Goal: Ask a question: Seek information or help from site administrators or community

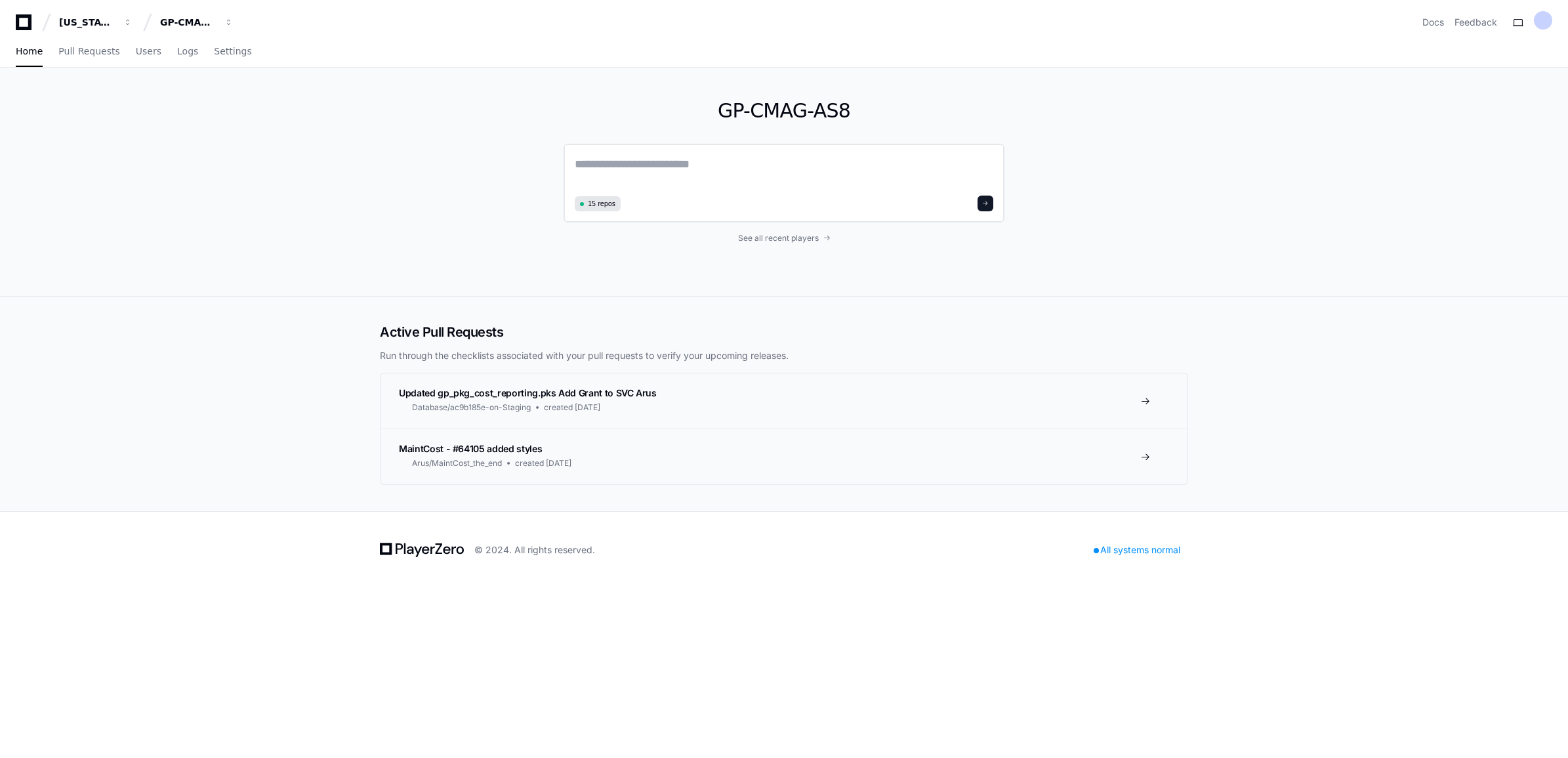
click at [643, 176] on textarea at bounding box center [784, 173] width 418 height 37
paste textarea "**********"
type textarea "**********"
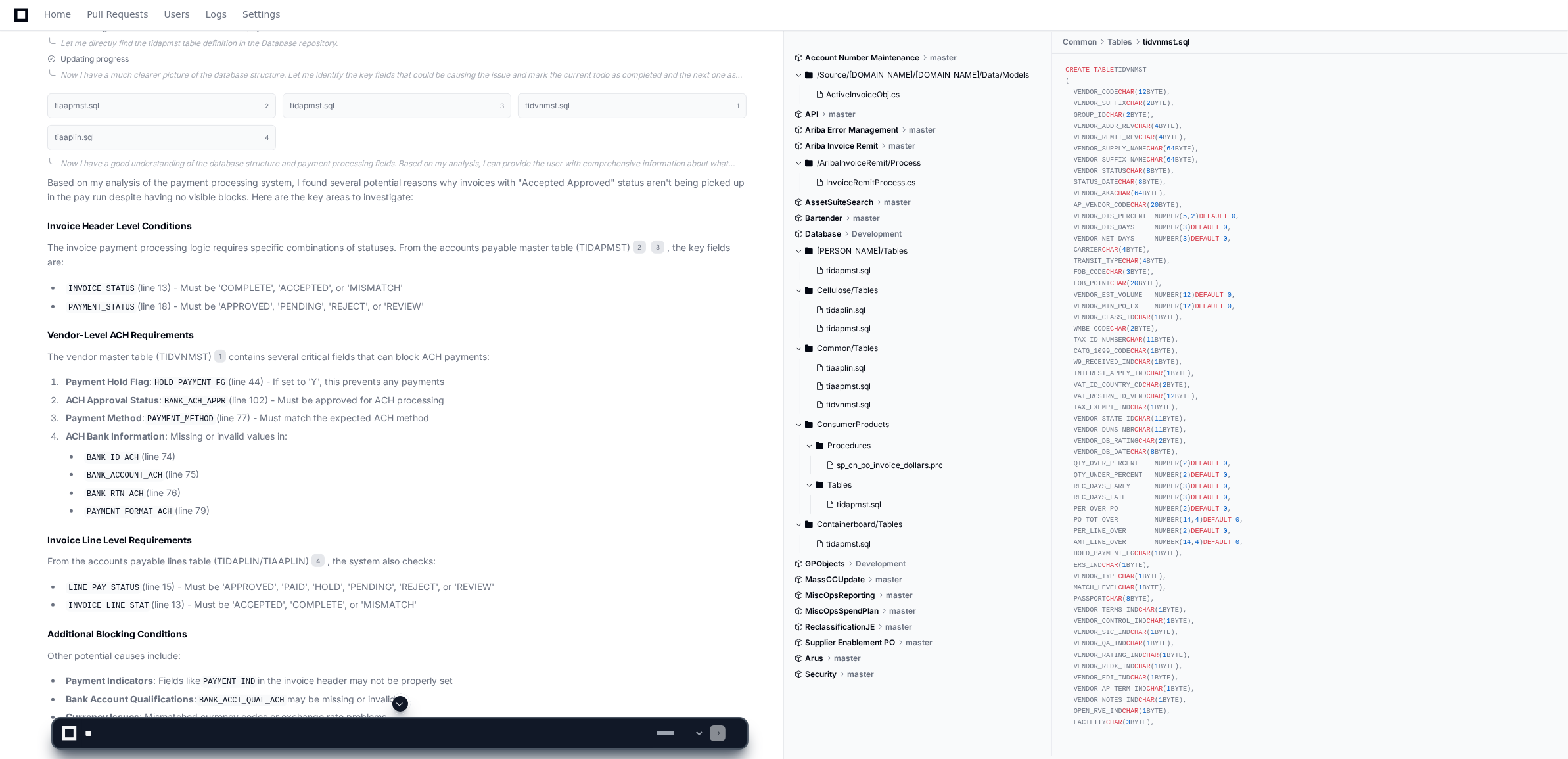
scroll to position [605, 0]
click at [154, 736] on textarea at bounding box center [368, 733] width 571 height 29
paste textarea "**********"
type textarea "**********"
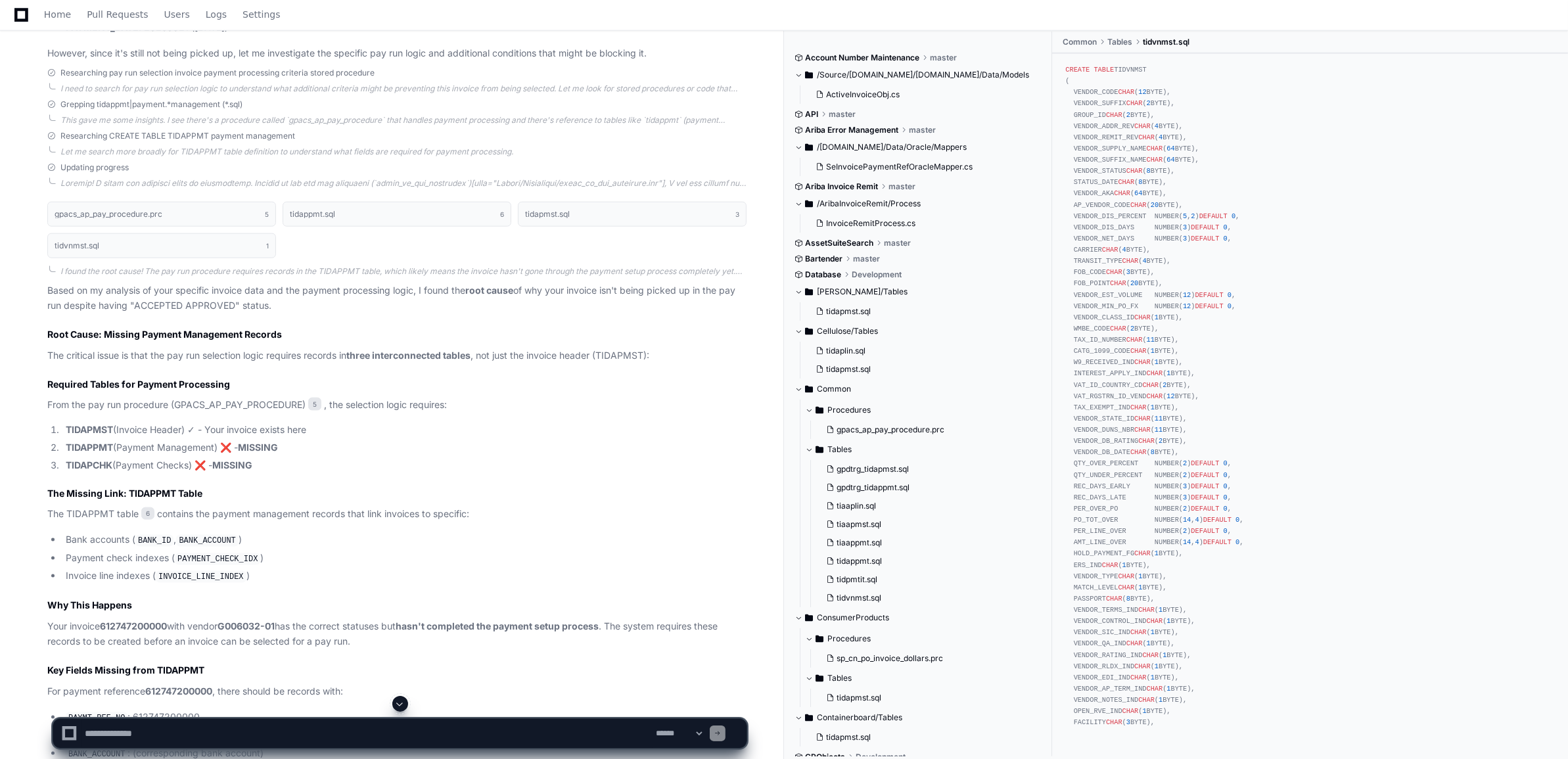
scroll to position [1838, 0]
click at [117, 731] on textarea at bounding box center [368, 733] width 571 height 29
type textarea "**********"
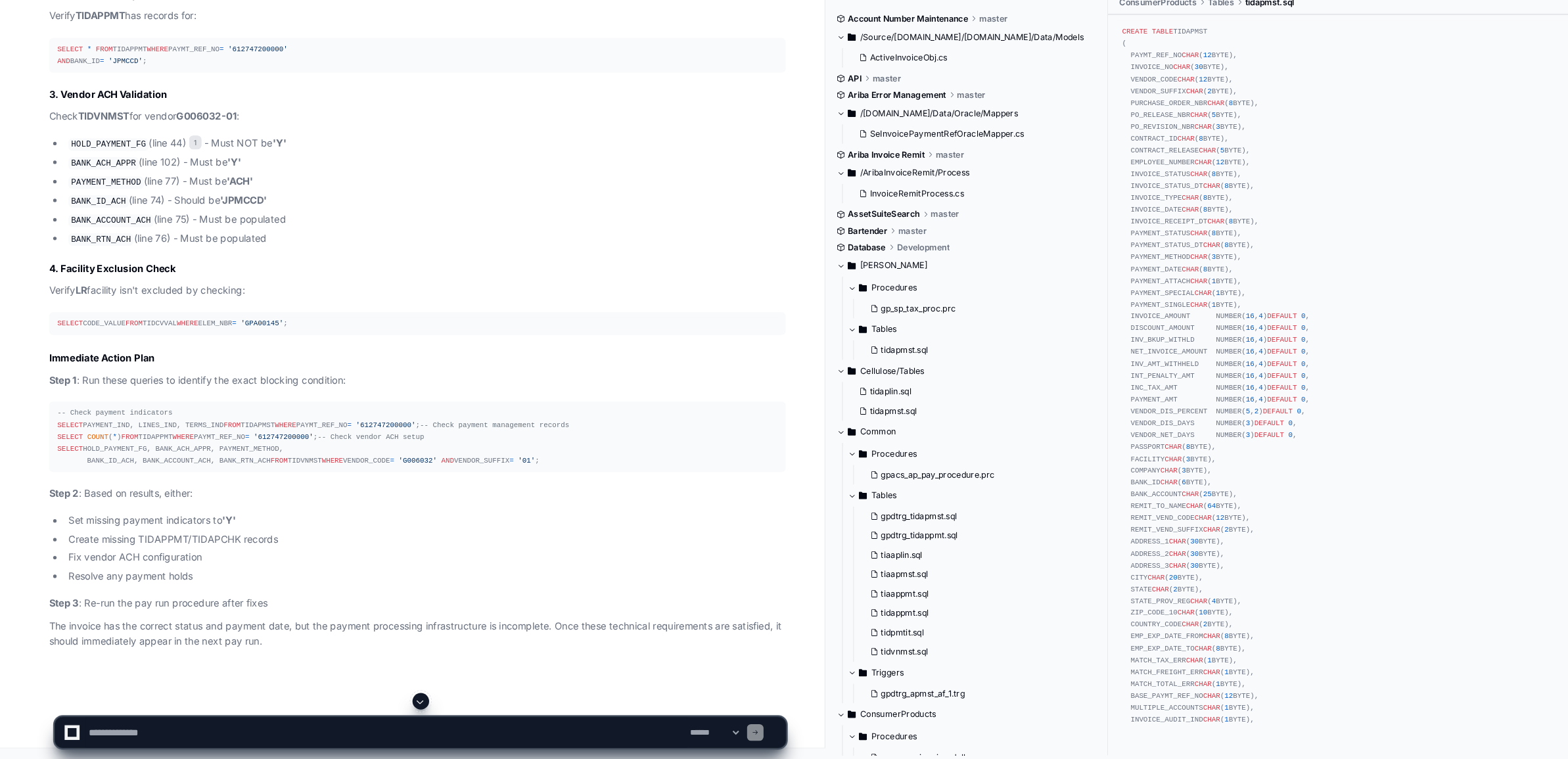
scroll to position [3686, 0]
click at [113, 730] on textarea at bounding box center [368, 733] width 571 height 29
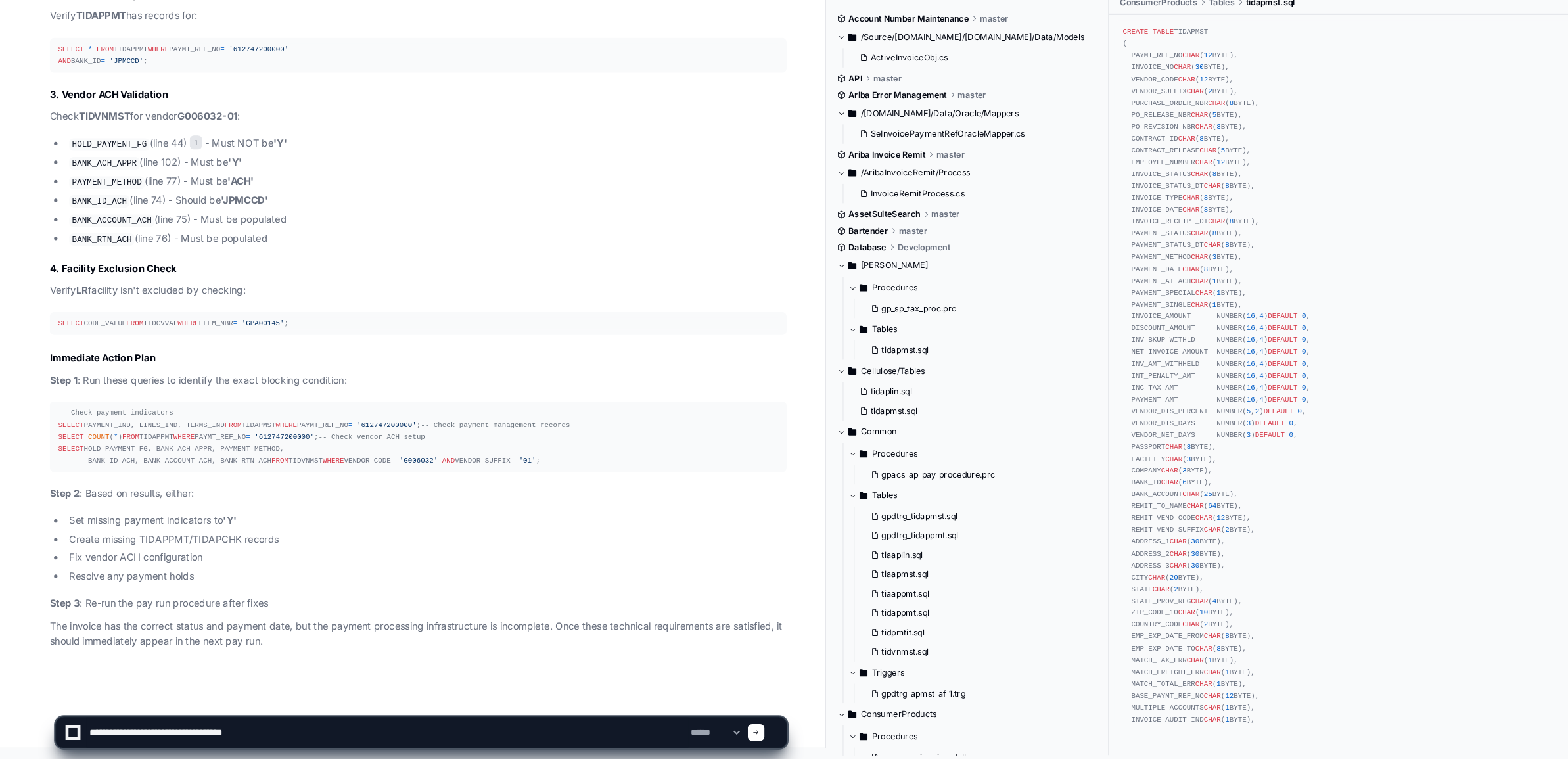
type textarea "**********"
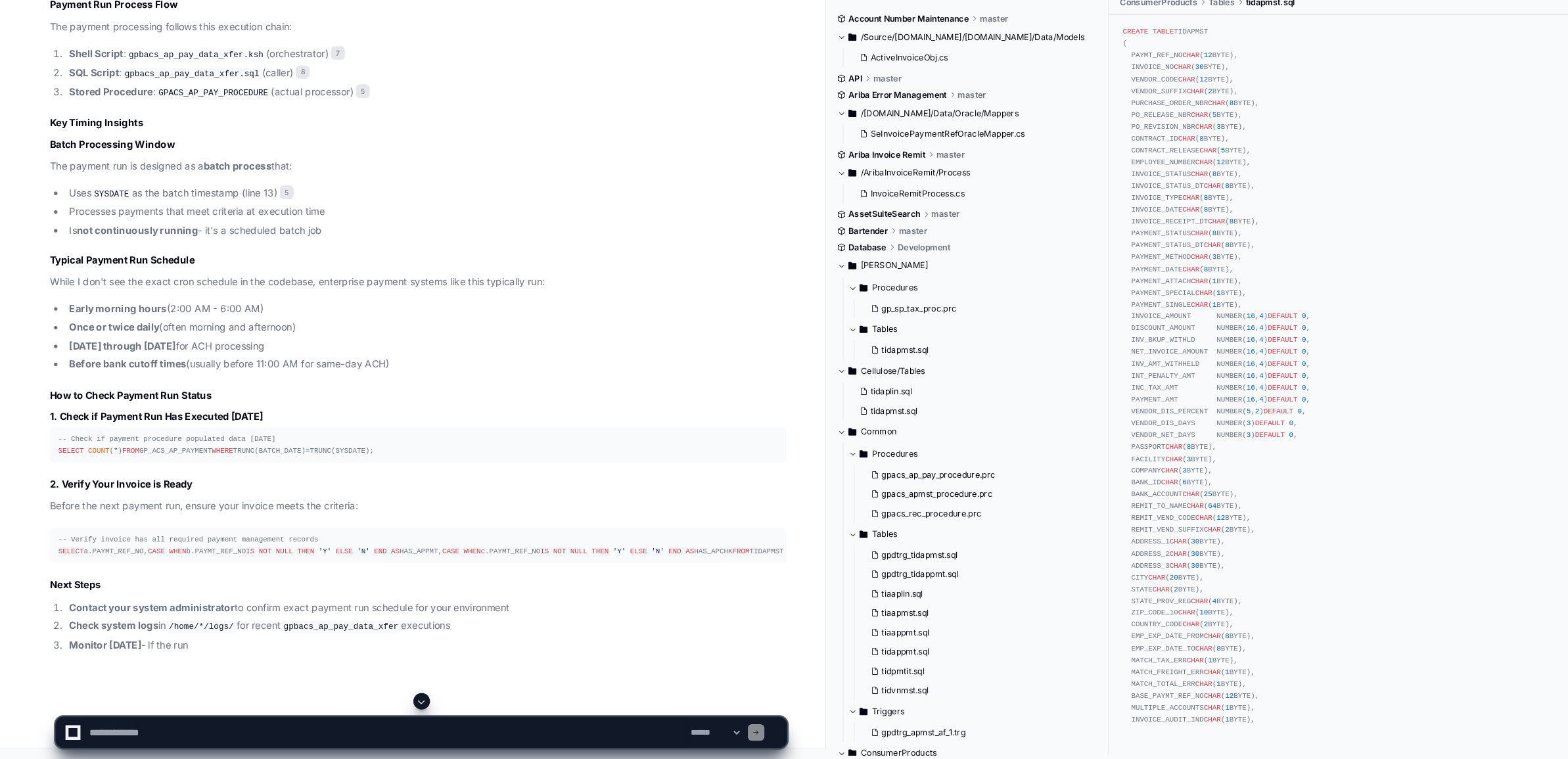
scroll to position [4708, 0]
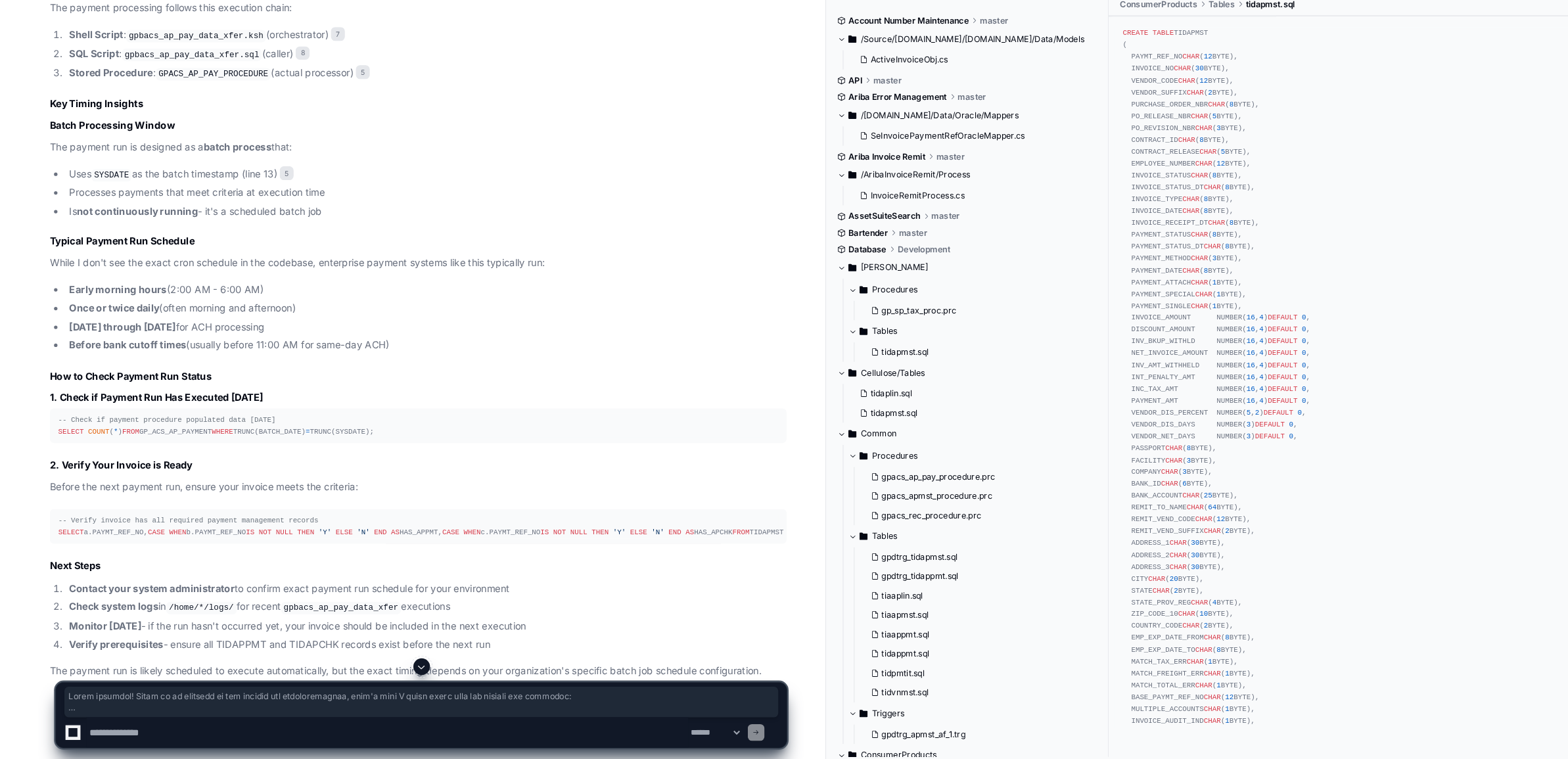
click at [205, 453] on div "-- Check if payment procedure populated data [DATE] SELECT COUNT ( * ) FROM GP_…" at bounding box center [396, 443] width 683 height 23
drag, startPoint x: 186, startPoint y: 582, endPoint x: 52, endPoint y: 562, distance: 135.5
click at [52, 459] on pre "-- Check if payment procedure populated data [DATE] SELECT COUNT ( * ) FROM GP_…" at bounding box center [397, 442] width 699 height 33
copy div "SELECT COUNT ( * ) FROM GP_ACS_AP_PAYMENT WHERE TRUNC(BATCH_DATE) = TRUNC(SYSDA…"
click at [250, 453] on div "-- Check if payment procedure populated data [DATE] SELECT COUNT ( * ) FROM GP_…" at bounding box center [396, 443] width 683 height 23
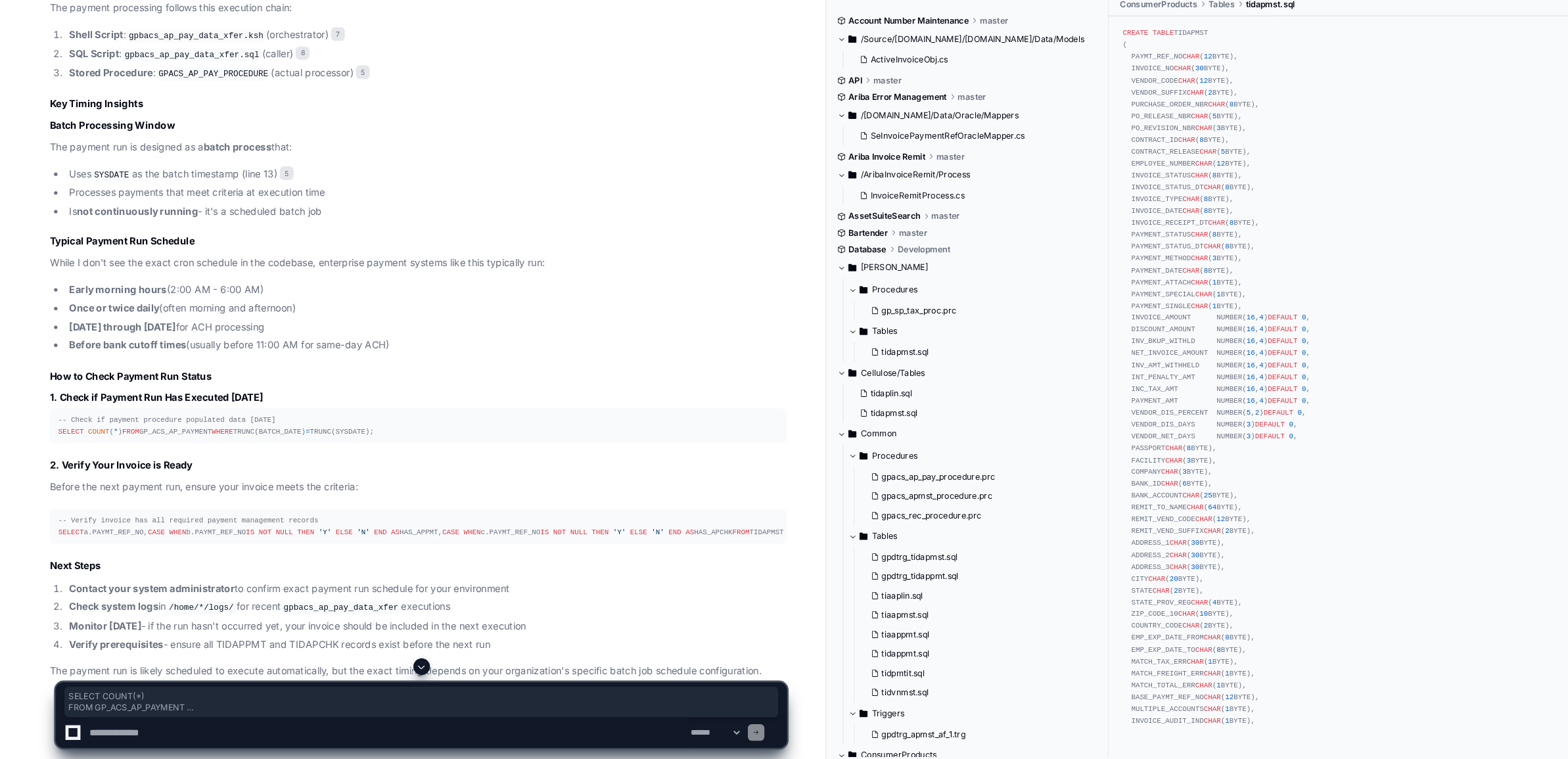
drag, startPoint x: 215, startPoint y: 578, endPoint x: 47, endPoint y: 561, distance: 168.9
click at [47, 459] on pre "-- Check if payment procedure populated data [DATE] SELECT COUNT ( * ) FROM GP_…" at bounding box center [397, 442] width 699 height 33
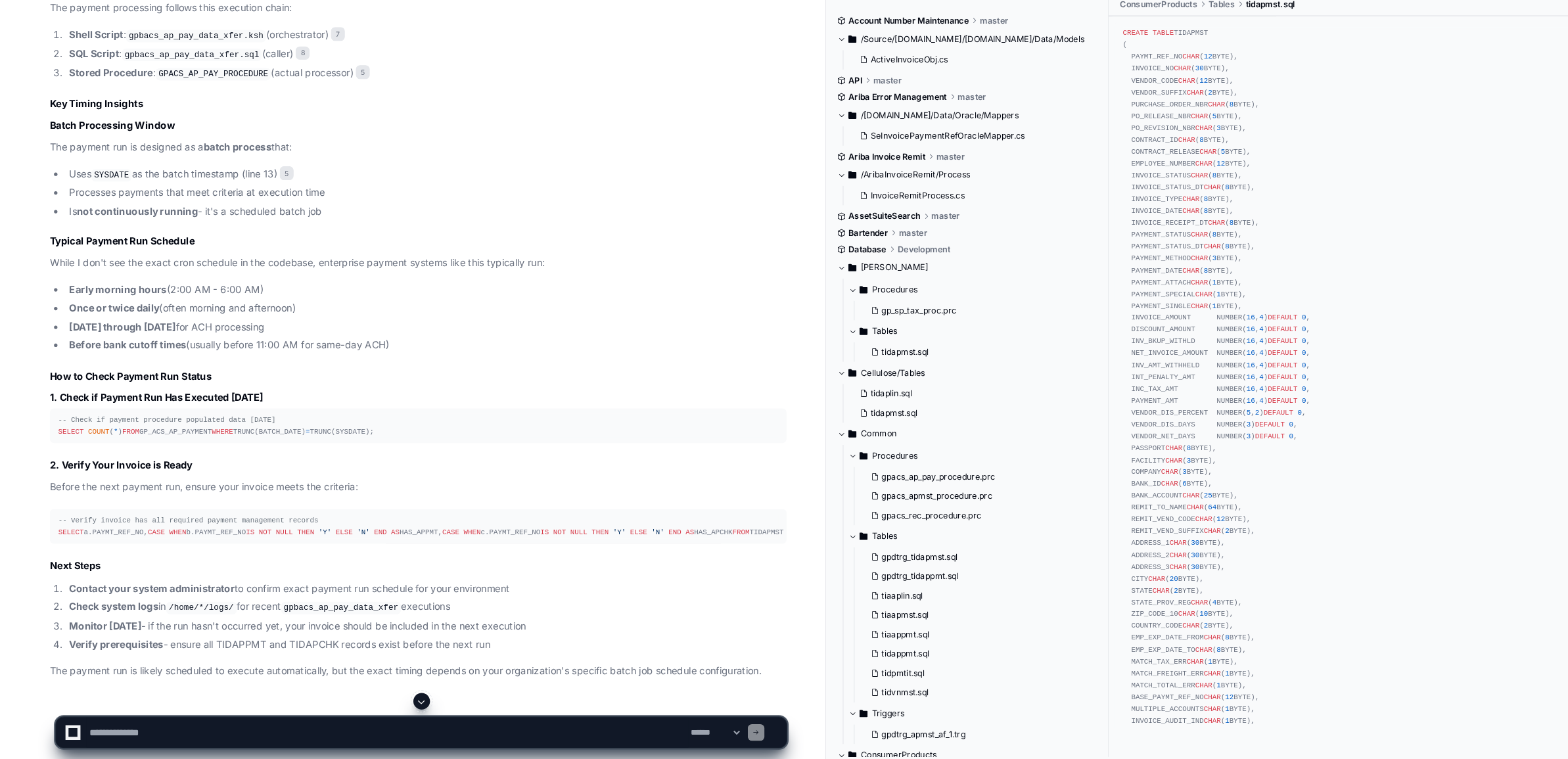
click at [111, 732] on textarea at bounding box center [368, 733] width 571 height 29
paste textarea "**********"
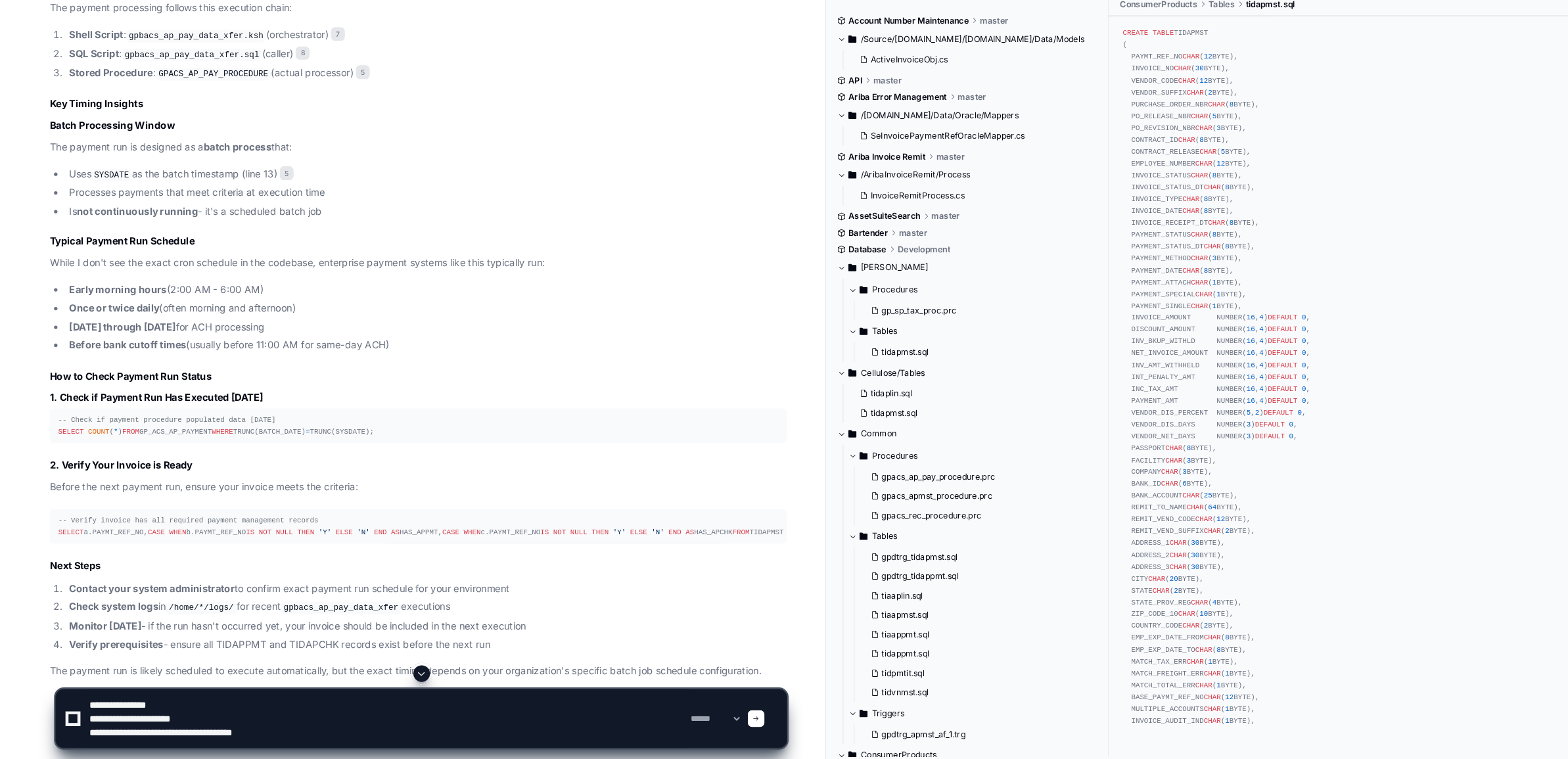
paste textarea "**********"
type textarea "**********"
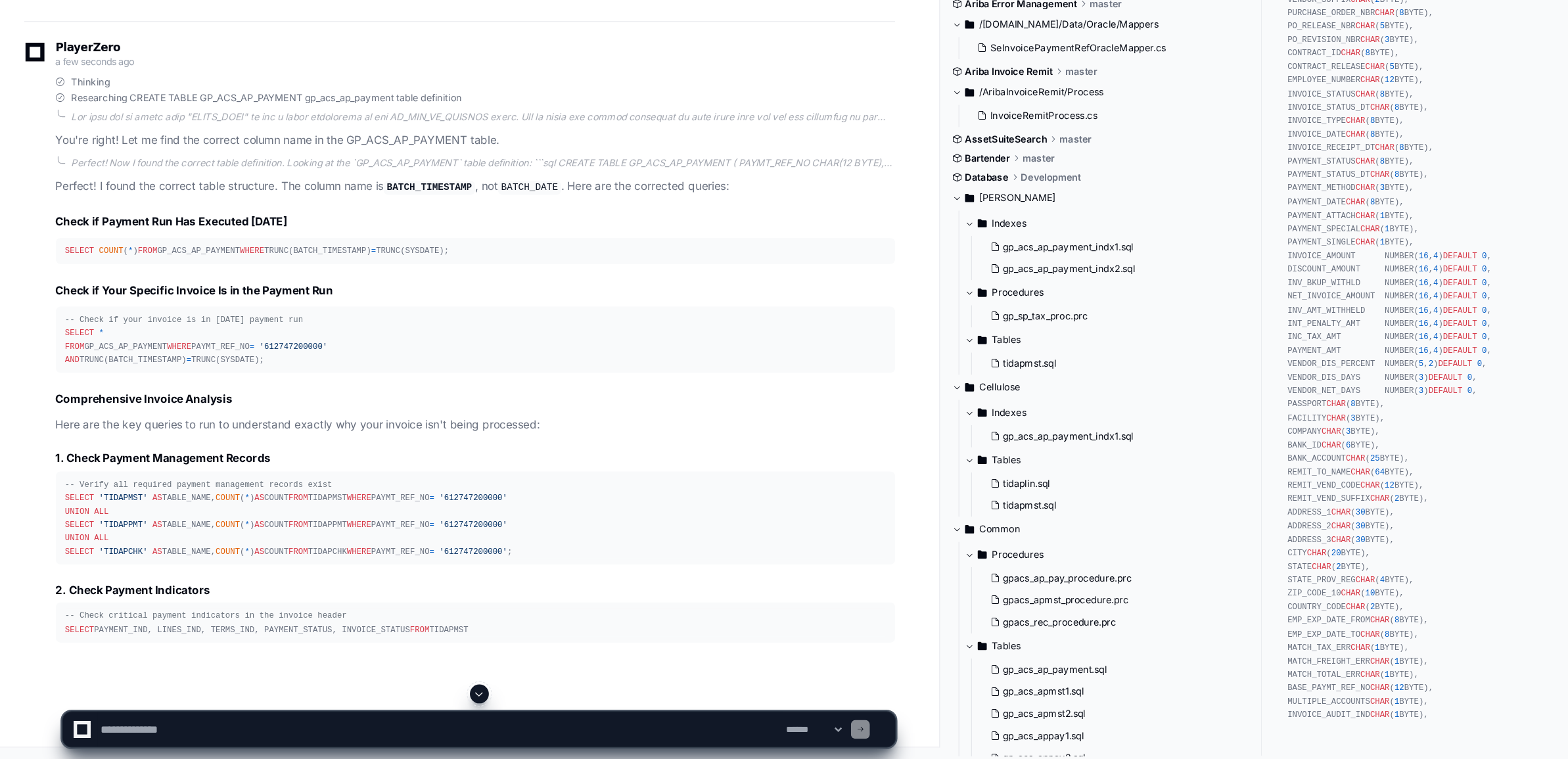
scroll to position [5512, 0]
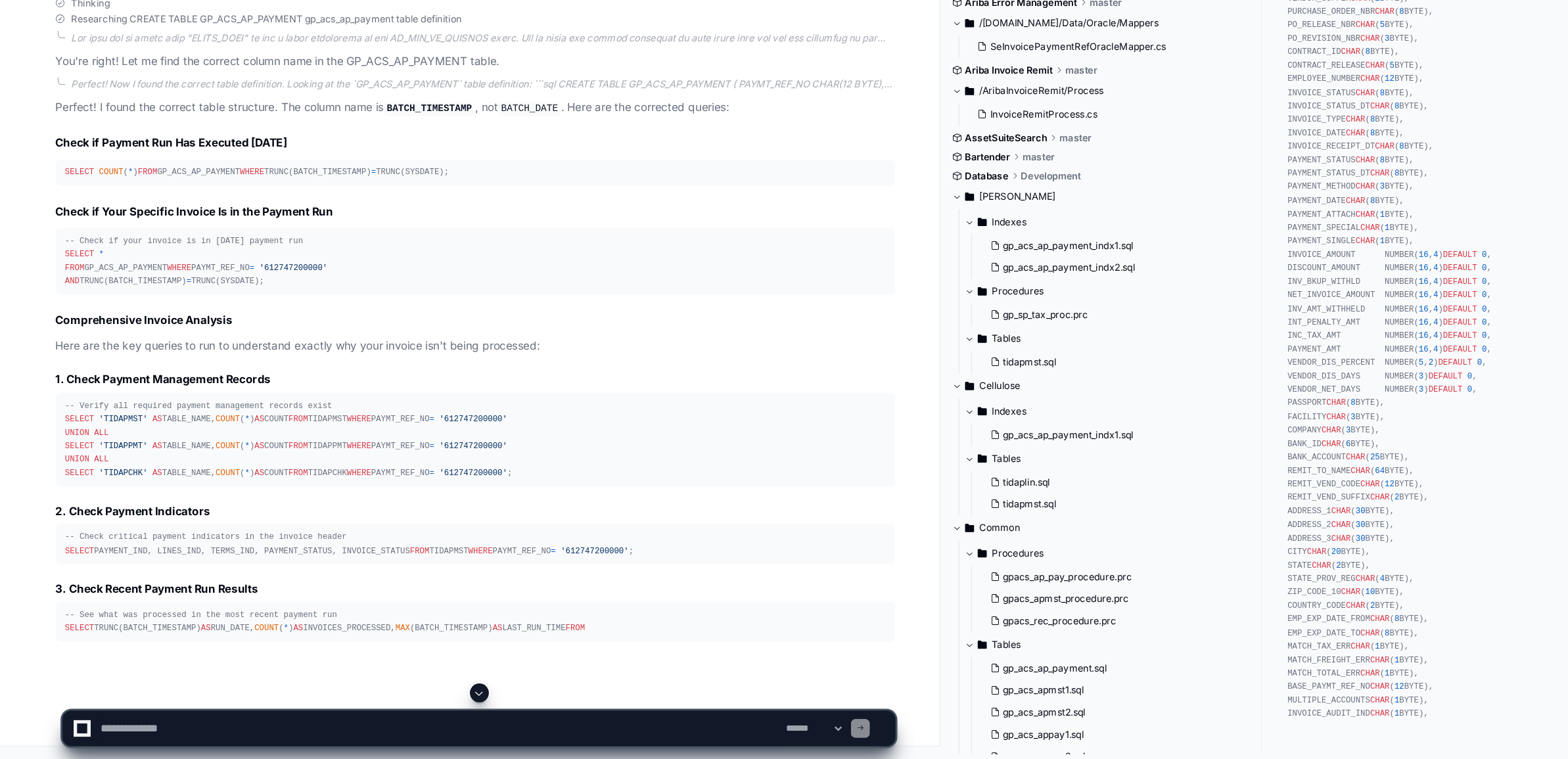
click at [261, 501] on article "Perfect! I found the correct table structure. The column name is BATCH_TIMESTAM…" at bounding box center [397, 435] width 699 height 452
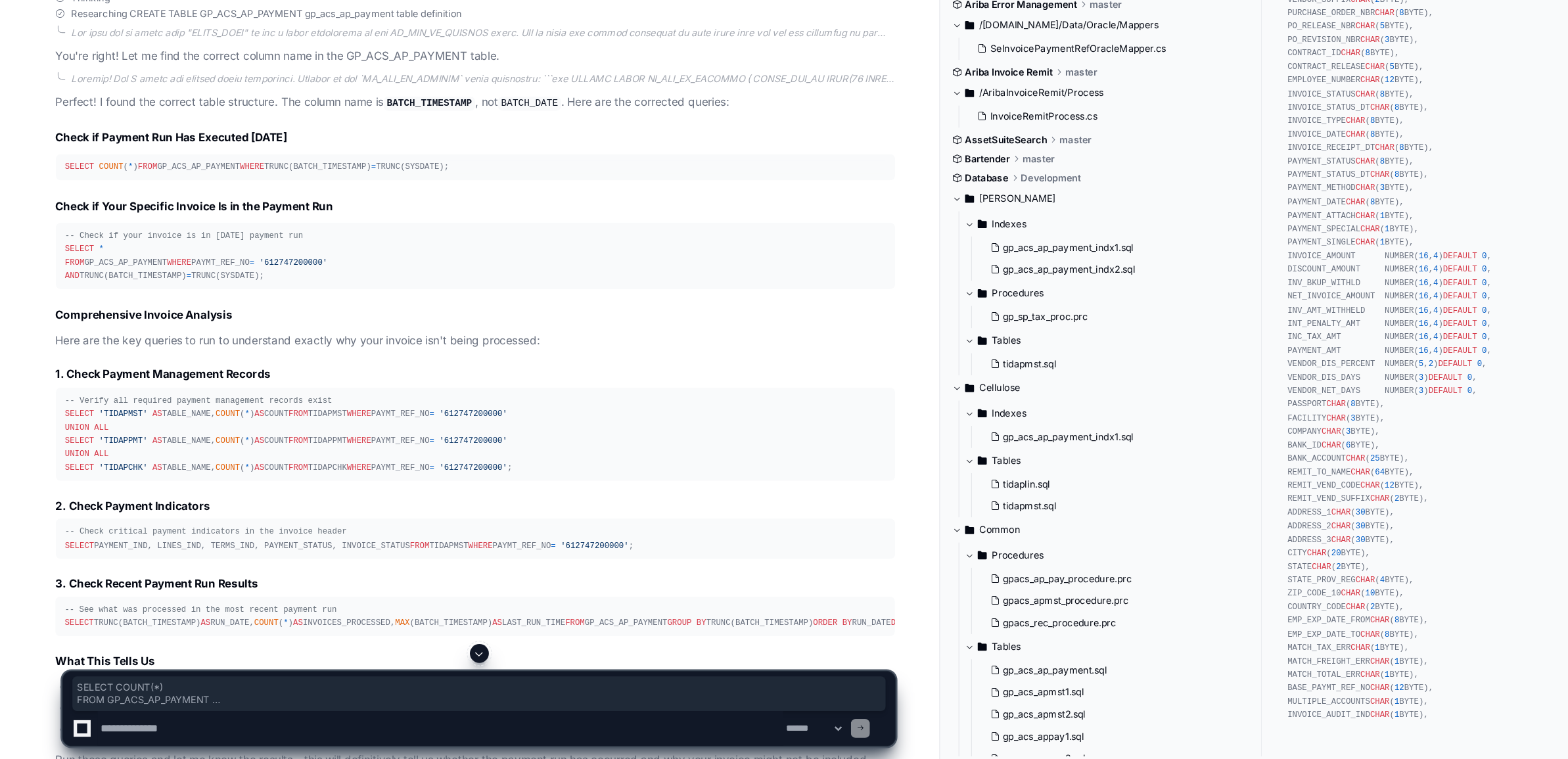
click at [115, 733] on textarea at bounding box center [368, 733] width 571 height 29
paste textarea "**********"
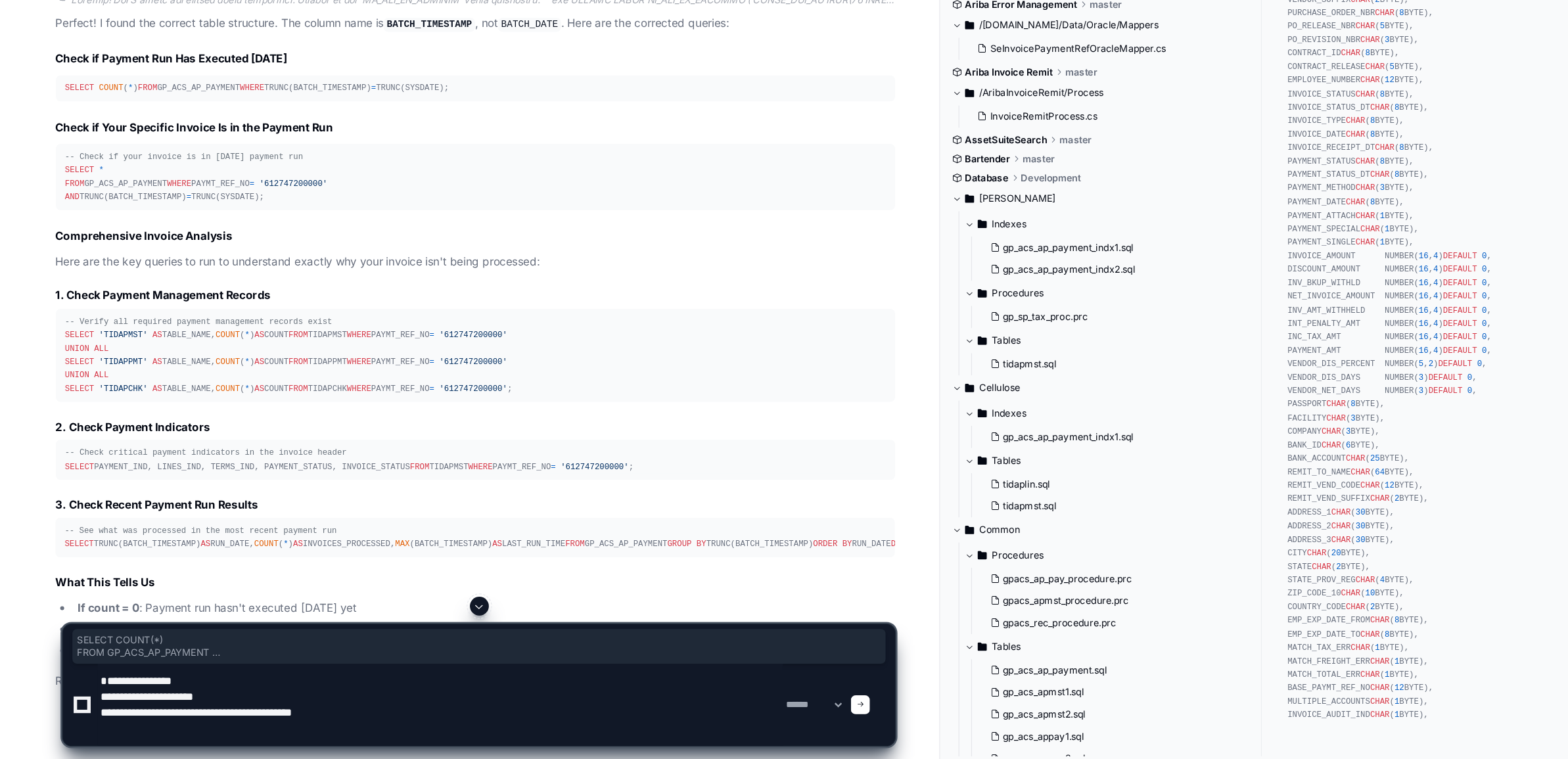
scroll to position [5583, 0]
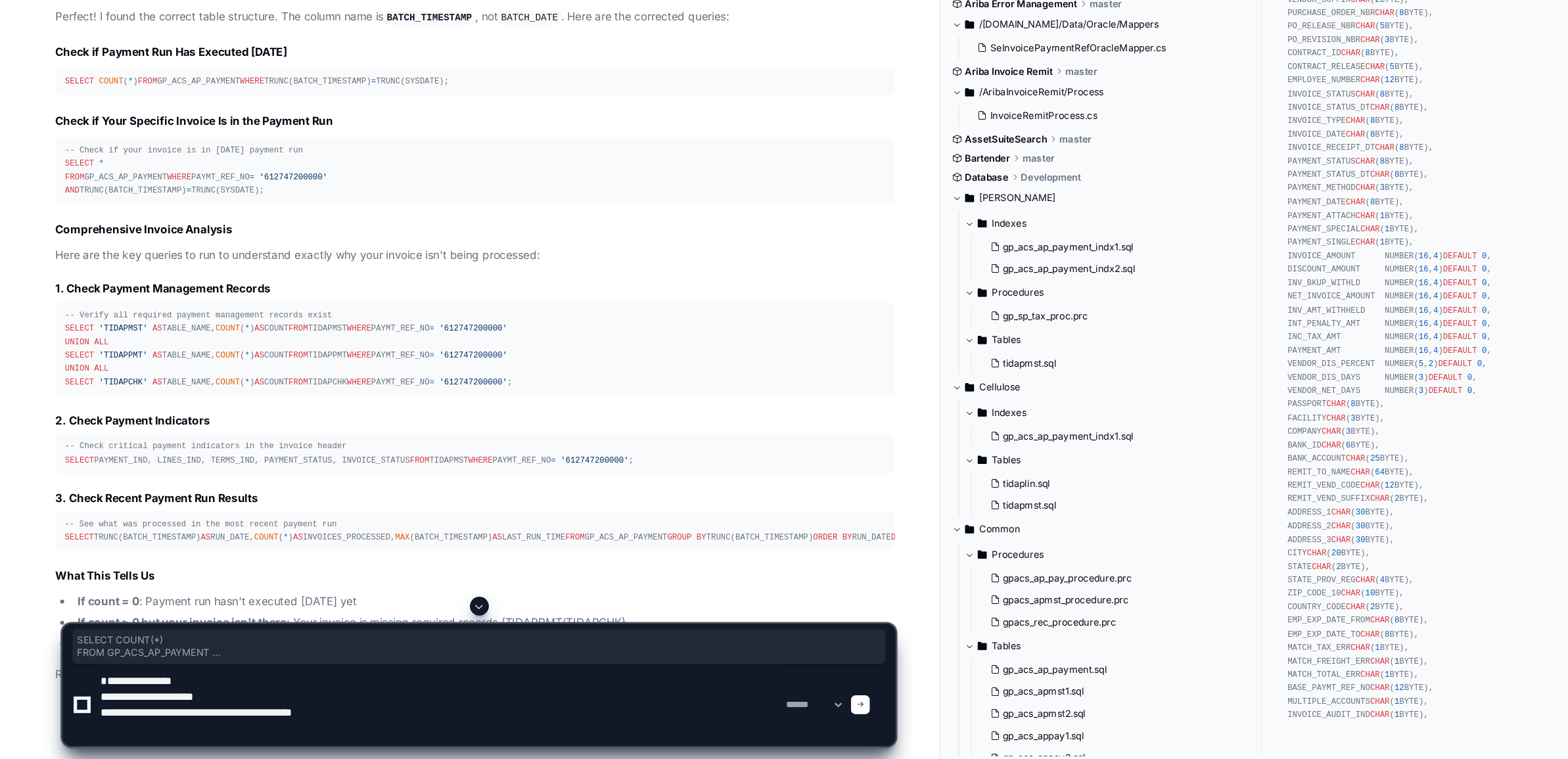
type textarea "**********"
drag, startPoint x: 223, startPoint y: 520, endPoint x: 53, endPoint y: 485, distance: 173.6
click at [53, 297] on pre "-- Check if your invoice is in [DATE] payment run SELECT * FROM GP_ACS_AP_PAYME…" at bounding box center [397, 268] width 699 height 56
copy div "SELECT * FROM GP_ACS_AP_PAYMENT WHERE PAYMT_REF_NO = '612747200000' AND TRUNC(B…"
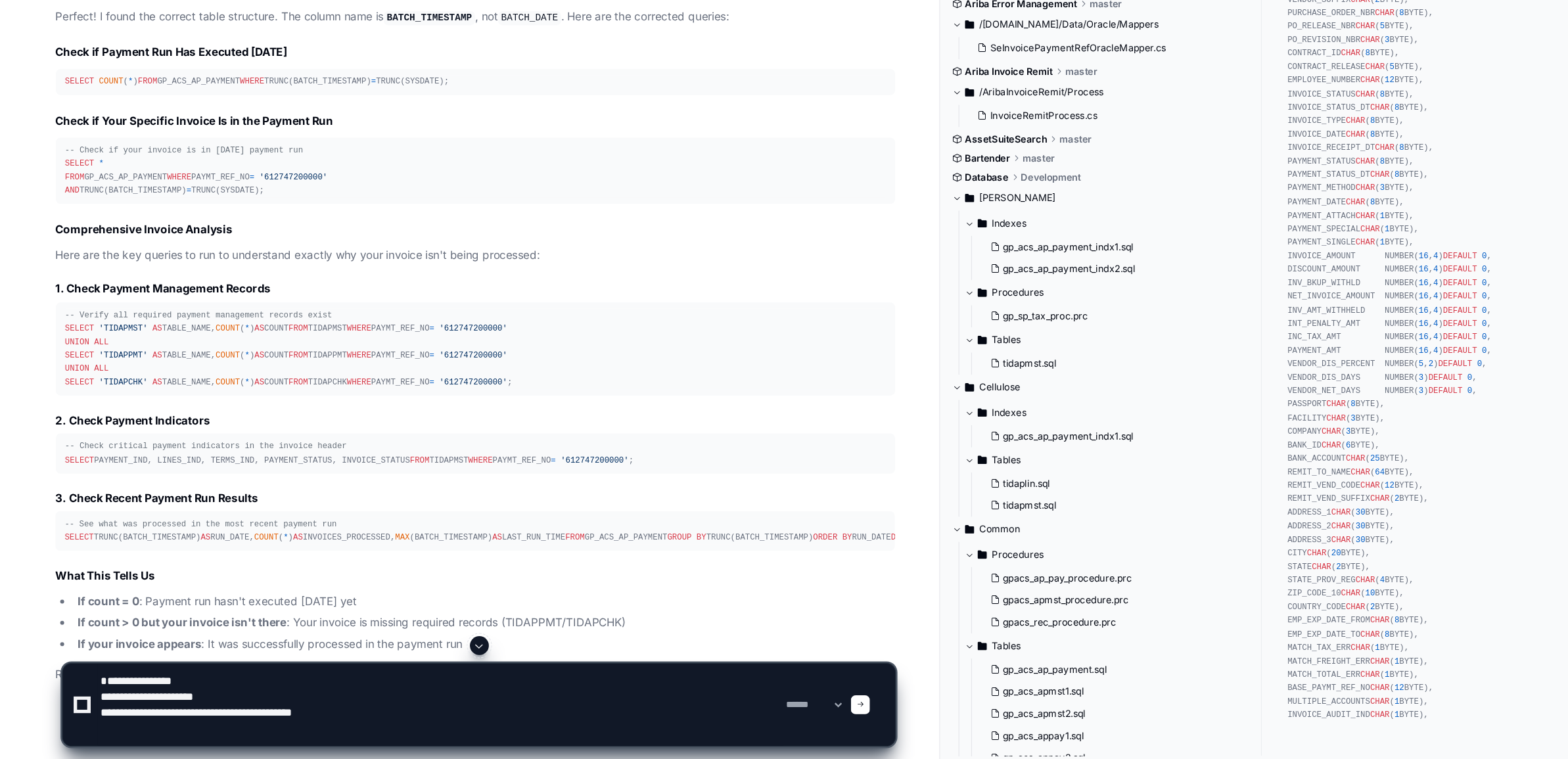
click at [726, 717] on div at bounding box center [717, 714] width 16 height 16
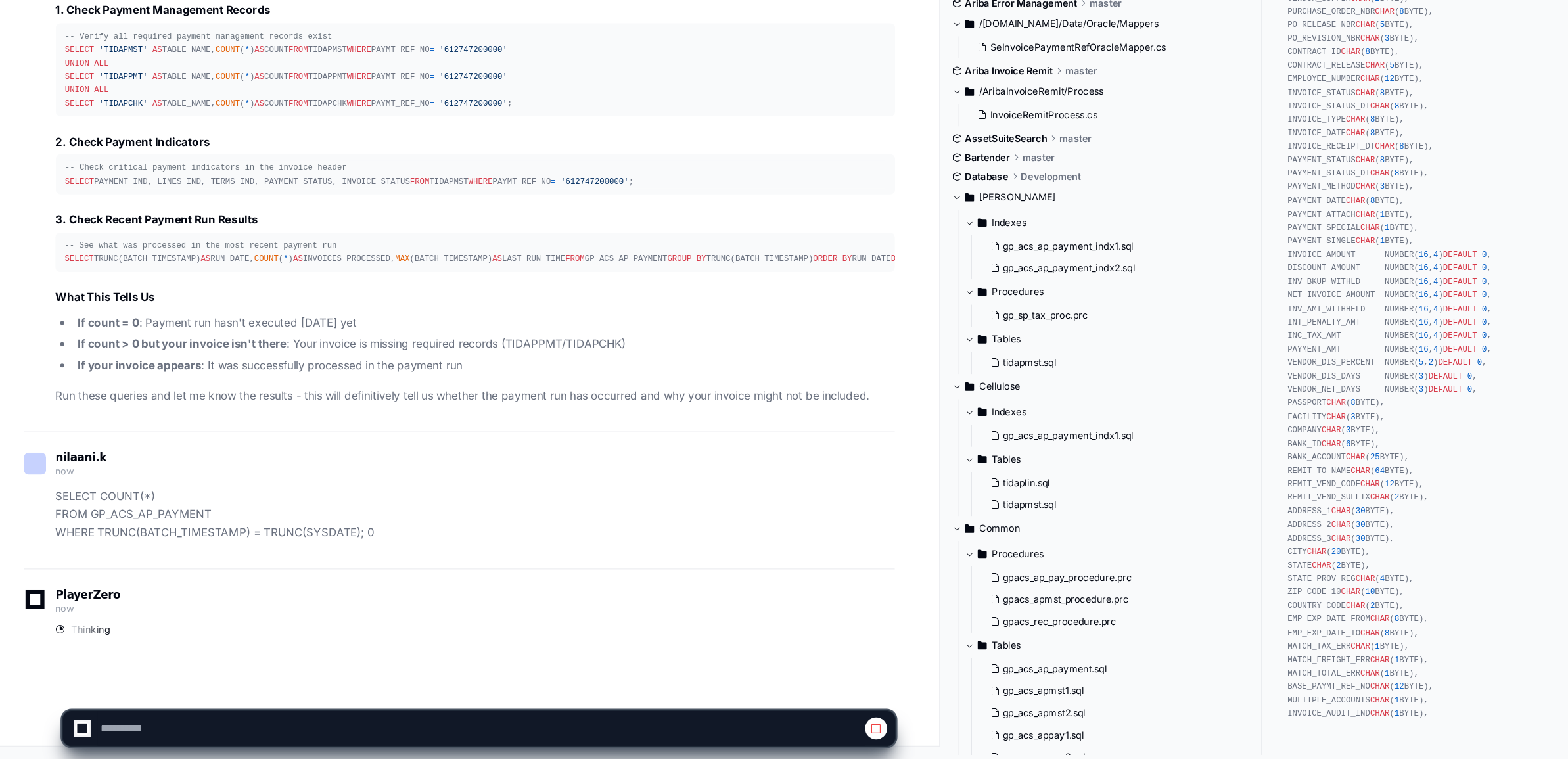
scroll to position [6108, 0]
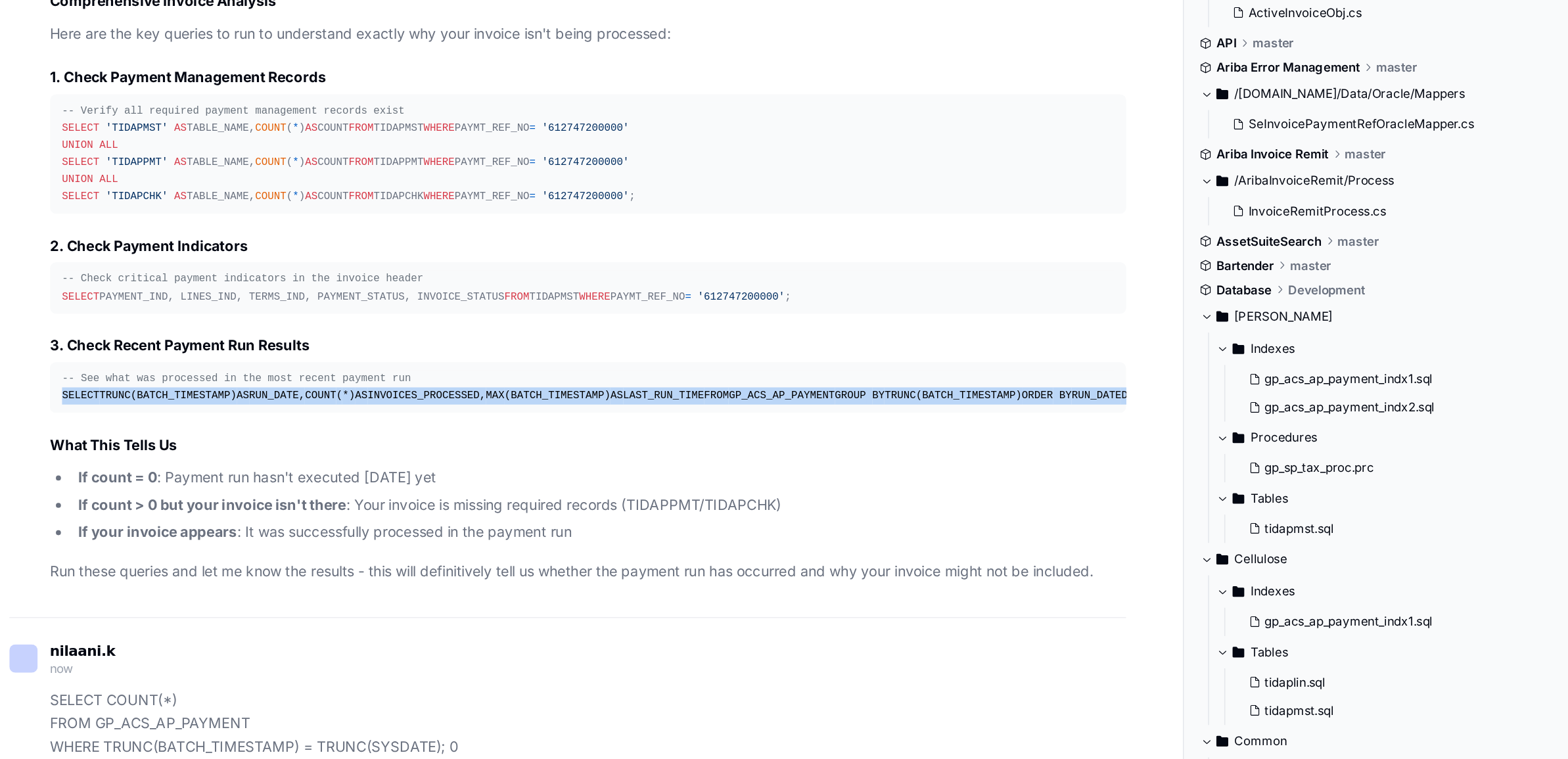
drag, startPoint x: 82, startPoint y: 379, endPoint x: 153, endPoint y: 430, distance: 87.4
click at [153, 348] on div "-- See what was processed in the most recent payment run SELECT TRUNC(BATCH_TIM…" at bounding box center [396, 336] width 683 height 23
copy div "SELECT TRUNC(BATCH_TIMESTAMP) AS RUN_DATE, COUNT ( * ) AS INVOICES_PROCESSED, M…"
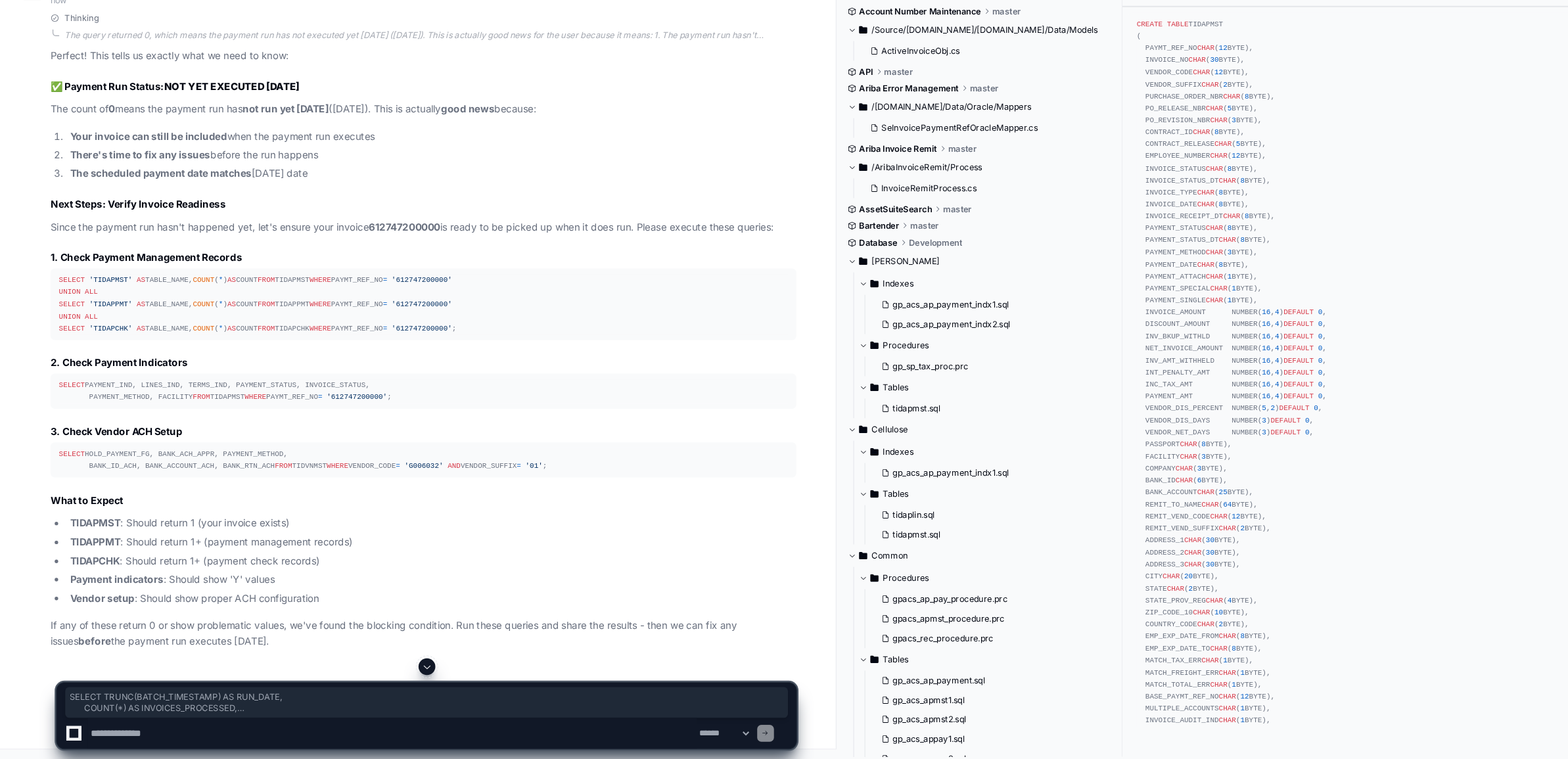
scroll to position [6896, 0]
click at [134, 740] on textarea at bounding box center [368, 733] width 571 height 29
type textarea "**********"
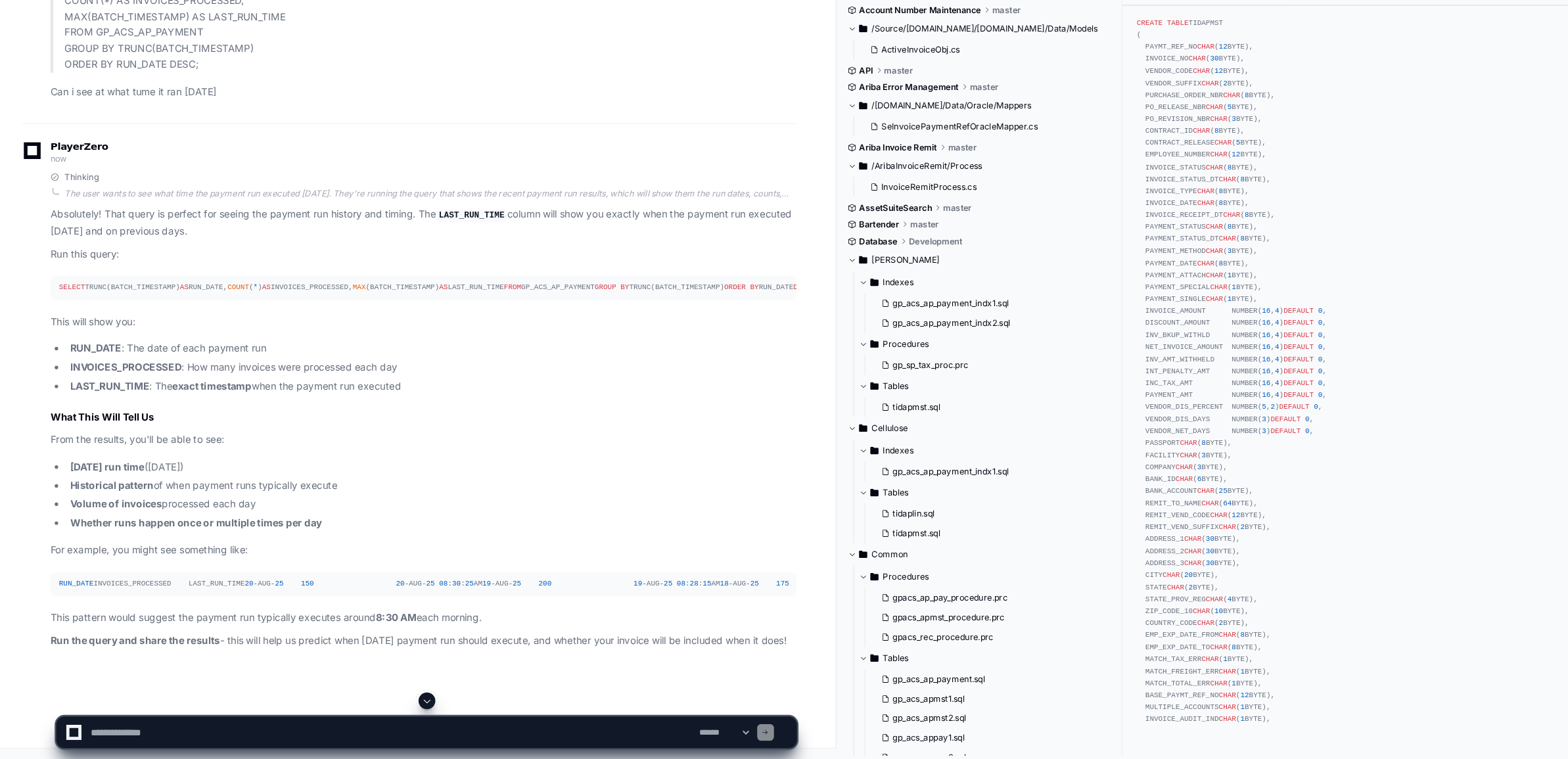
scroll to position [7581, 0]
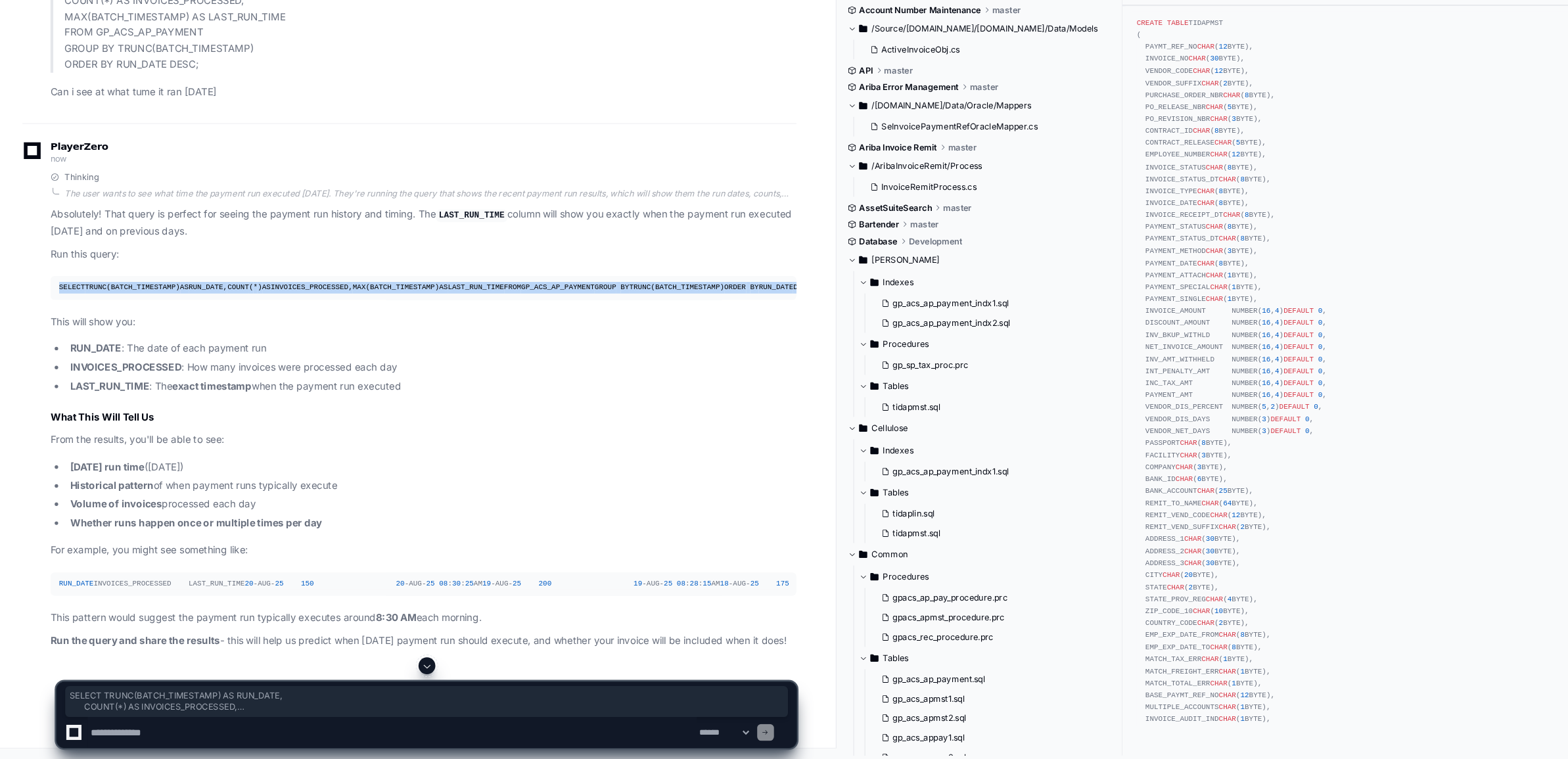
drag, startPoint x: 55, startPoint y: 331, endPoint x: 157, endPoint y: 393, distance: 119.4
click at [157, 322] on div "SELECT TRUNC(BATCH_TIMESTAMP) AS RUN_DATE, COUNT ( * ) AS INVOICES_PROCESSED, M…" at bounding box center [396, 316] width 683 height 11
copy div "SELECT TRUNC(BATCH_TIMESTAMP) AS RUN_DATE, COUNT ( * ) AS INVOICES_PROCESSED, M…"
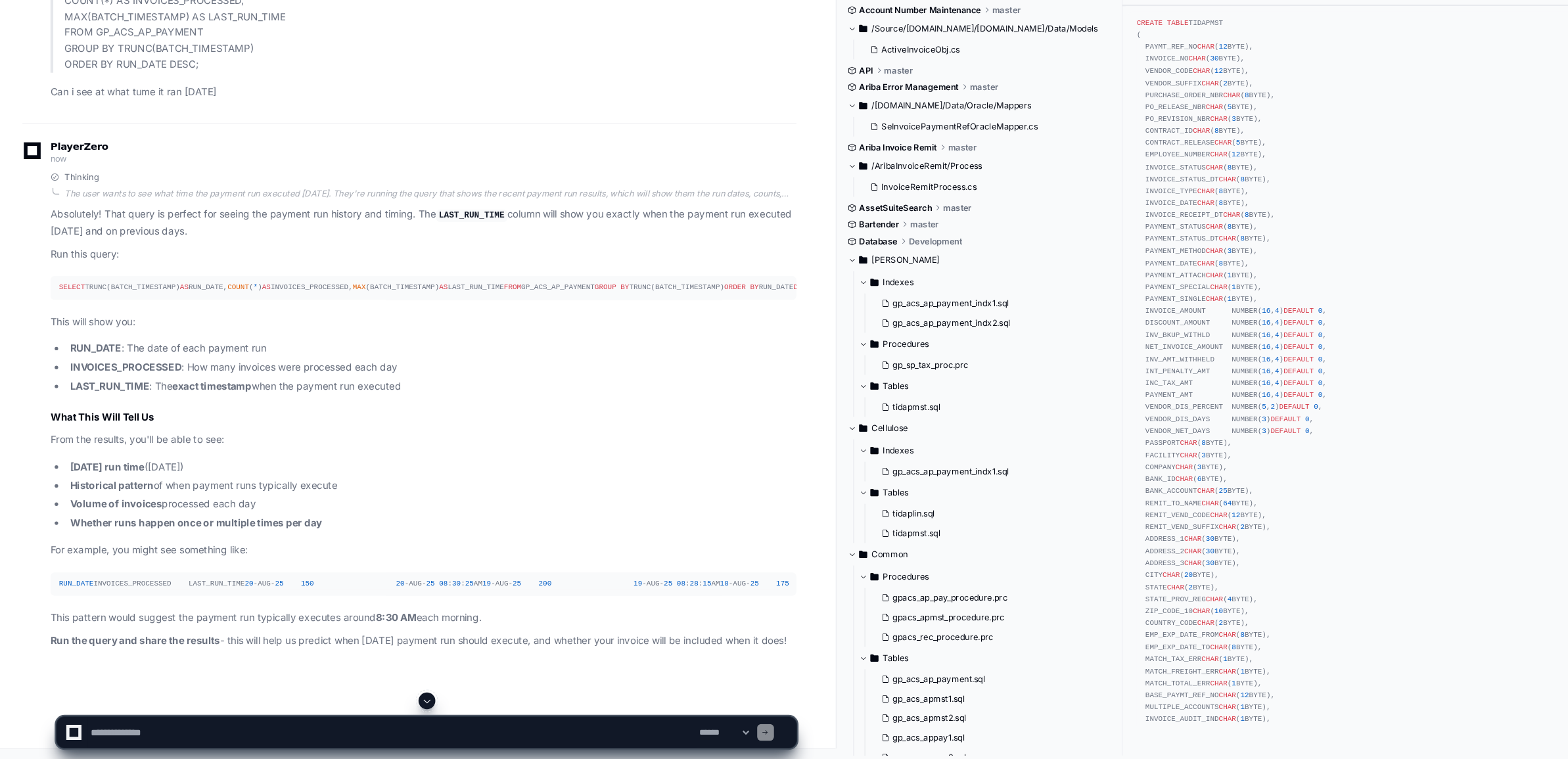
click at [273, 545] on li "Whether runs happen once or multiple times per day" at bounding box center [404, 537] width 685 height 15
click at [142, 721] on textarea at bounding box center [368, 733] width 571 height 29
paste textarea "**********"
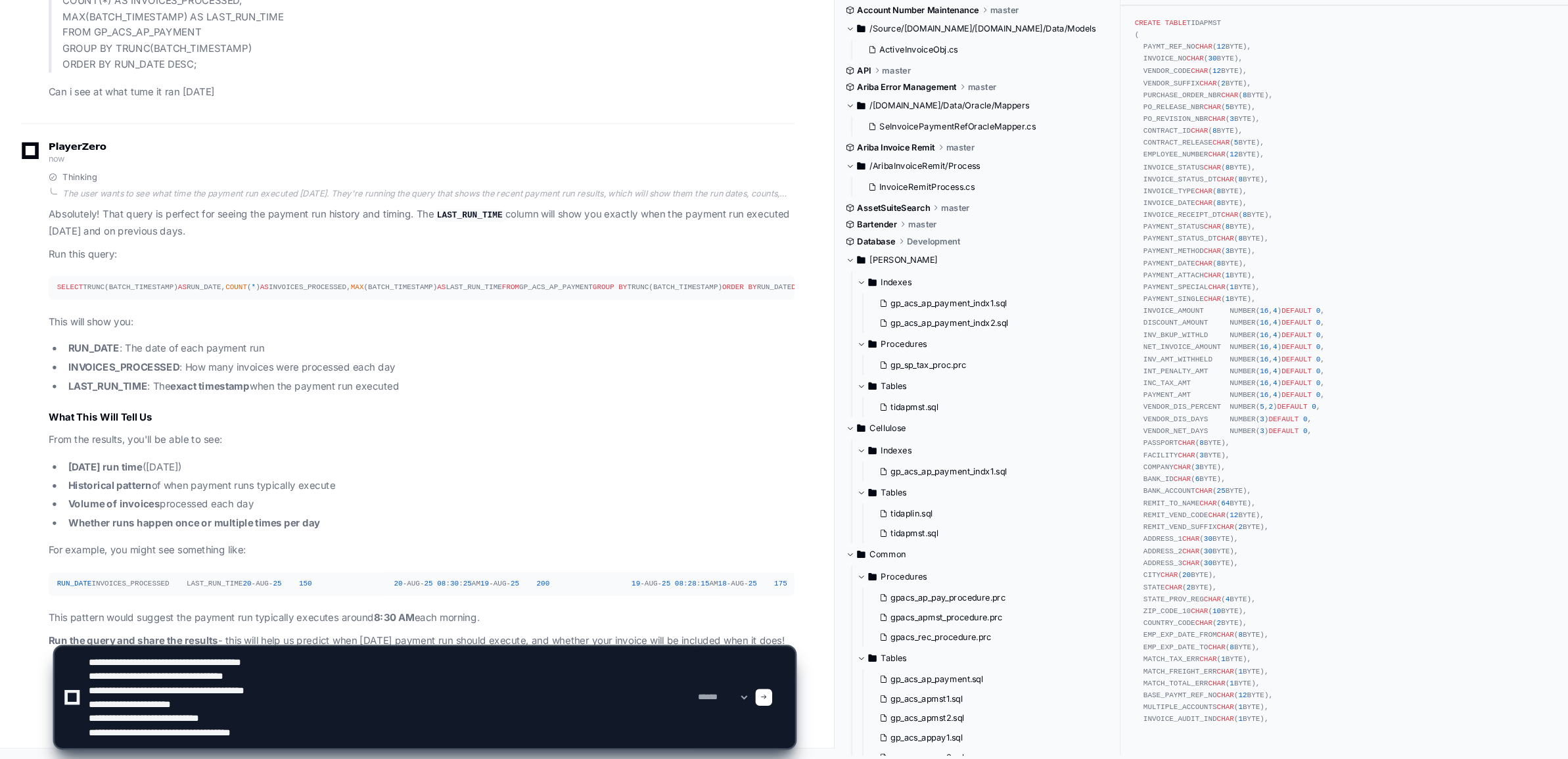
type textarea "**********"
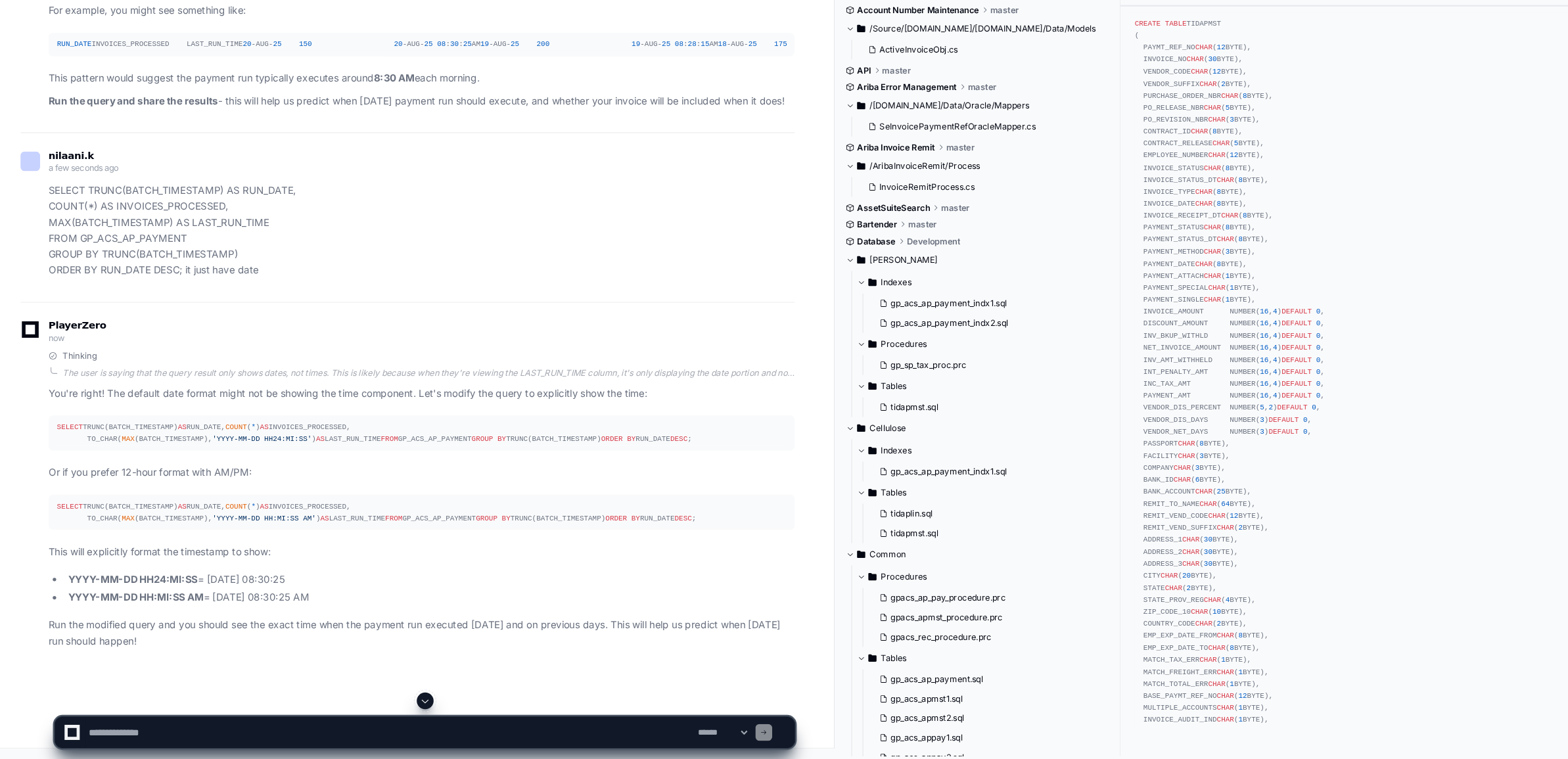
scroll to position [8301, 0]
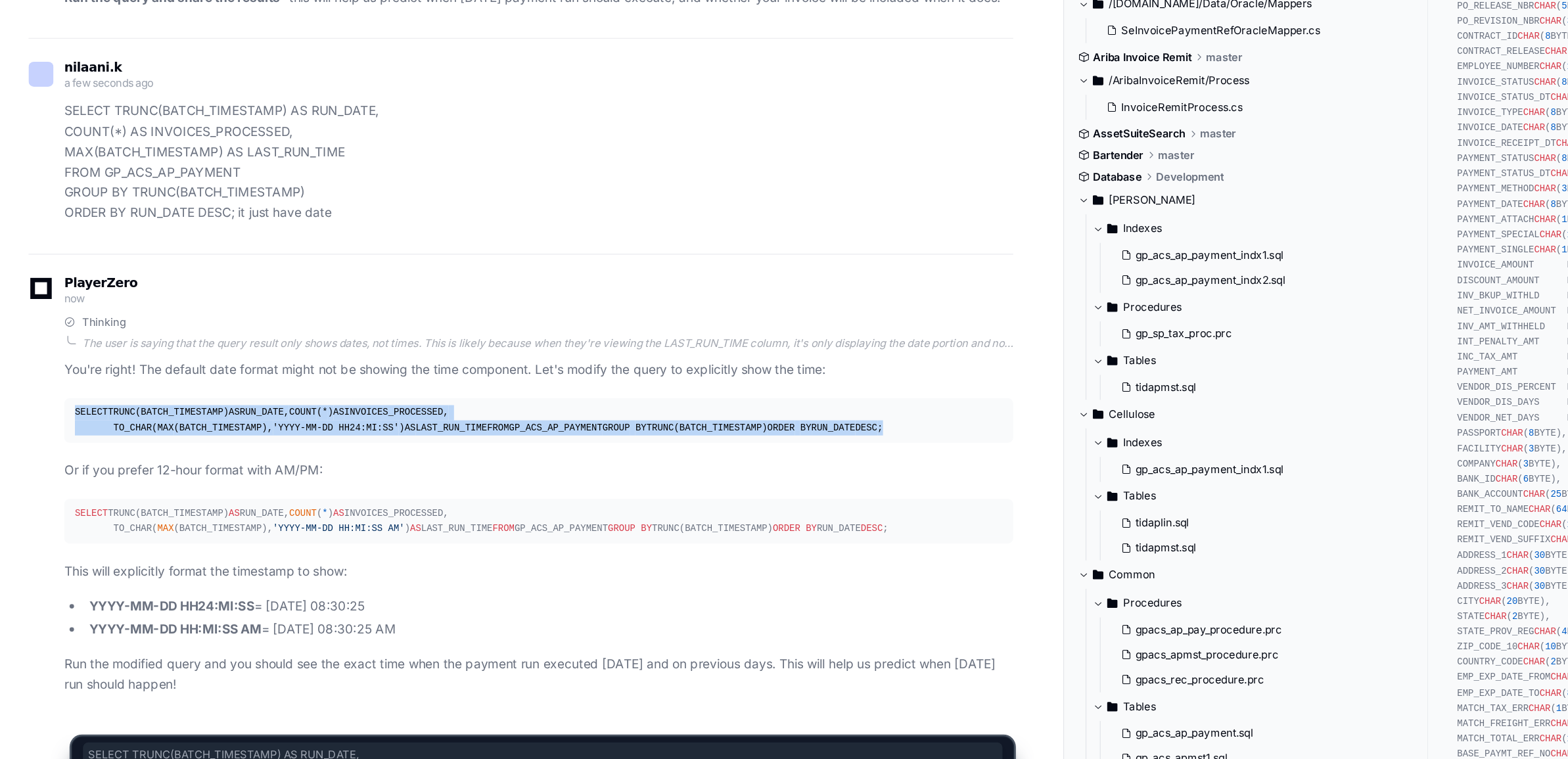
drag, startPoint x: 57, startPoint y: 353, endPoint x: 156, endPoint y: 419, distance: 119.0
click at [156, 436] on pre "SELECT TRUNC(BATCH_TIMESTAMP) AS RUN_DATE, COUNT ( * ) AS INVOICES_PROCESSED, T…" at bounding box center [397, 452] width 699 height 33
copy div "SELECT TRUNC(BATCH_TIMESTAMP) AS RUN_DATE, COUNT ( * ) AS INVOICES_PROCESSED, T…"
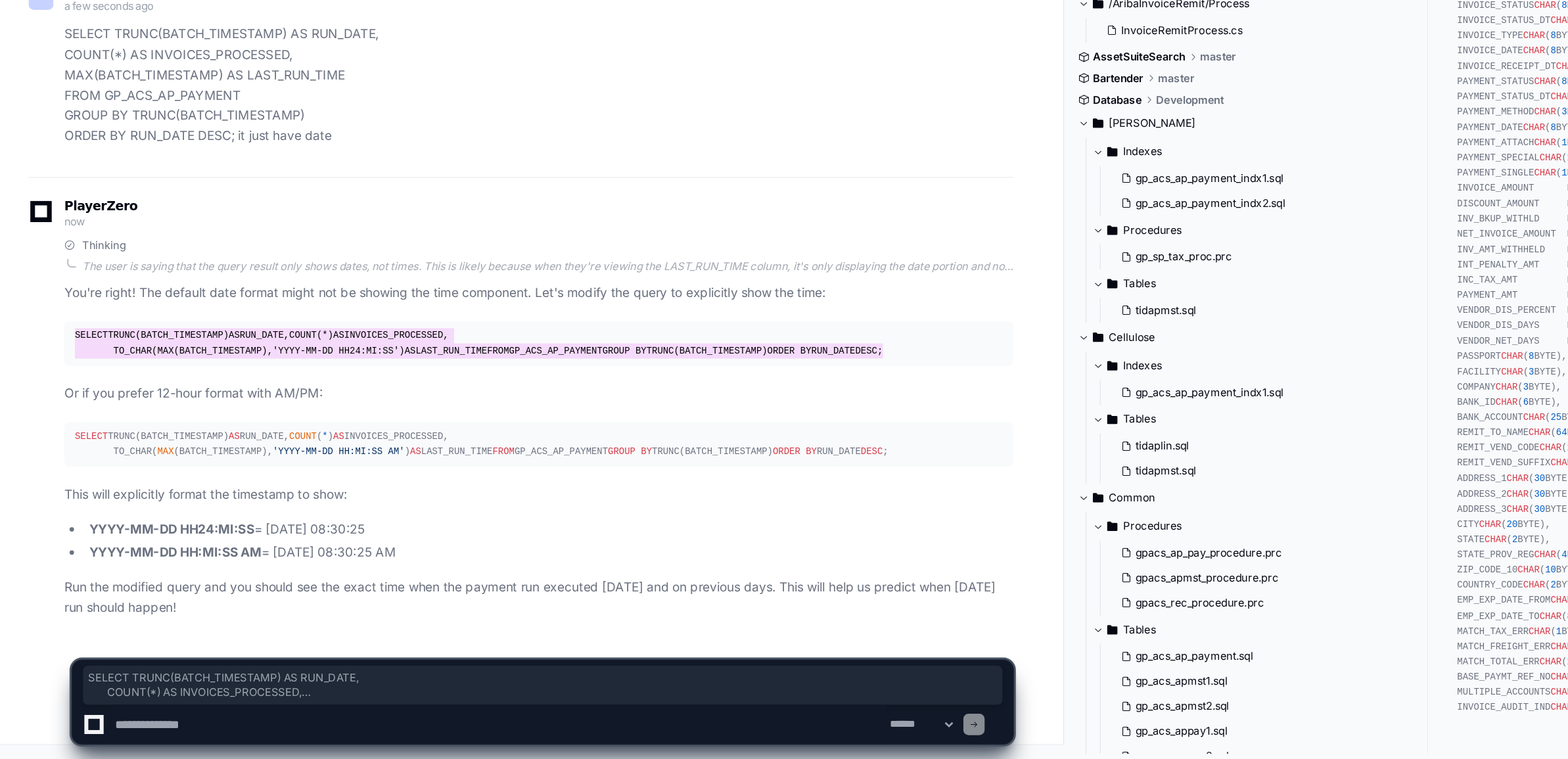
scroll to position [8300, 0]
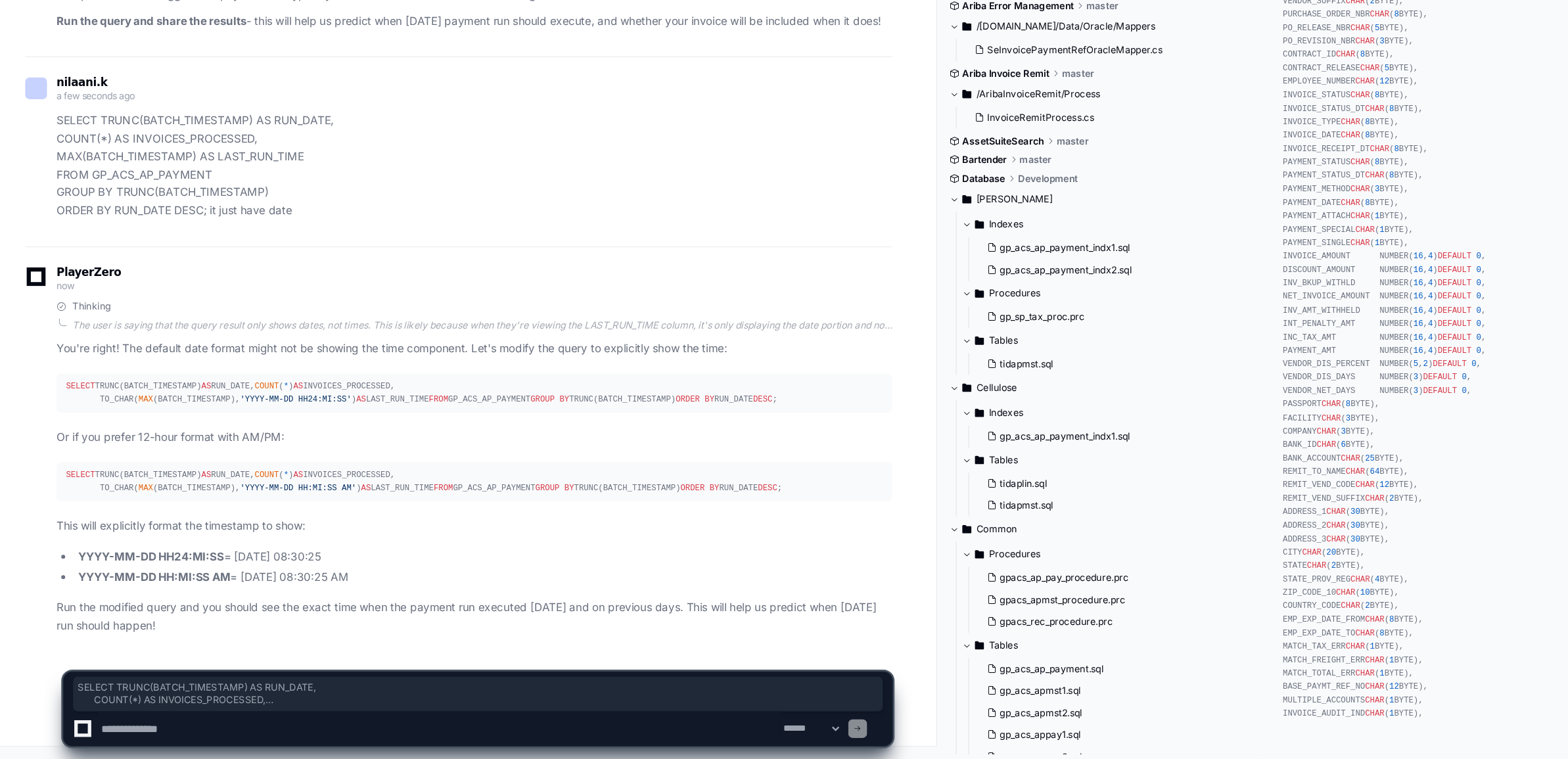
click at [118, 723] on textarea at bounding box center [368, 733] width 571 height 29
type textarea "**********"
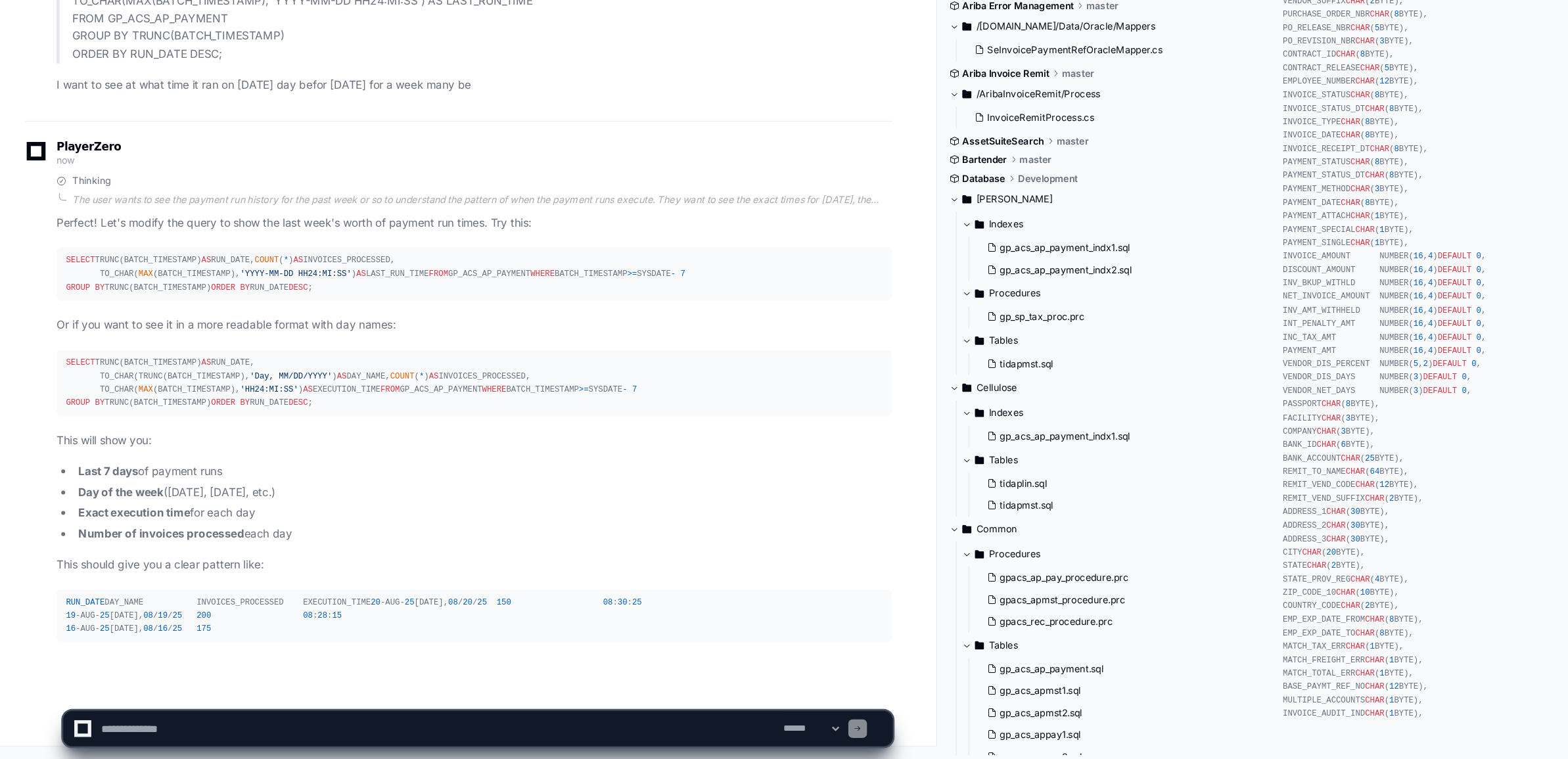
scroll to position [9043, 0]
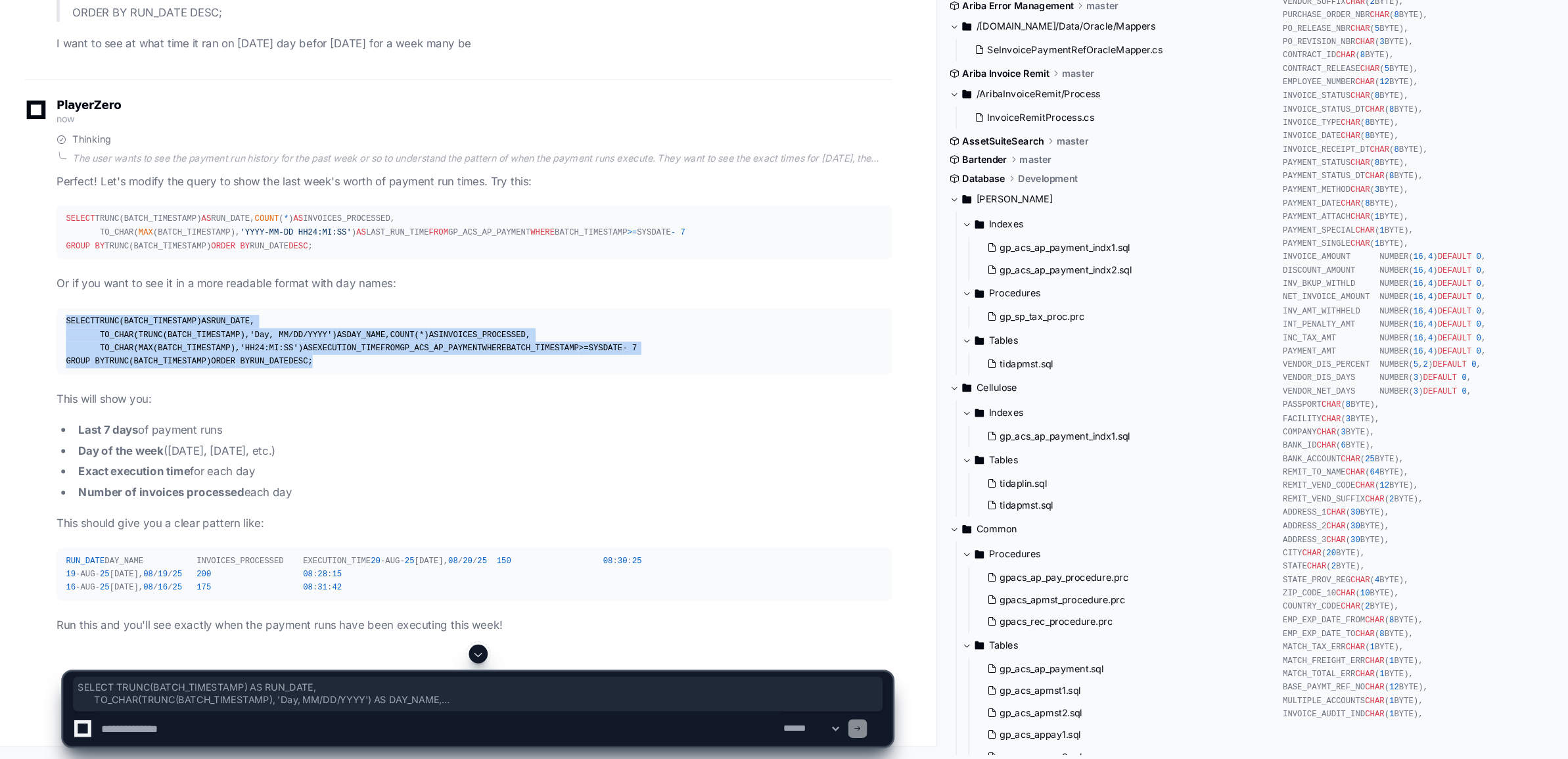
drag, startPoint x: 55, startPoint y: 371, endPoint x: 151, endPoint y: 447, distance: 122.4
click at [151, 432] on div "SELECT TRUNC(BATCH_TIMESTAMP) AS RUN_DATE, TO_CHAR(TRUNC(BATCH_TIMESTAMP), 'Day…" at bounding box center [396, 409] width 683 height 45
copy div "SELECT TRUNC(BATCH_TIMESTAMP) AS RUN_DATE, TO_CHAR(TRUNC(BATCH_TIMESTAMP), 'Day…"
click at [160, 432] on div "SELECT TRUNC(BATCH_TIMESTAMP) AS RUN_DATE, TO_CHAR(TRUNC(BATCH_TIMESTAMP), 'Day…" at bounding box center [396, 409] width 683 height 45
drag, startPoint x: 151, startPoint y: 446, endPoint x: 55, endPoint y: 375, distance: 119.4
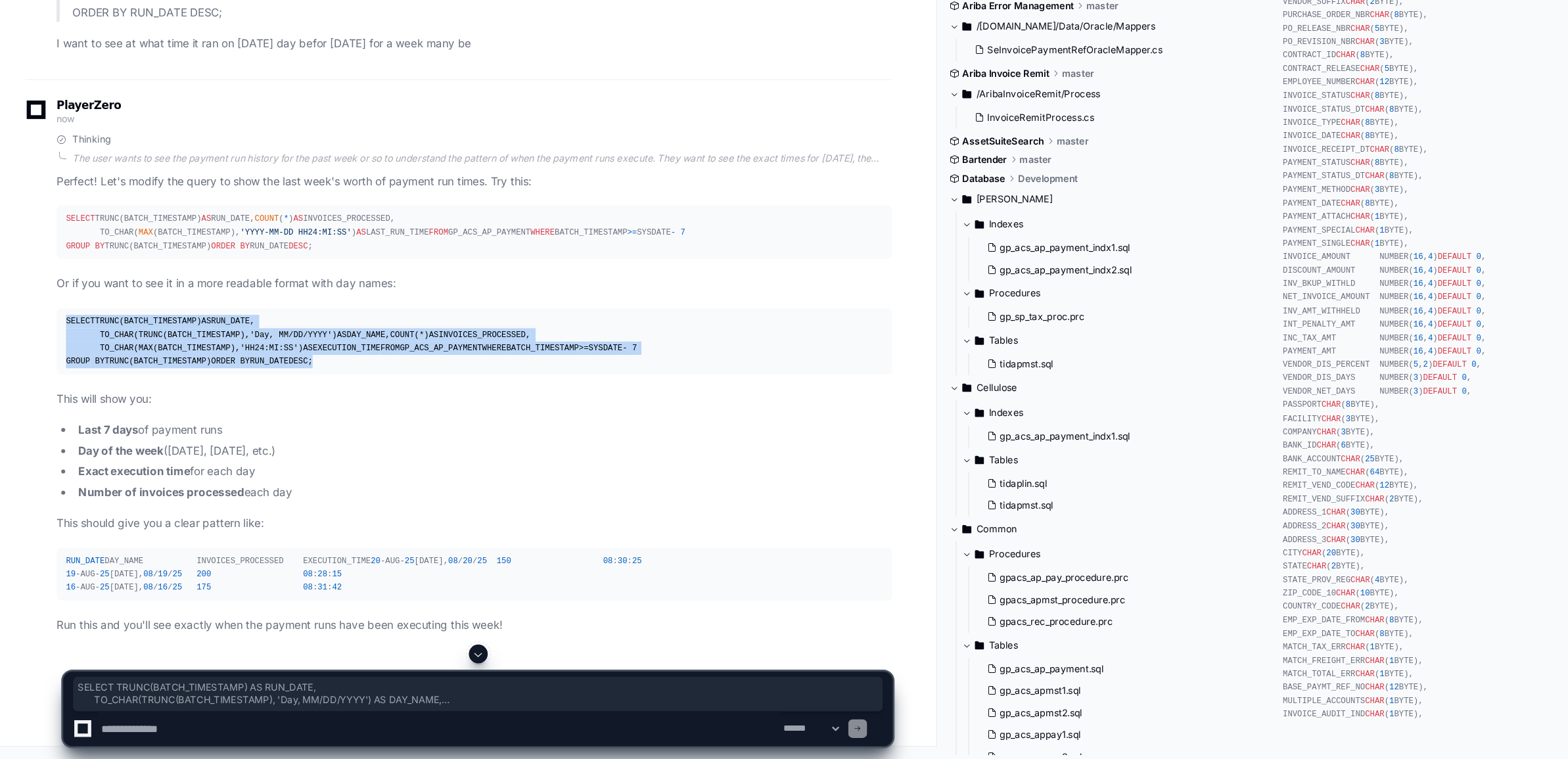
click at [55, 387] on div "SELECT TRUNC(BATCH_TIMESTAMP) AS RUN_DATE, TO_CHAR(TRUNC(BATCH_TIMESTAMP), 'Day…" at bounding box center [396, 409] width 683 height 45
copy div "SELECT TRUNC(BATCH_TIMESTAMP) AS RUN_DATE, TO_CHAR(TRUNC(BATCH_TIMESTAMP), 'Day…"
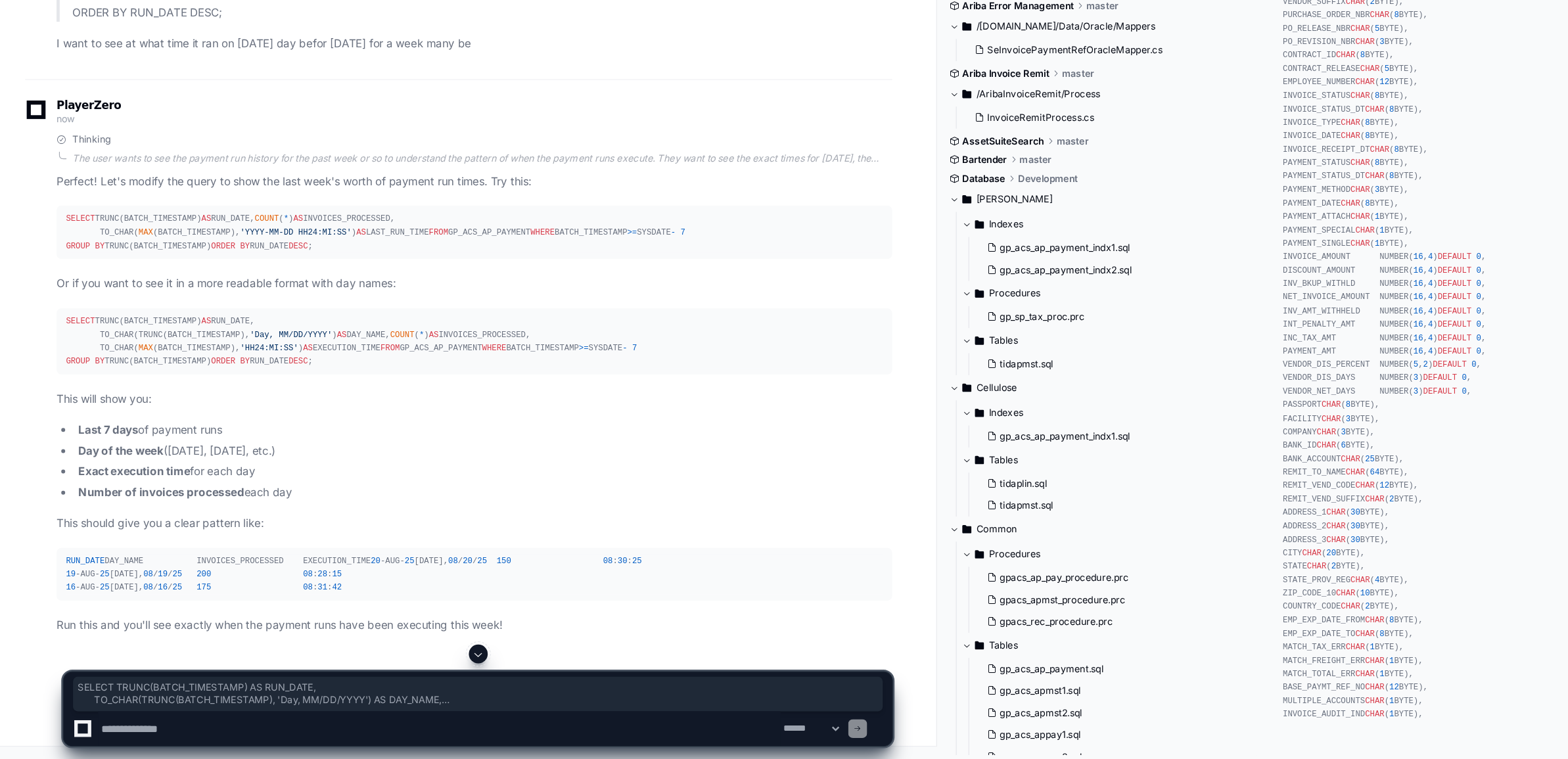
click at [125, 737] on textarea at bounding box center [368, 733] width 571 height 29
paste textarea "**********"
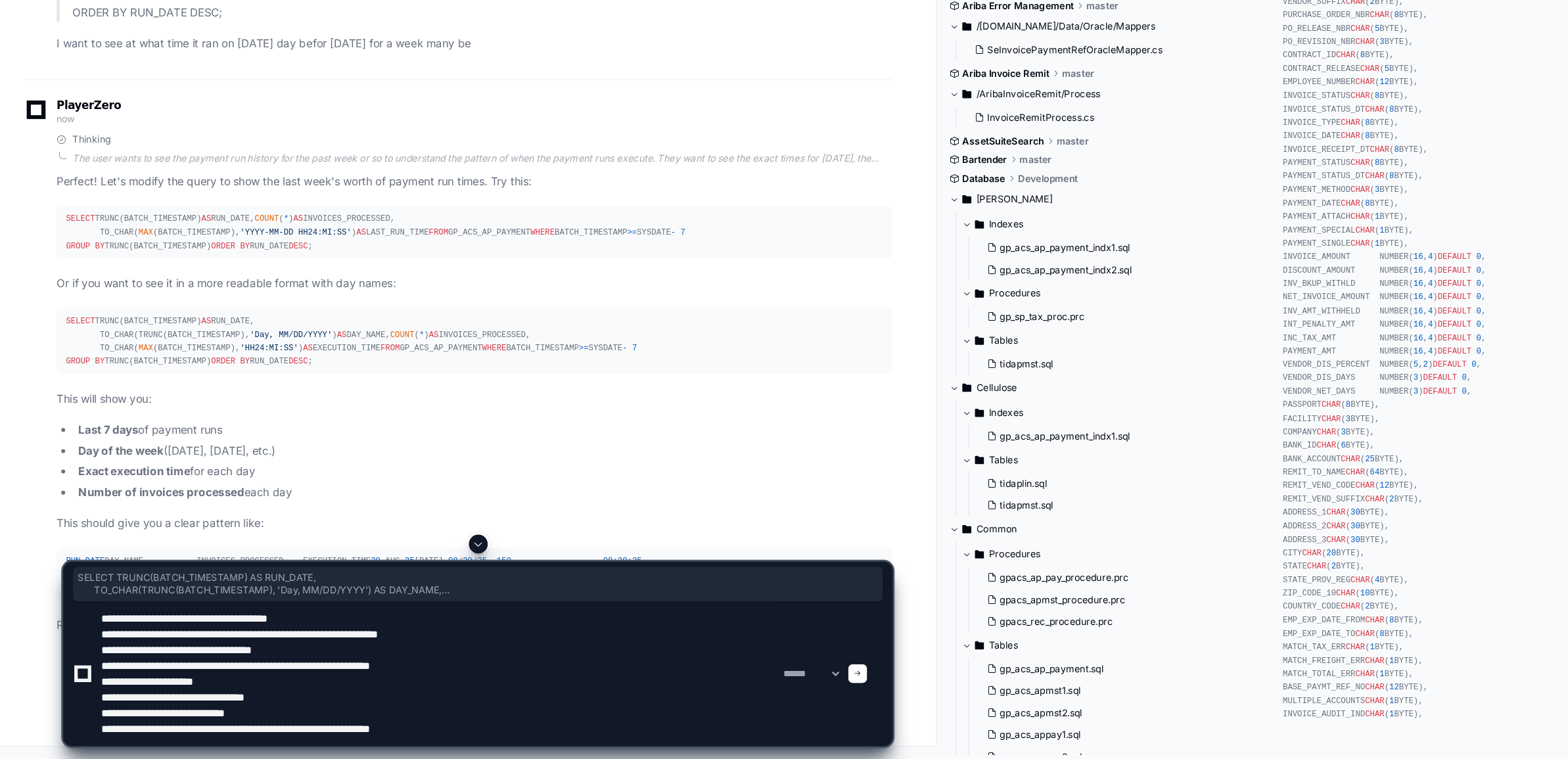
type textarea "**********"
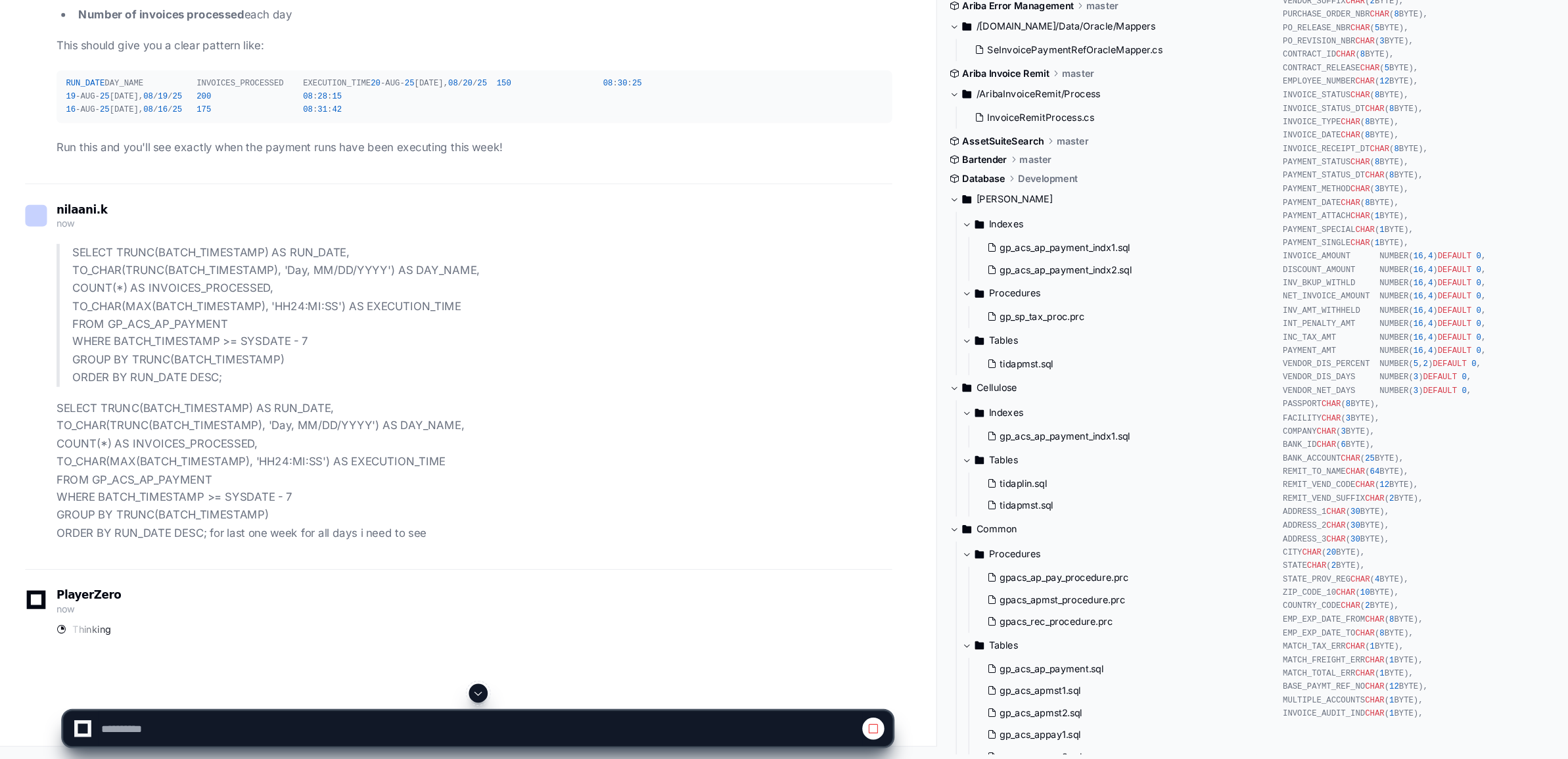
scroll to position [9478, 0]
click at [342, 594] on div "nilaani.k now SELECT TRUNC(BATCH_TIMESTAMP) AS RUN_DATE, TO_CHAR(TRUNC(BATCH_TI…" at bounding box center [384, 439] width 726 height 322
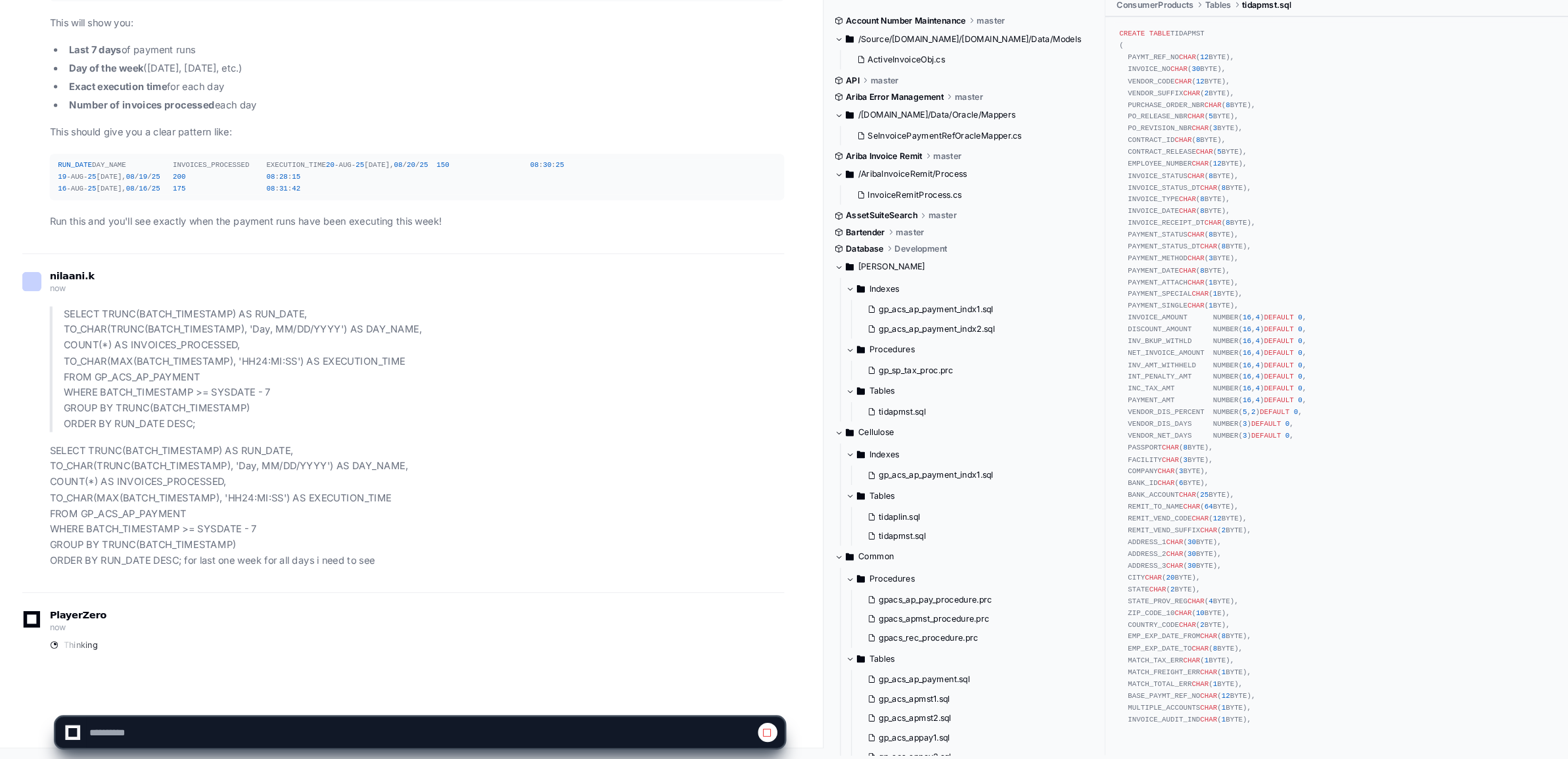
scroll to position [9477, 0]
click at [56, 402] on blockquote "SELECT TRUNC(BATCH_TIMESTAMP) AS RUN_DATE, TO_CHAR(TRUNC(BATCH_TIMESTAMP), 'Day…" at bounding box center [397, 388] width 699 height 119
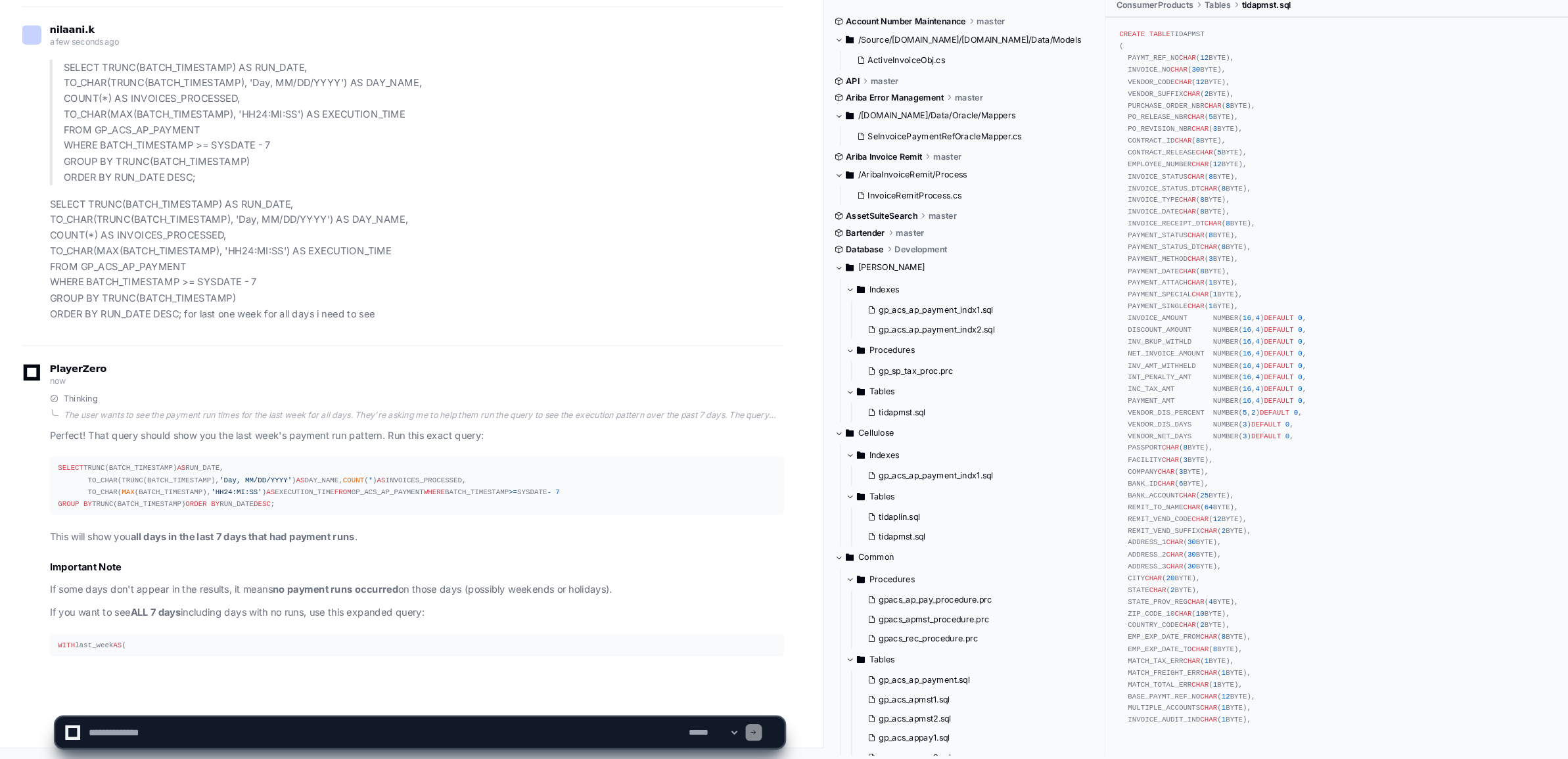
scroll to position [9758, 0]
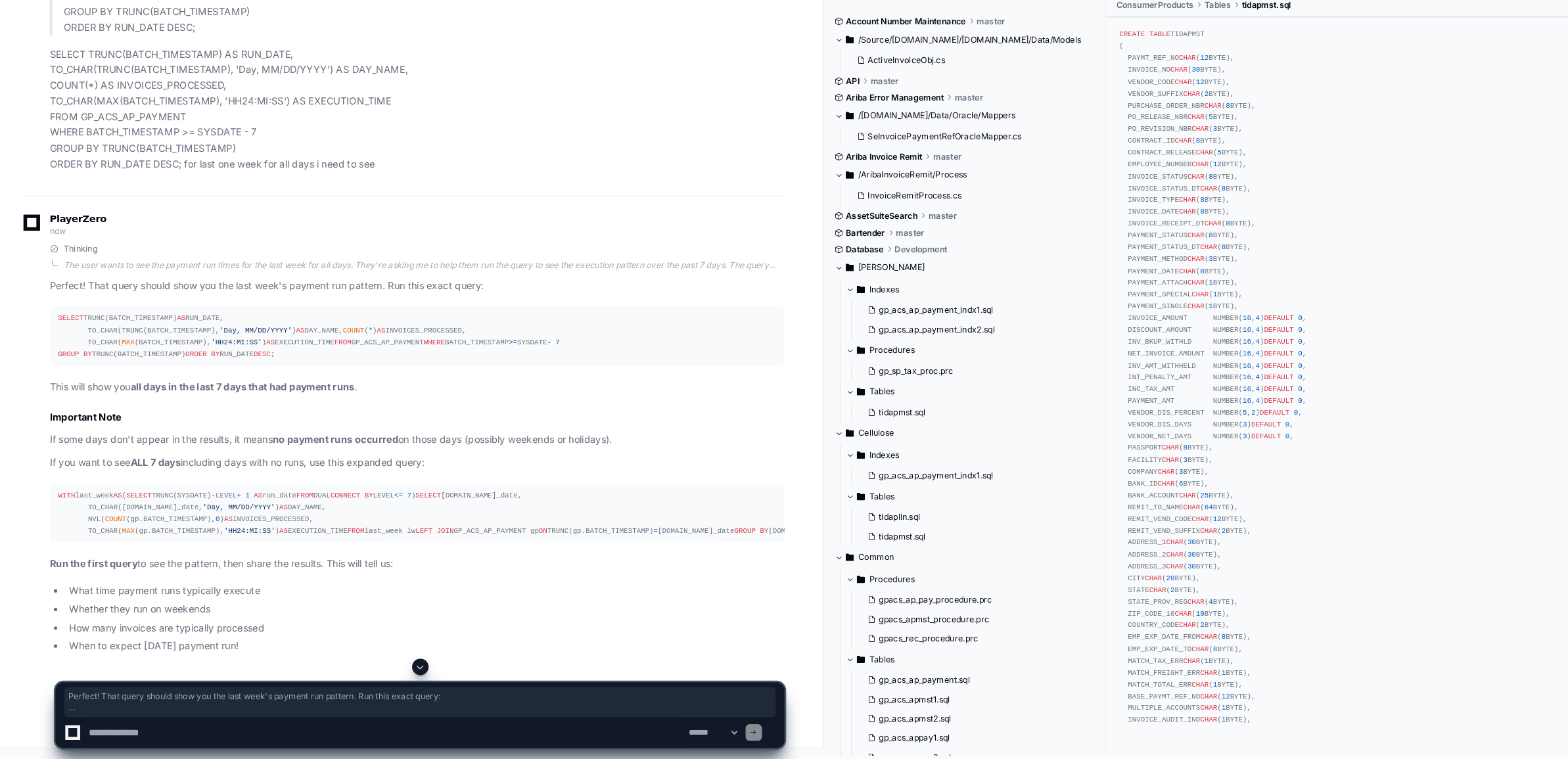
drag, startPoint x: 171, startPoint y: 517, endPoint x: 225, endPoint y: 550, distance: 63.3
click at [225, 409] on strong "all days in the last 7 days that had payment runs" at bounding box center [230, 404] width 213 height 11
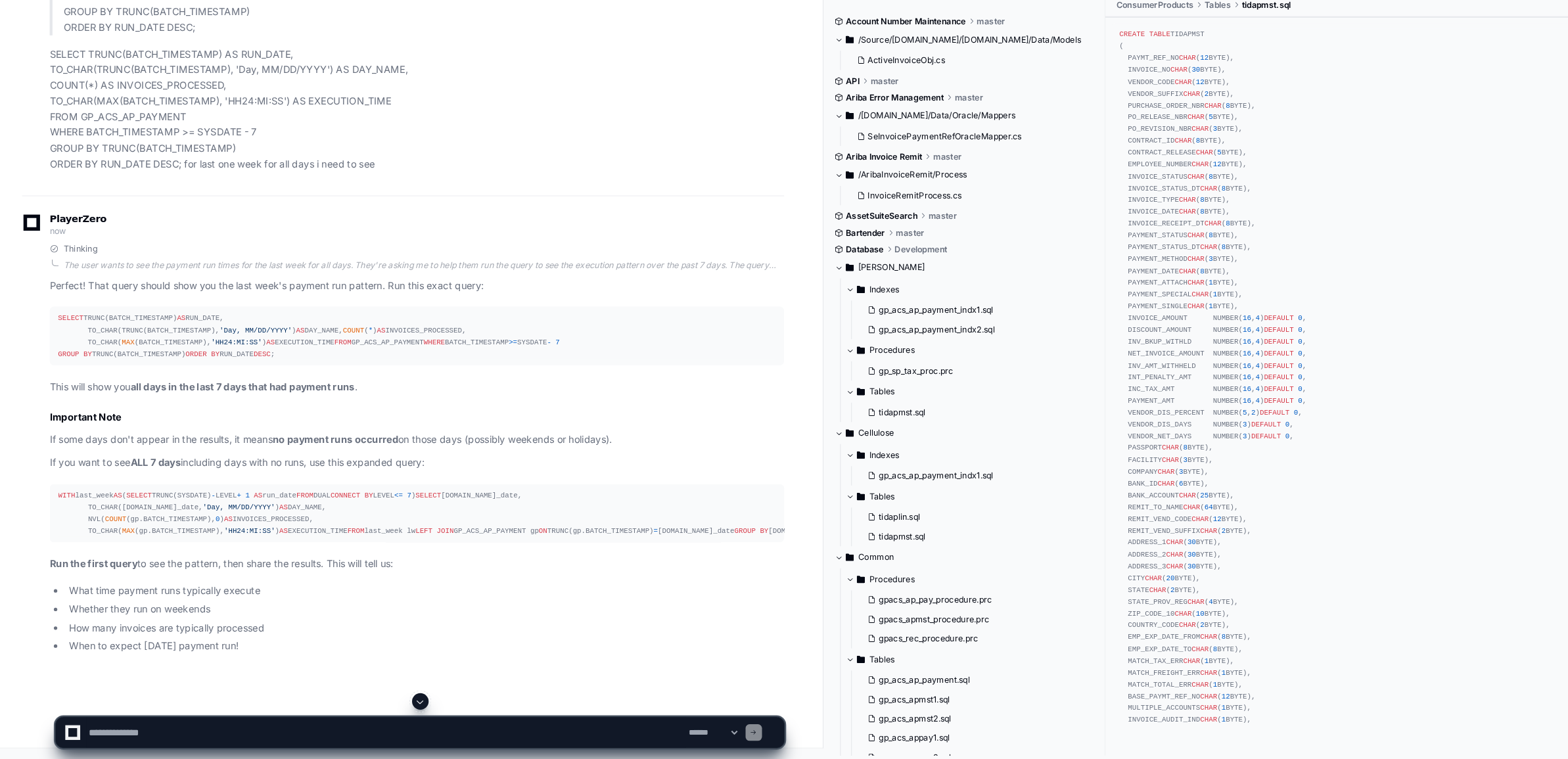
scroll to position [9863, 0]
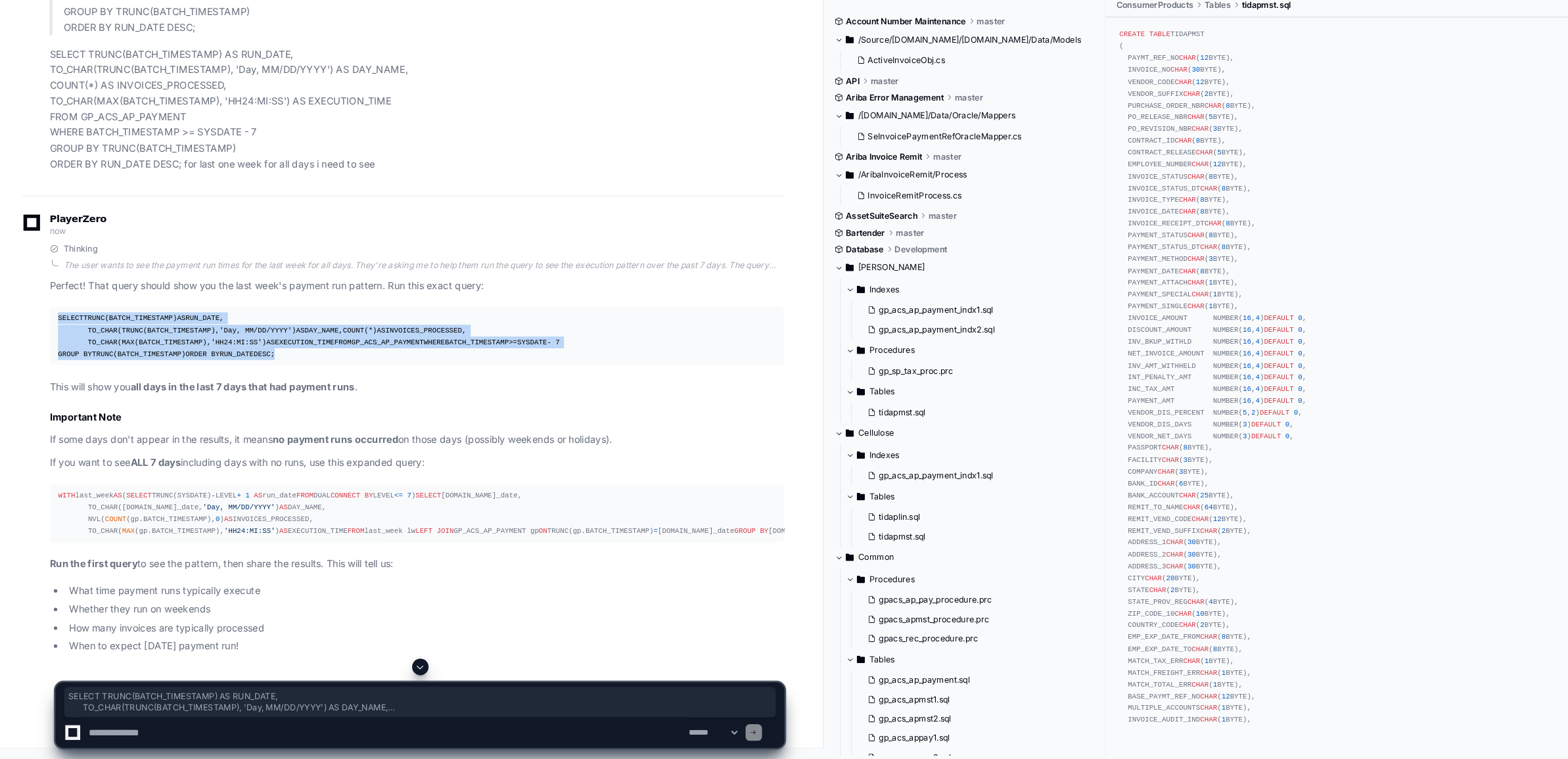
drag, startPoint x: 55, startPoint y: 329, endPoint x: 158, endPoint y: 408, distance: 129.8
click at [158, 378] on div "SELECT TRUNC(BATCH_TIMESTAMP) AS RUN_DATE, TO_CHAR(TRUNC(BATCH_TIMESTAMP), 'Day…" at bounding box center [396, 356] width 683 height 45
copy div "SELECT TRUNC(BATCH_TIMESTAMP) AS RUN_DATE, TO_CHAR(TRUNC(BATCH_TIMESTAMP), 'Day…"
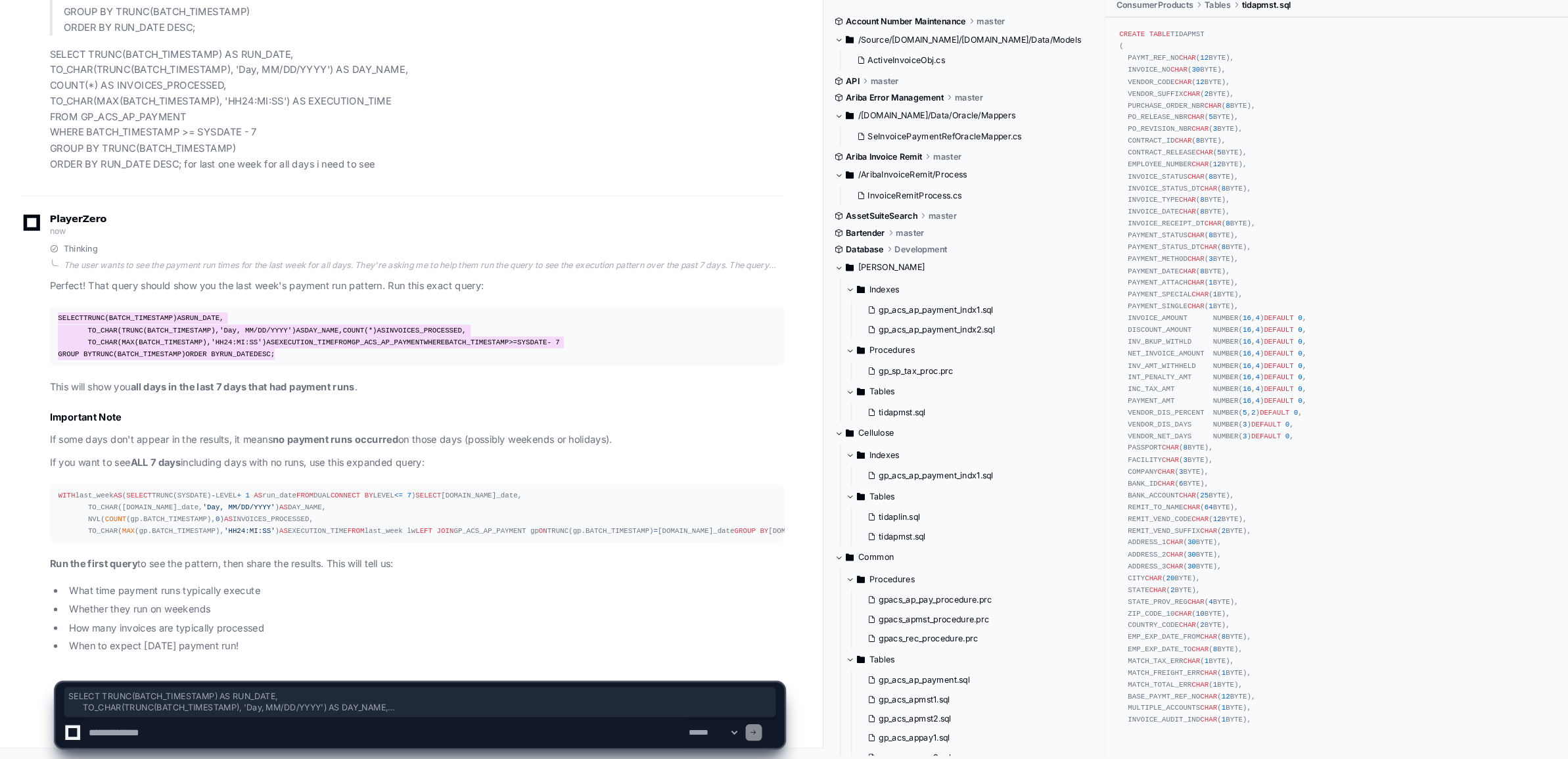
scroll to position [10002, 0]
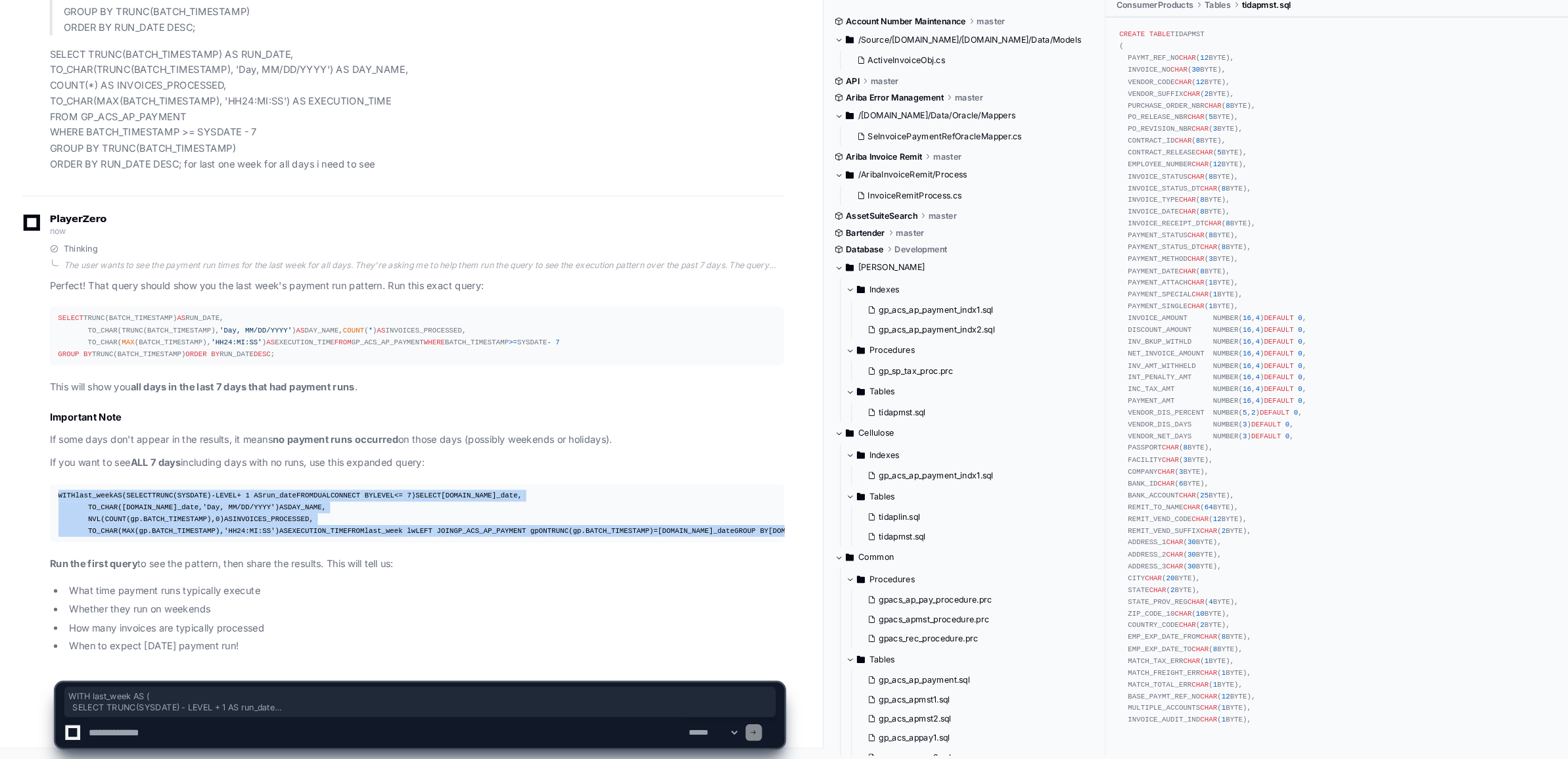
drag, startPoint x: 52, startPoint y: 406, endPoint x: 171, endPoint y: 543, distance: 181.5
click at [171, 543] on pre "WITH last_week AS ( SELECT TRUNC(SYSDATE) - LEVEL + 1 AS run_date FROM DUAL CON…" at bounding box center [397, 524] width 699 height 56
copy div "WITH last_week AS ( SELECT TRUNC(SYSDATE) - LEVEL + 1 AS run_date FROM DUAL CON…"
click at [174, 531] on div "WITH last_week AS ( SELECT TRUNC(SYSDATE) - LEVEL + 1 AS run_date FROM DUAL CON…" at bounding box center [396, 525] width 683 height 45
drag, startPoint x: 131, startPoint y: 527, endPoint x: 51, endPoint y: 407, distance: 144.2
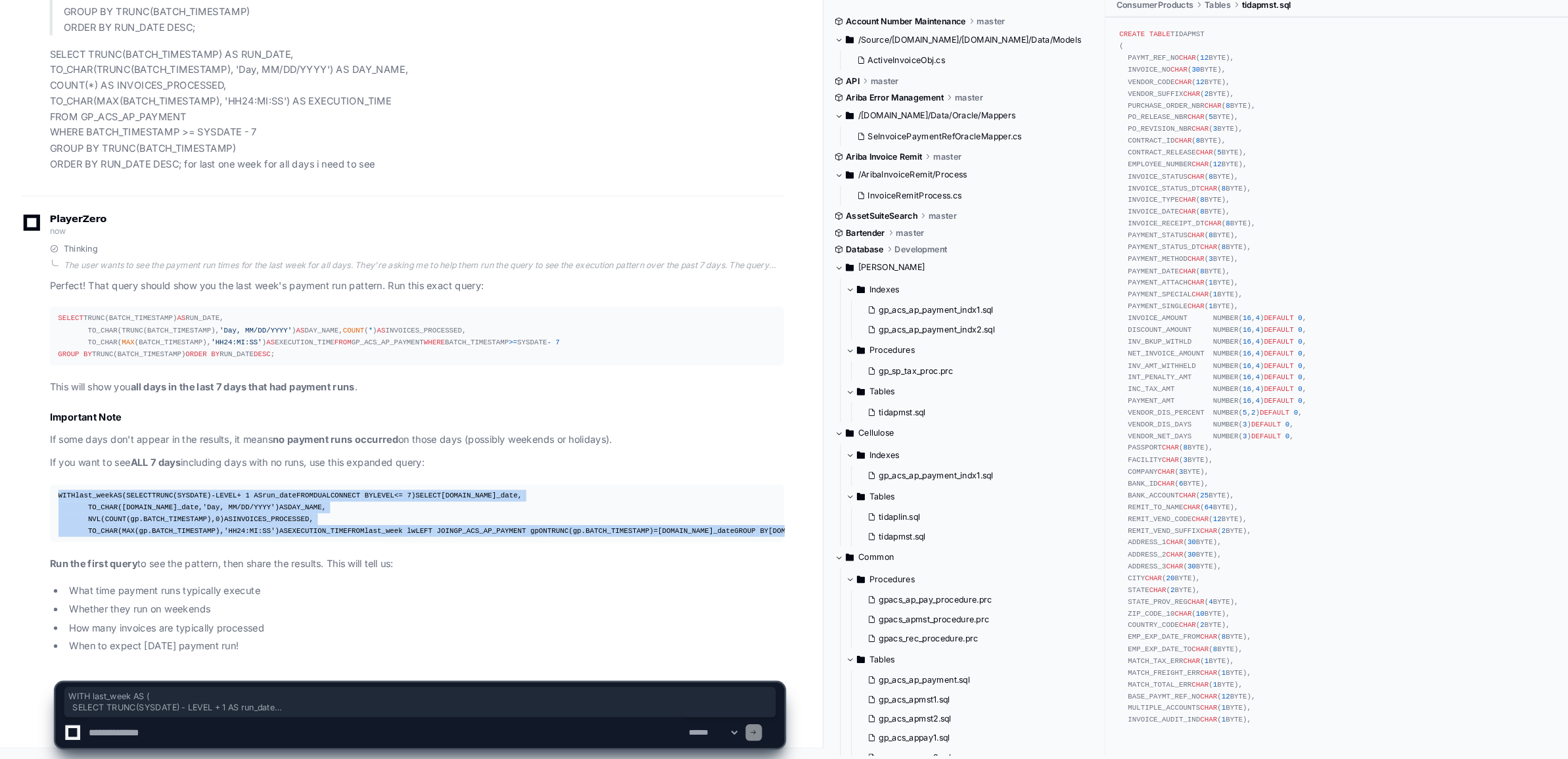
click at [51, 497] on pre "WITH last_week AS ( SELECT TRUNC(SYSDATE) - LEVEL + 1 AS run_date FROM DUAL CON…" at bounding box center [397, 524] width 699 height 56
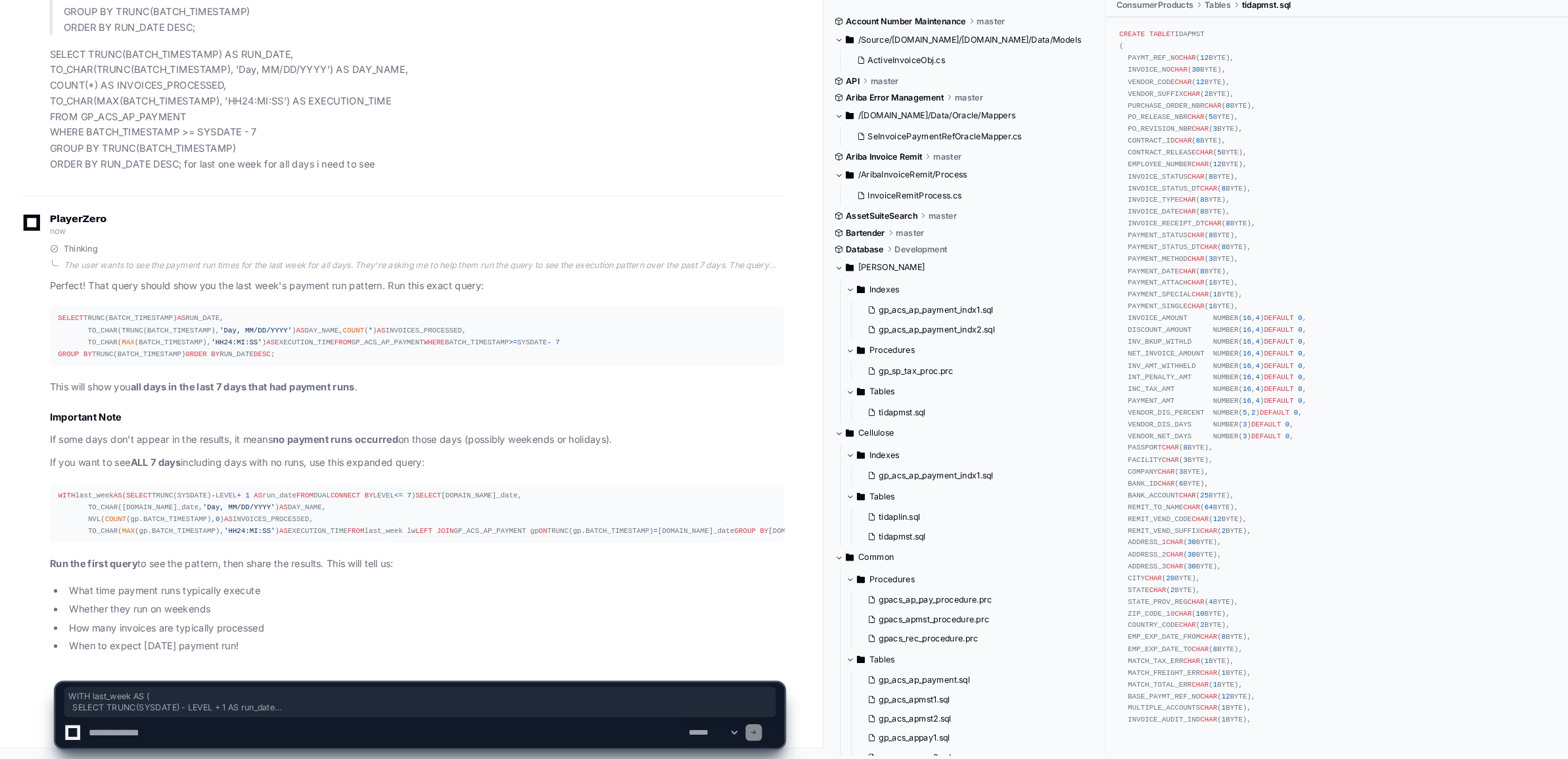
click at [177, 732] on textarea at bounding box center [368, 733] width 571 height 29
paste textarea "**********"
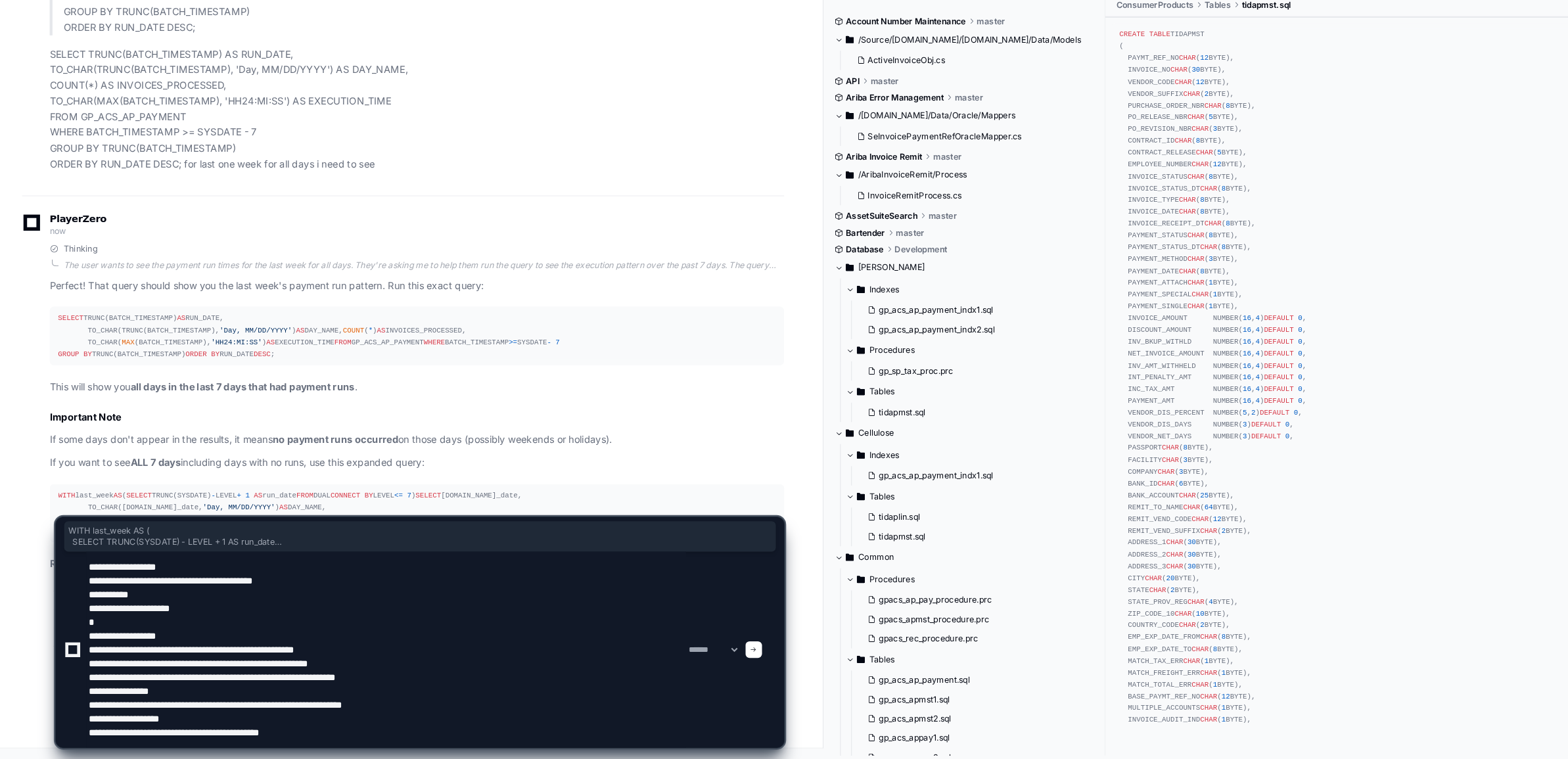
type textarea "**********"
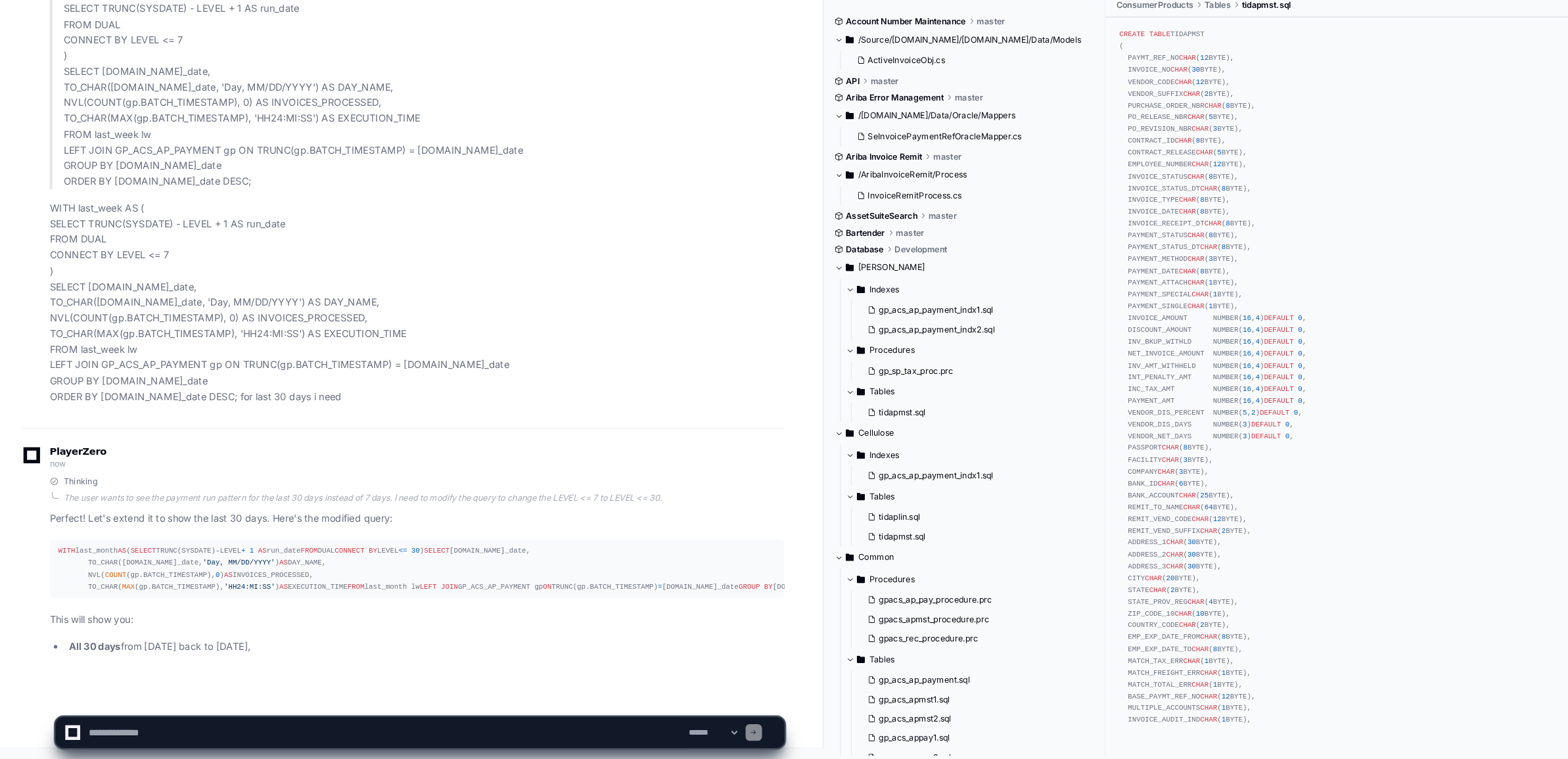
scroll to position [10827, 0]
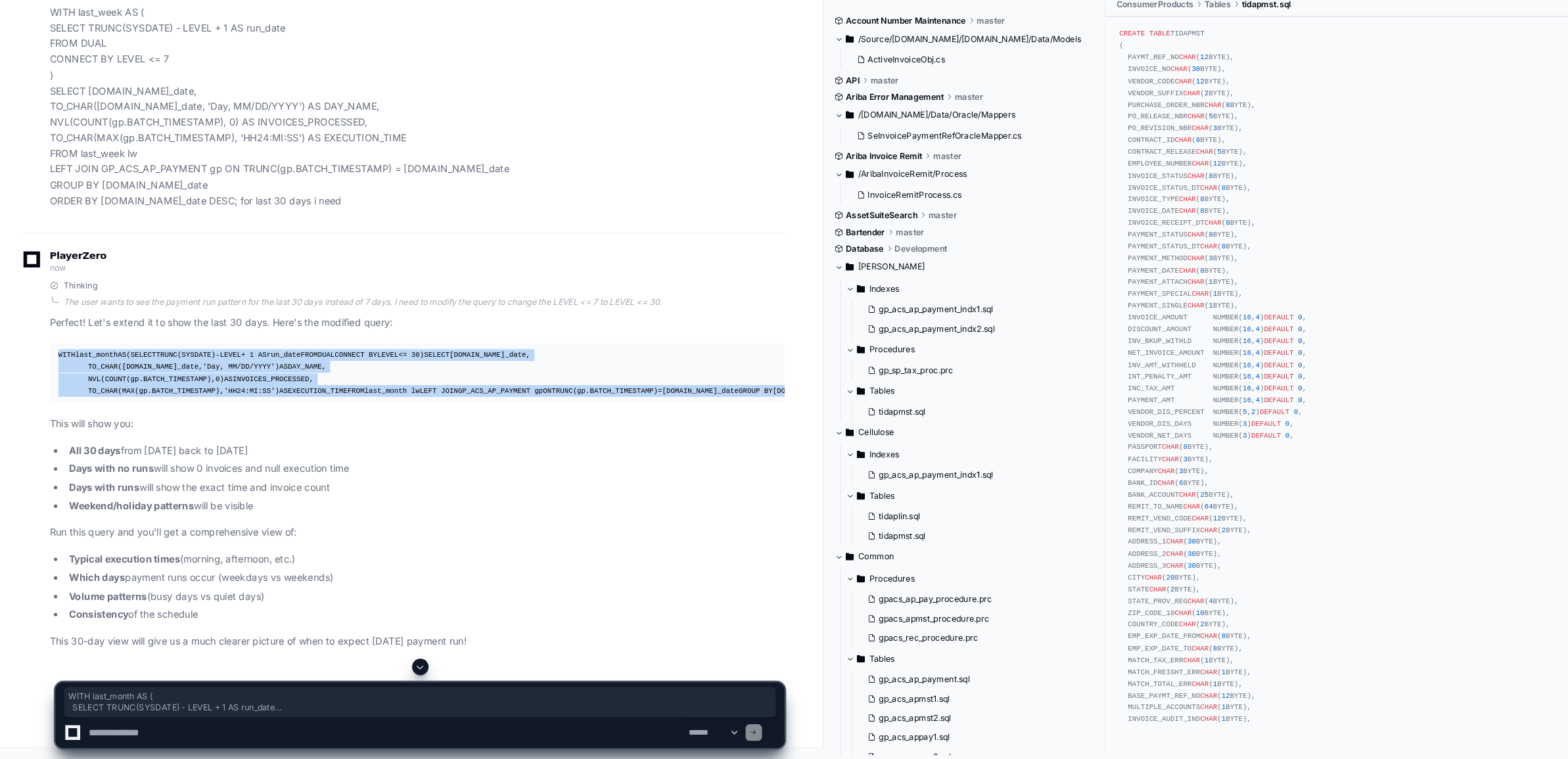
drag, startPoint x: 151, startPoint y: 574, endPoint x: 51, endPoint y: 443, distance: 164.8
click at [51, 419] on pre "WITH last_month AS ( SELECT TRUNC(SYSDATE) - LEVEL + 1 AS run_date FROM DUAL CO…" at bounding box center [397, 390] width 699 height 56
copy div "WITH last_month AS ( SELECT TRUNC(SYSDATE) - LEVEL + 1 AS run_date FROM DUAL CO…"
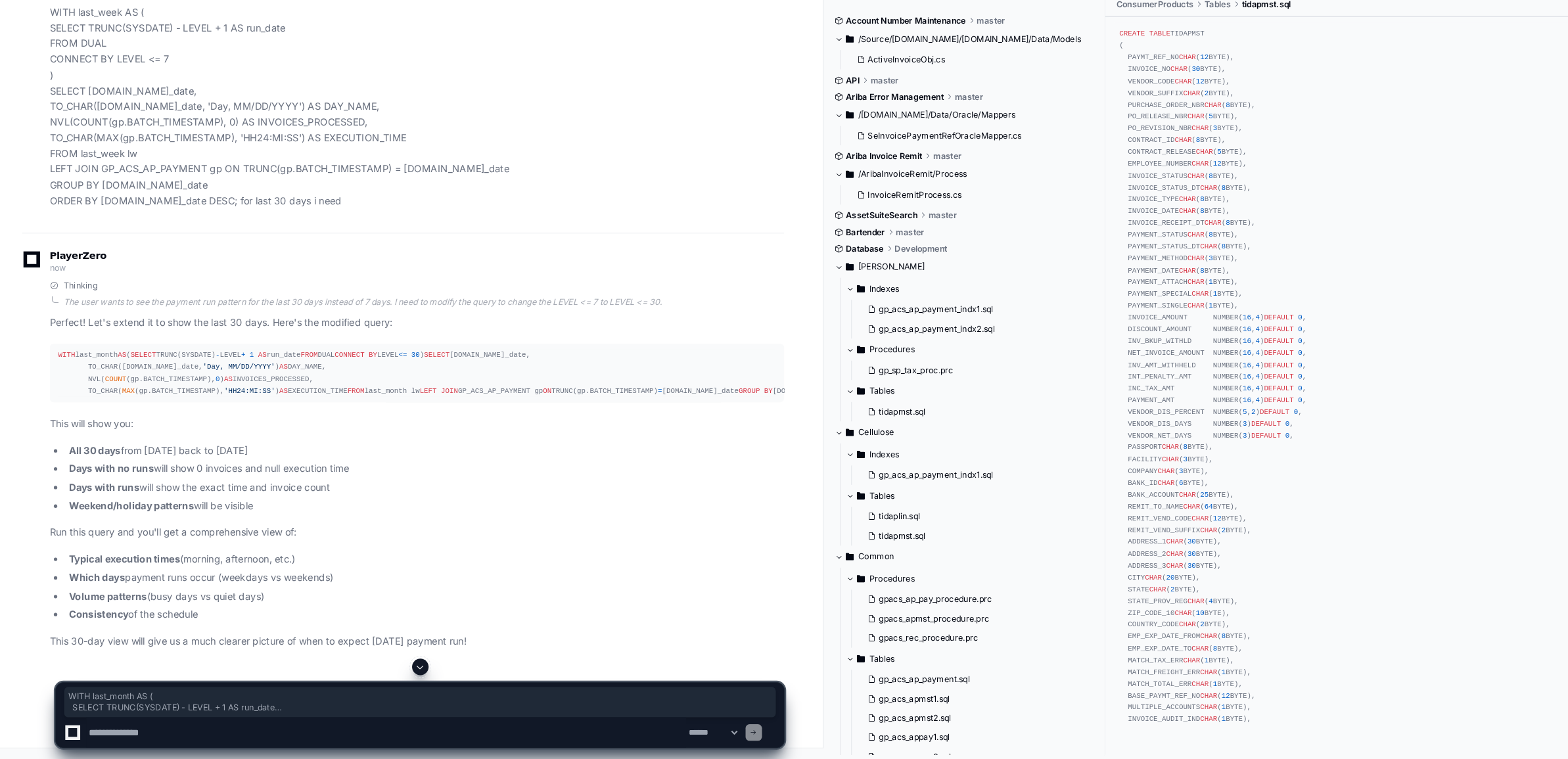
click at [168, 730] on textarea at bounding box center [368, 733] width 571 height 29
type textarea "**********"
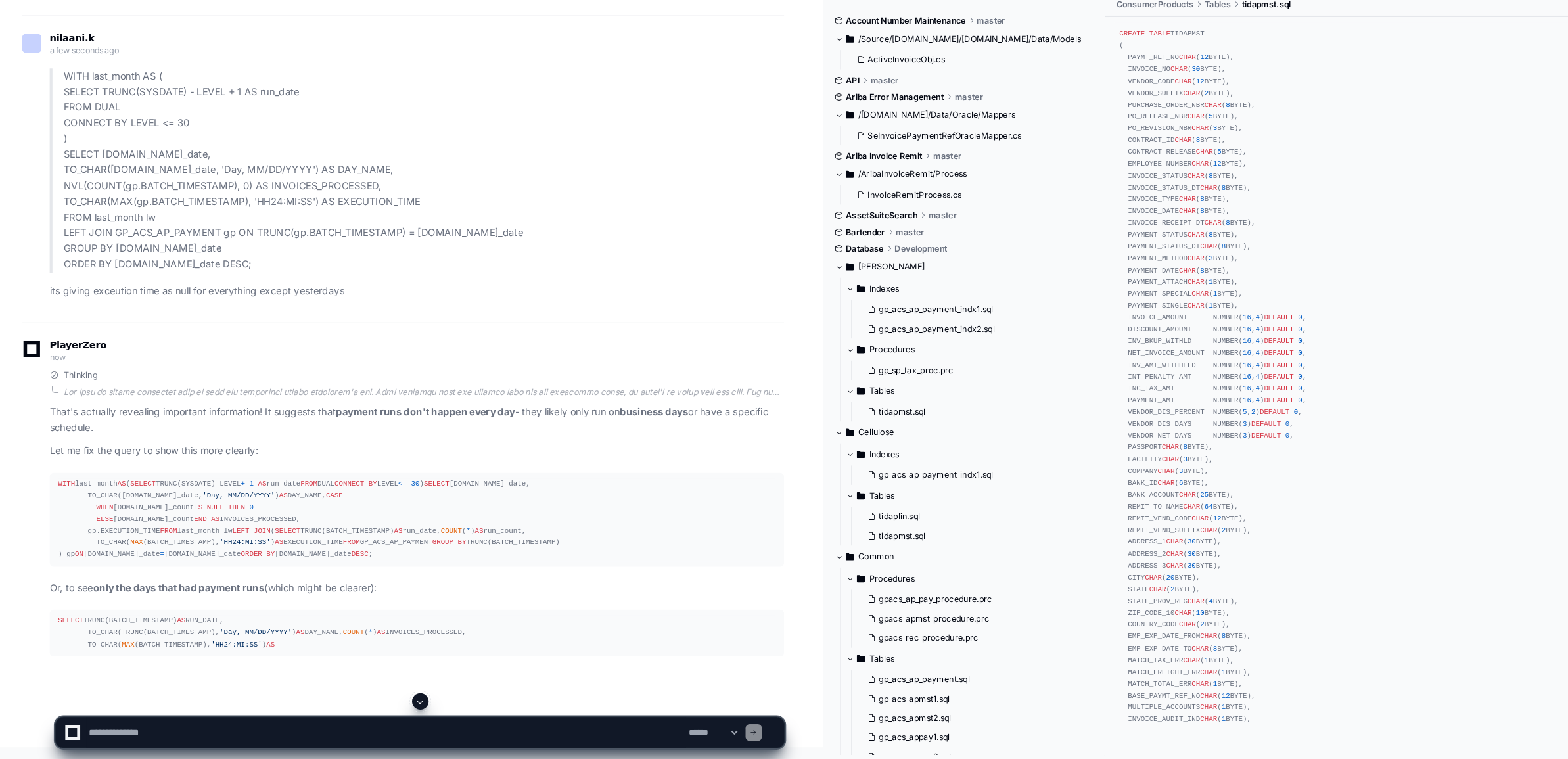
scroll to position [11030, 0]
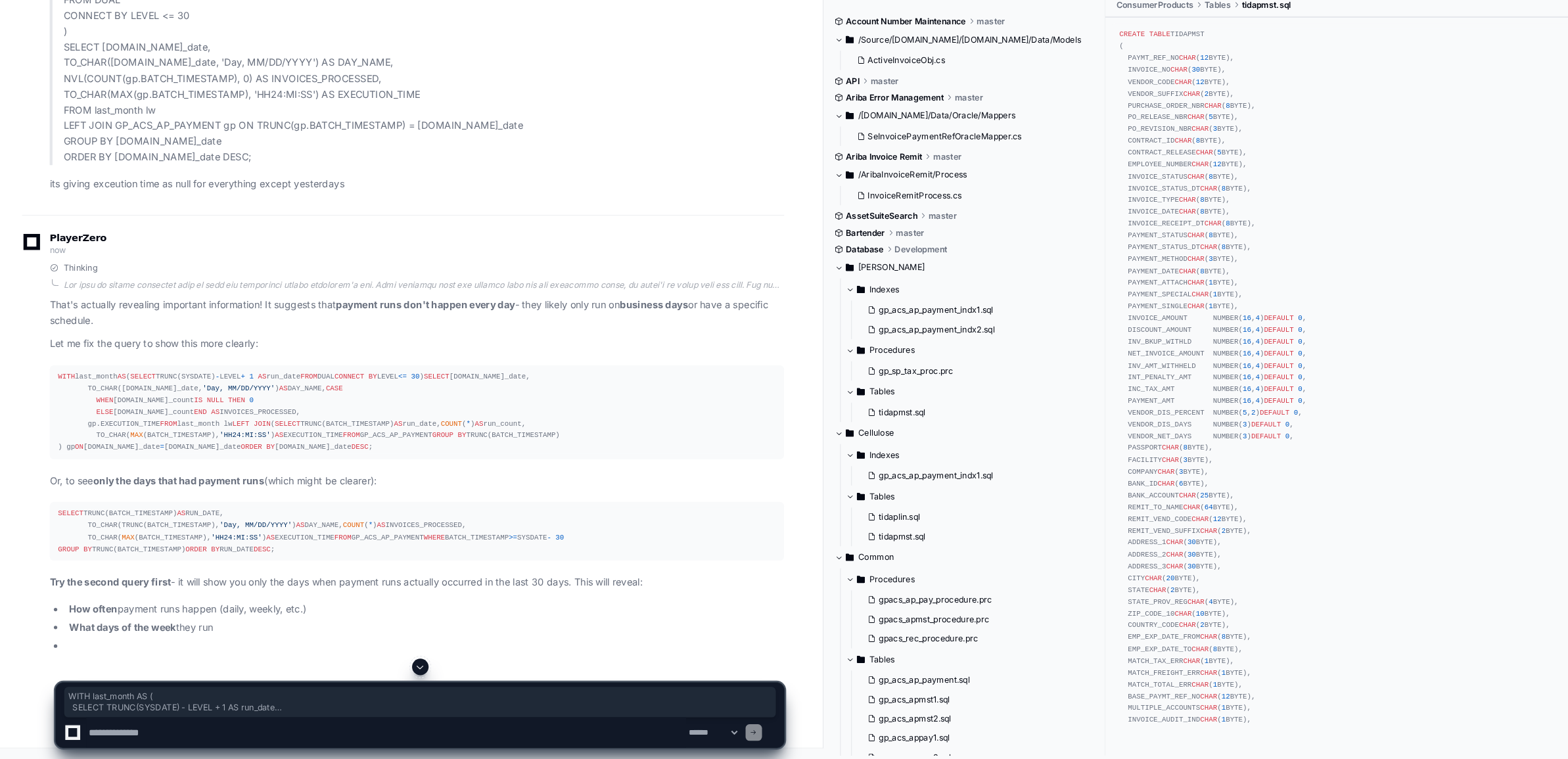
drag, startPoint x: 55, startPoint y: 240, endPoint x: 161, endPoint y: 374, distance: 170.9
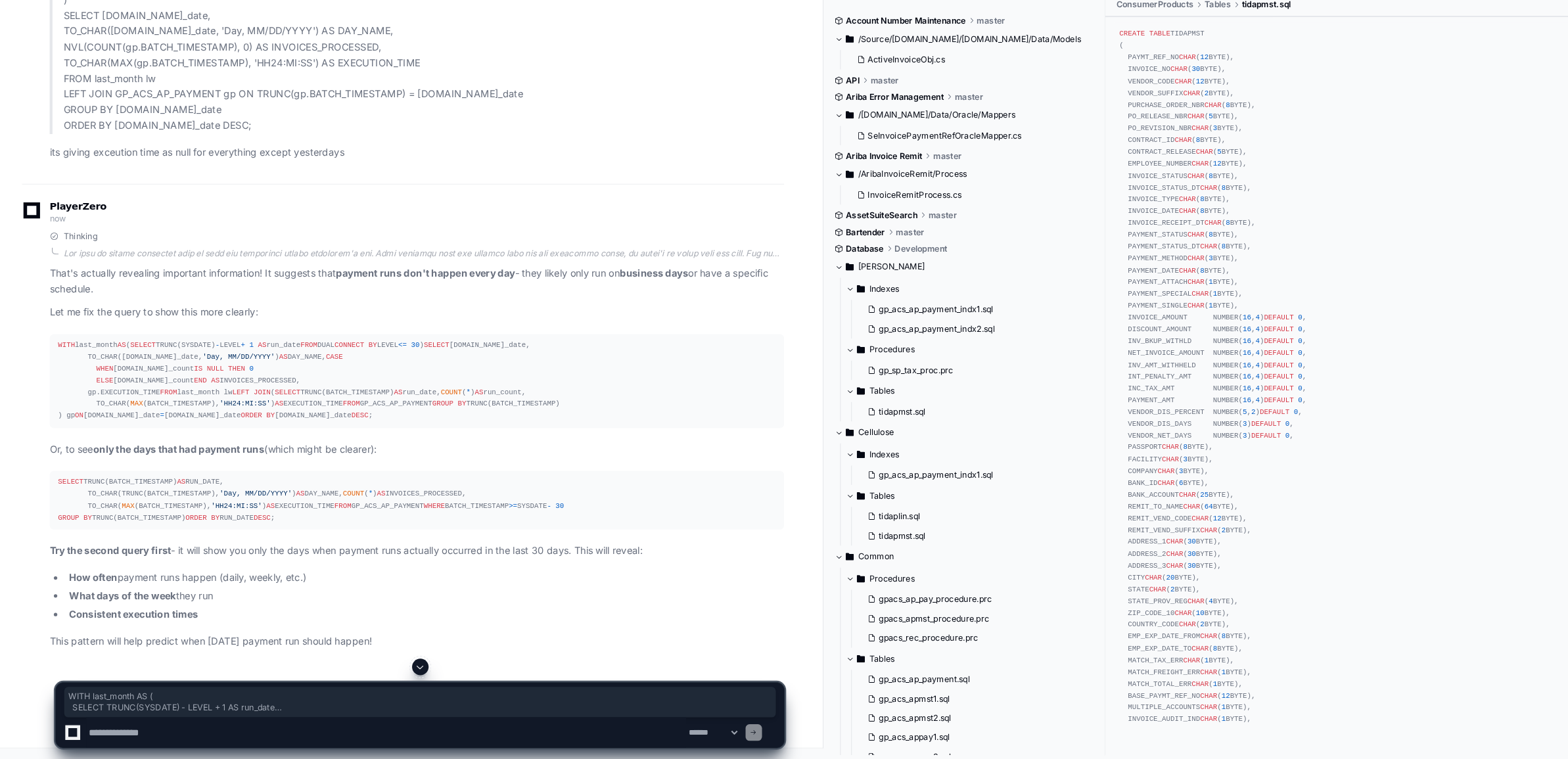
scroll to position [11874, 0]
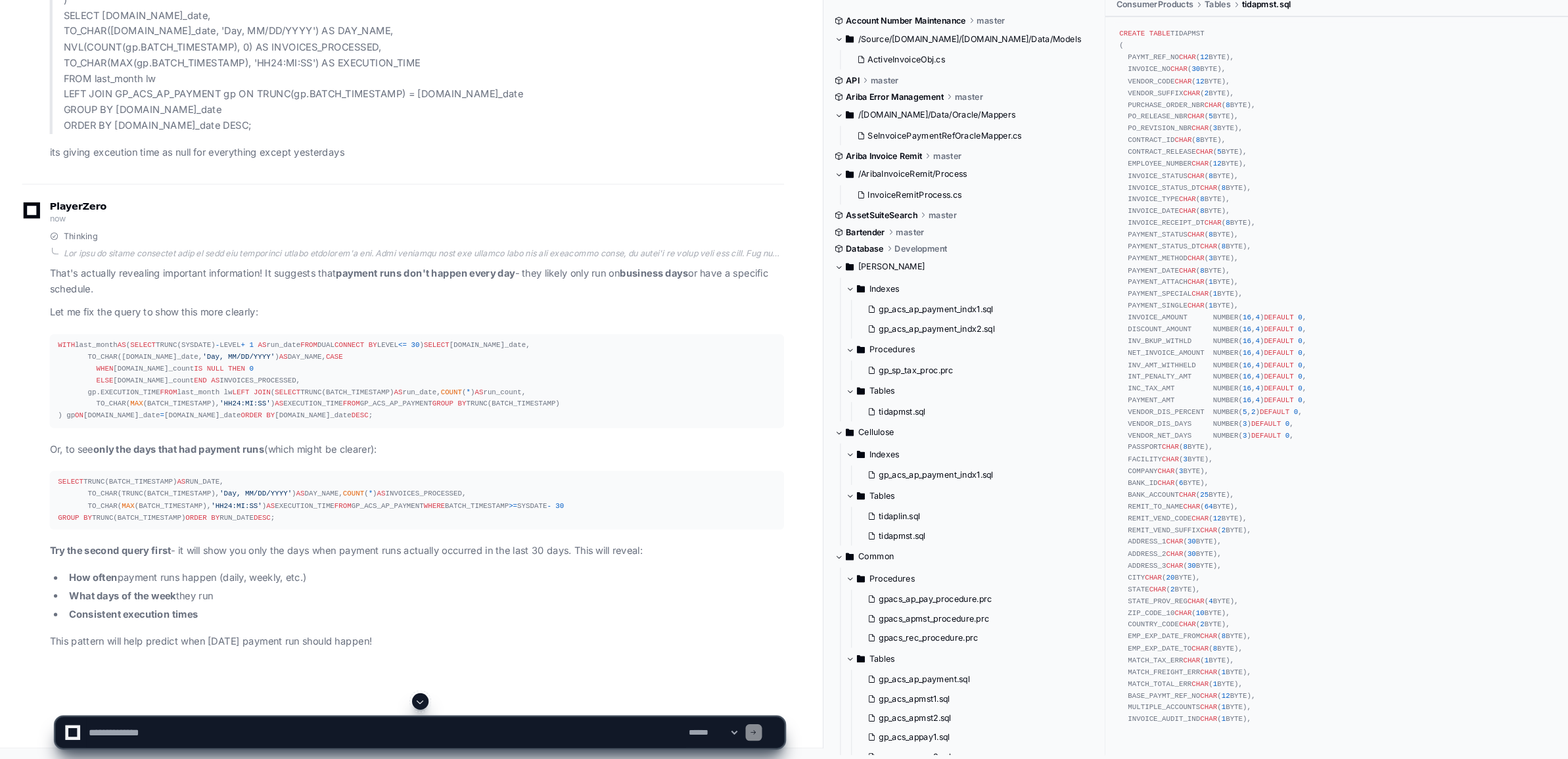
drag, startPoint x: 57, startPoint y: 244, endPoint x: 188, endPoint y: 423, distance: 221.8
click at [188, 423] on div "WITH last_month AS ( SELECT TRUNC(SYSDATE) - LEVEL + 1 AS run_date FROM DUAL CO…" at bounding box center [396, 398] width 683 height 79
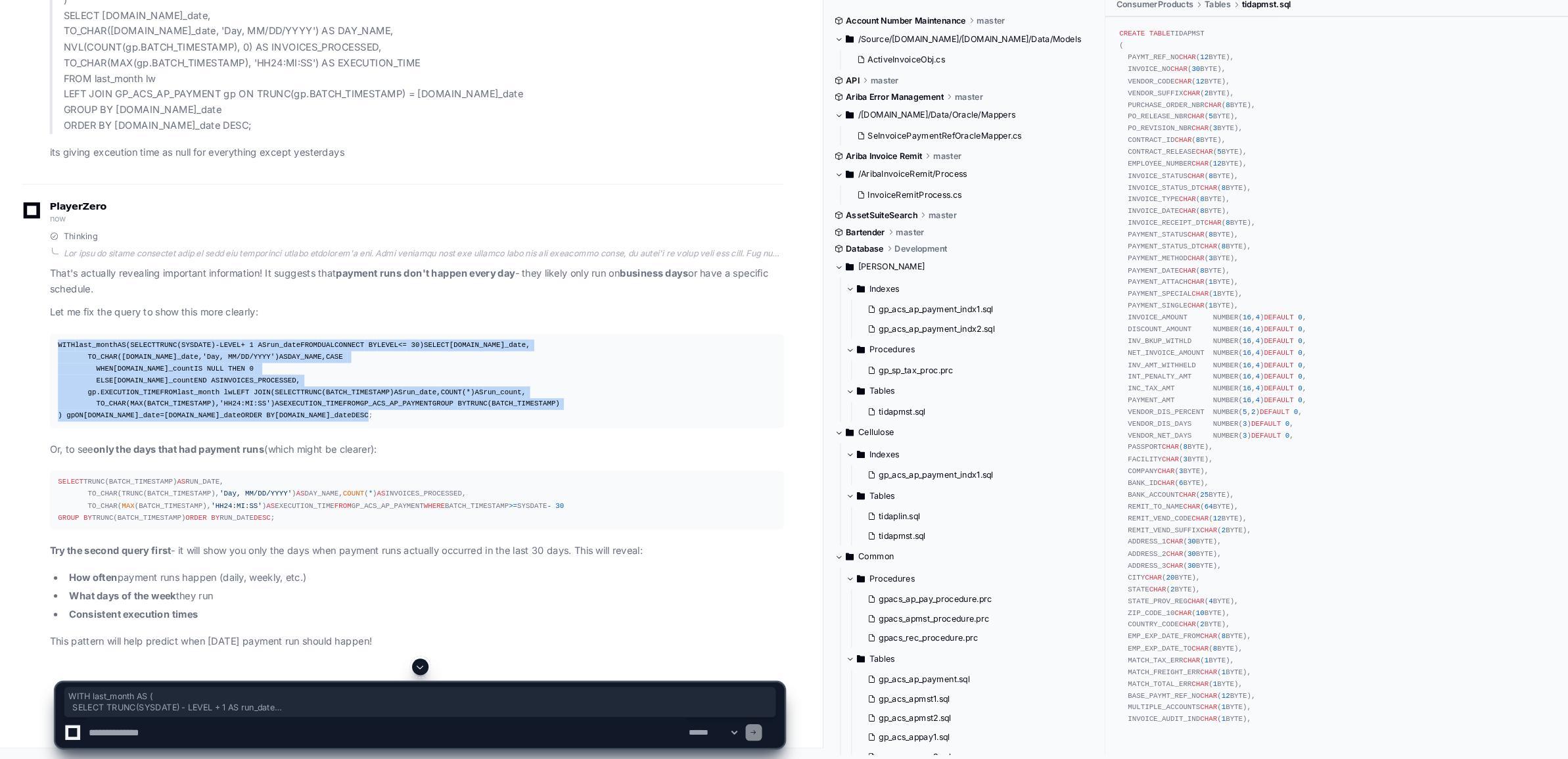
drag, startPoint x: 127, startPoint y: 456, endPoint x: 47, endPoint y: 247, distance: 223.8
click at [47, 354] on pre "WITH last_month AS ( SELECT TRUNC(SYSDATE) - LEVEL + 1 AS run_date FROM DUAL CO…" at bounding box center [397, 399] width 699 height 89
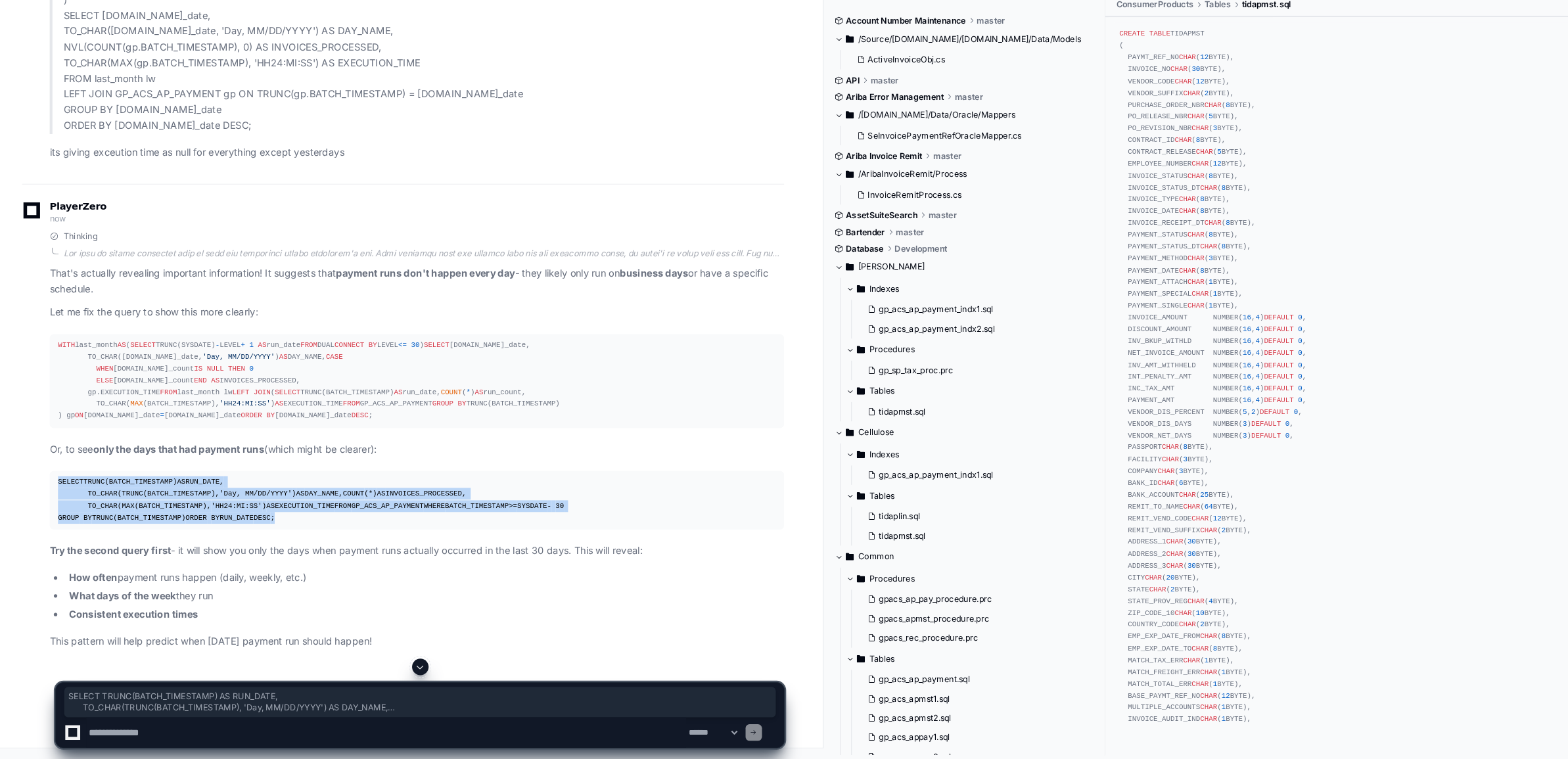
drag, startPoint x: 142, startPoint y: 608, endPoint x: 50, endPoint y: 534, distance: 118.1
click at [50, 534] on pre "SELECT TRUNC(BATCH_TIMESTAMP) AS RUN_DATE, TO_CHAR(TRUNC(BATCH_TIMESTAMP), 'Day…" at bounding box center [397, 512] width 699 height 56
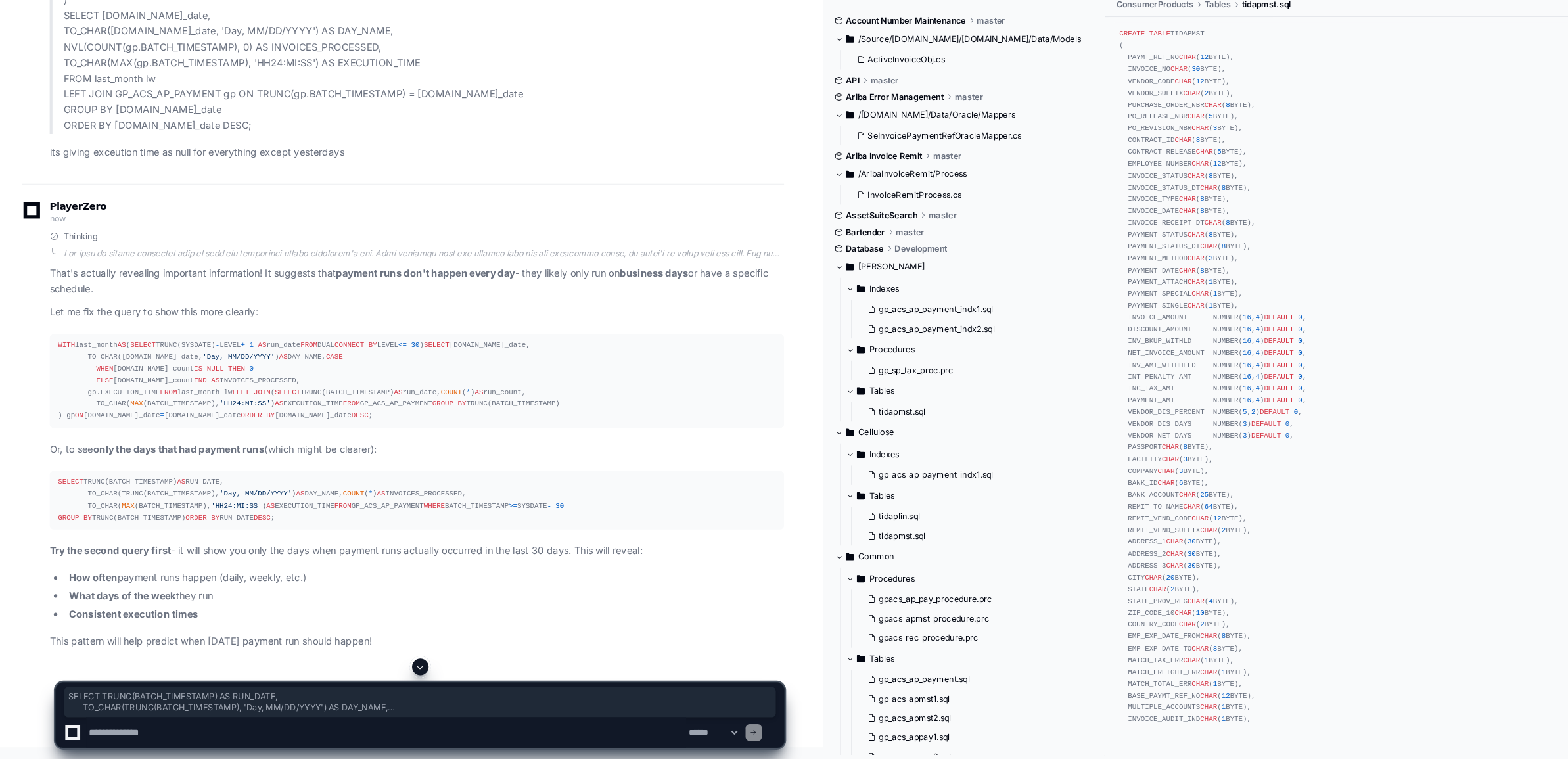
click at [143, 732] on textarea at bounding box center [368, 733] width 571 height 29
paste textarea "**********"
type textarea "**********"
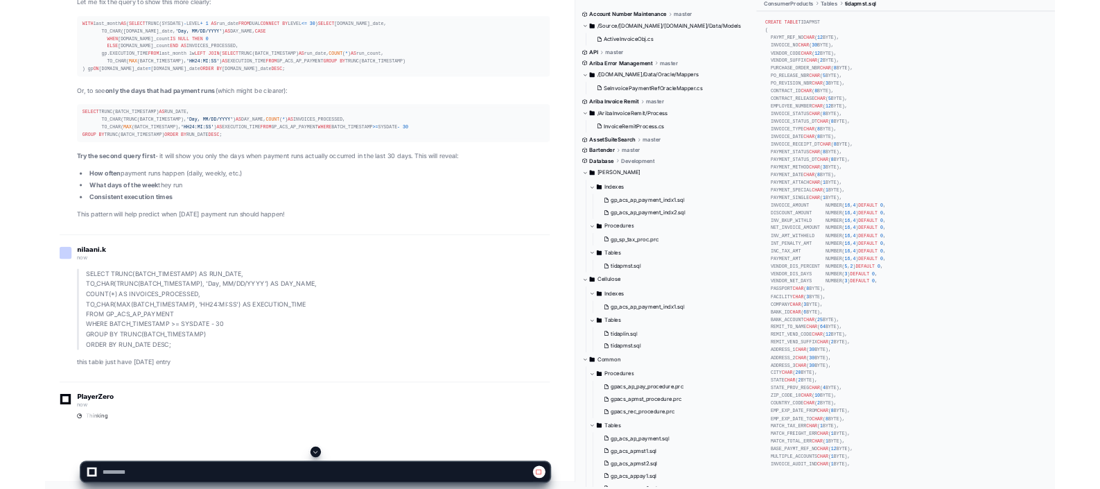
scroll to position [12565, 0]
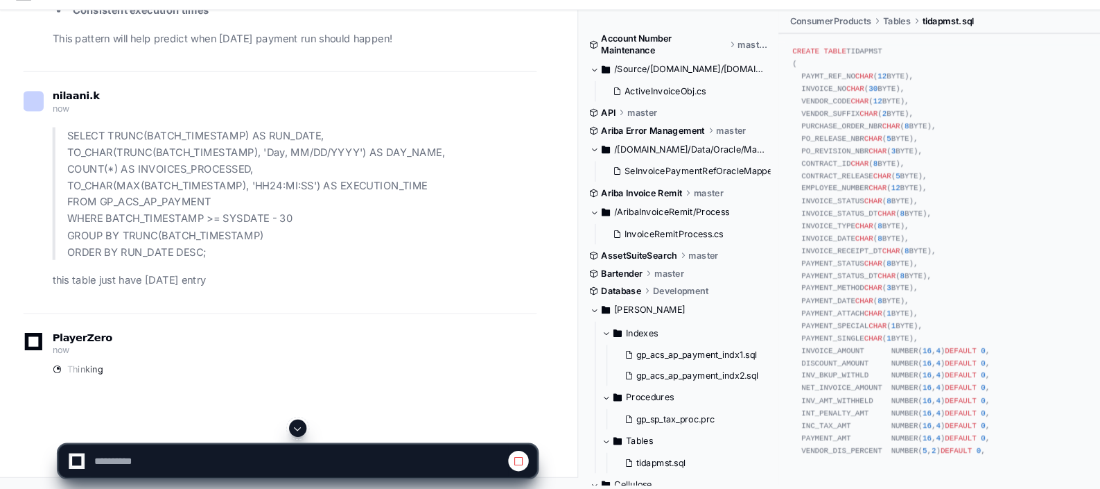
click at [283, 422] on button at bounding box center [283, 430] width 17 height 17
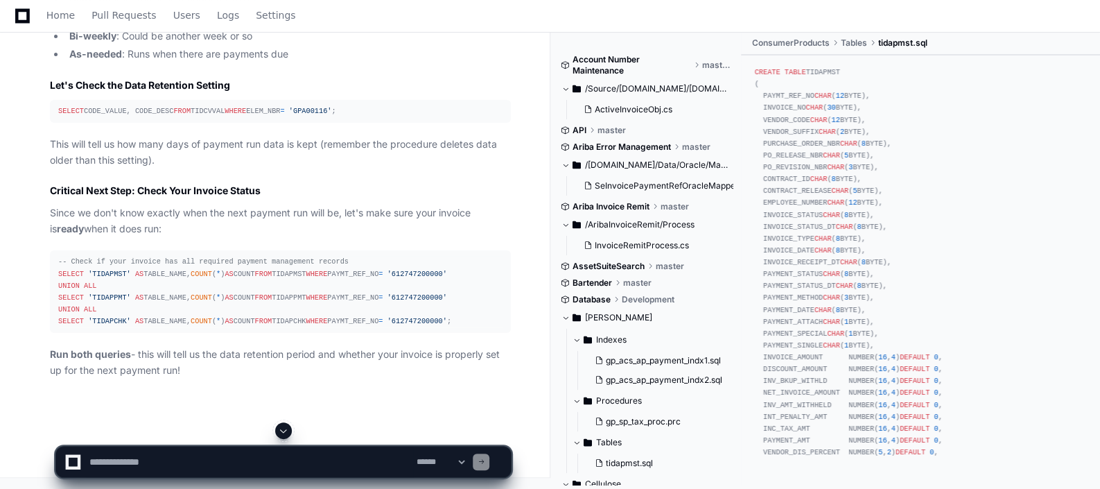
scroll to position [14413, 0]
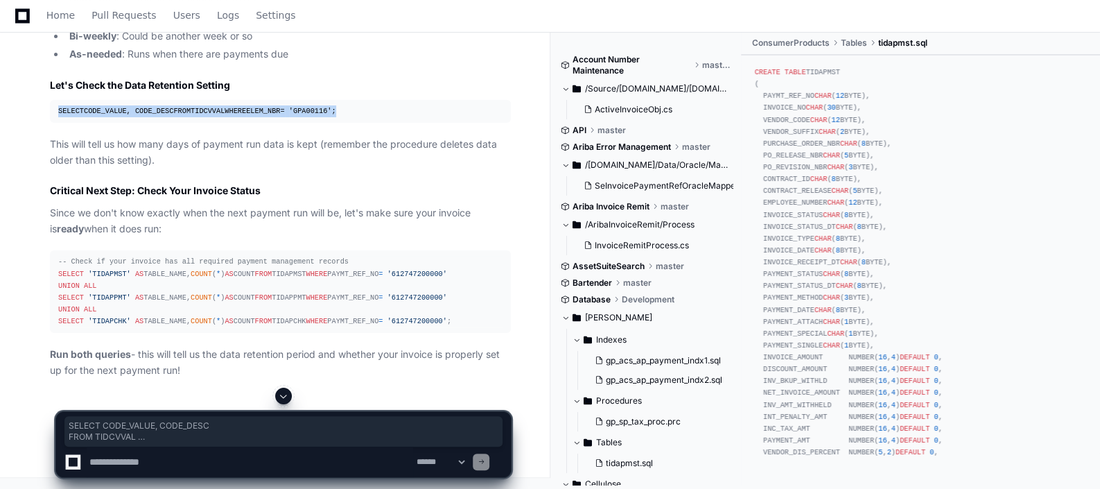
drag, startPoint x: 55, startPoint y: 153, endPoint x: 185, endPoint y: 178, distance: 132.2
click at [185, 123] on pre "SELECT CODE_VALUE, CODE_DESC FROM TIDCVVAL WHERE ELEM_NBR = 'GPA00116' ;" at bounding box center [280, 111] width 461 height 23
click at [123, 452] on textarea at bounding box center [250, 462] width 327 height 31
paste textarea "**********"
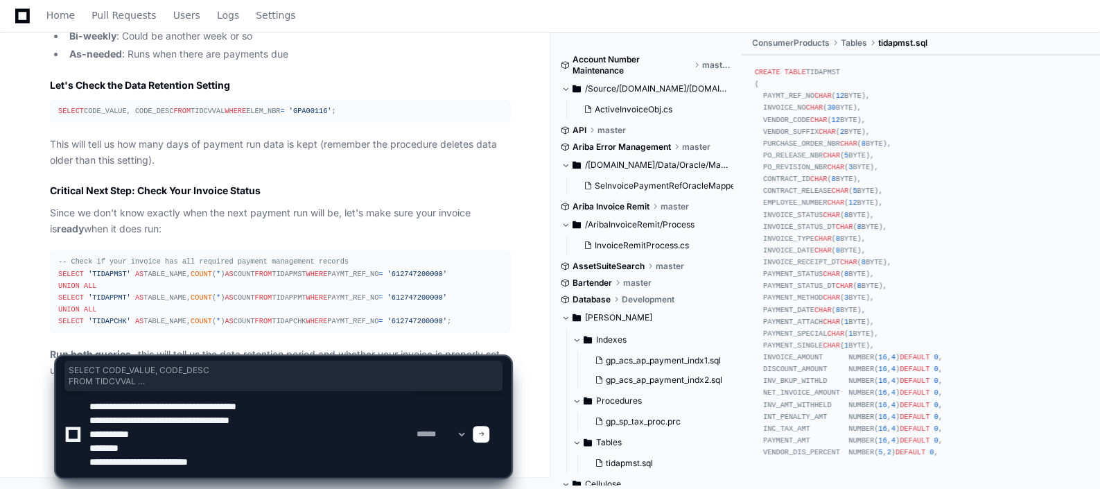
scroll to position [14552, 0]
type textarea "**********"
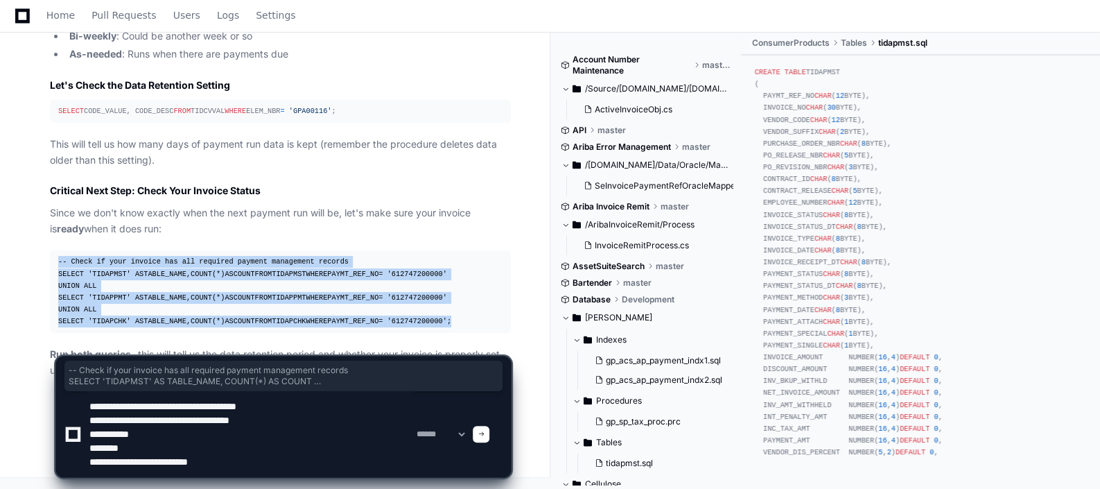
drag, startPoint x: 59, startPoint y: 196, endPoint x: 210, endPoint y: 323, distance: 197.4
click at [210, 323] on div "-- Check if your invoice has all required payment management records SELECT 'TI…" at bounding box center [280, 291] width 444 height 71
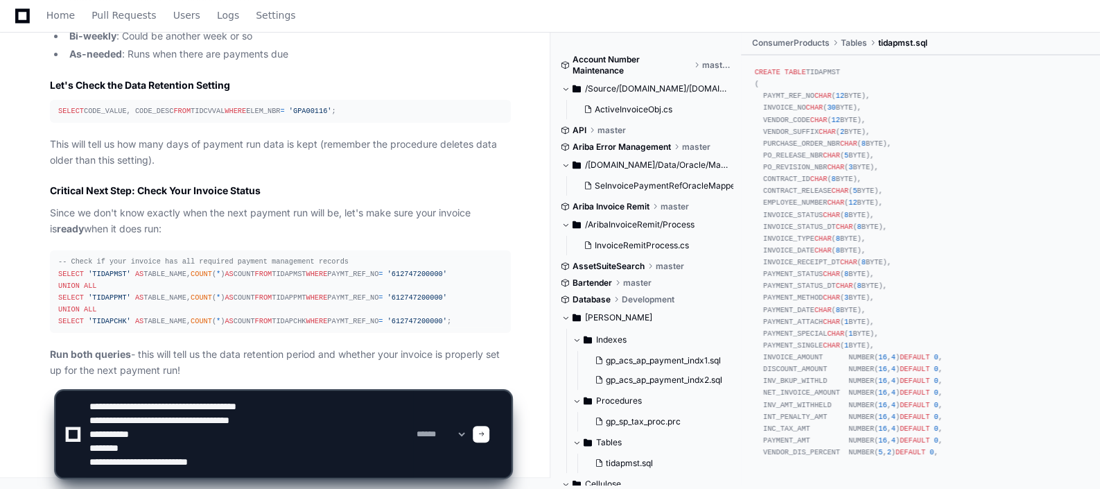
click at [485, 436] on span at bounding box center [481, 434] width 7 height 7
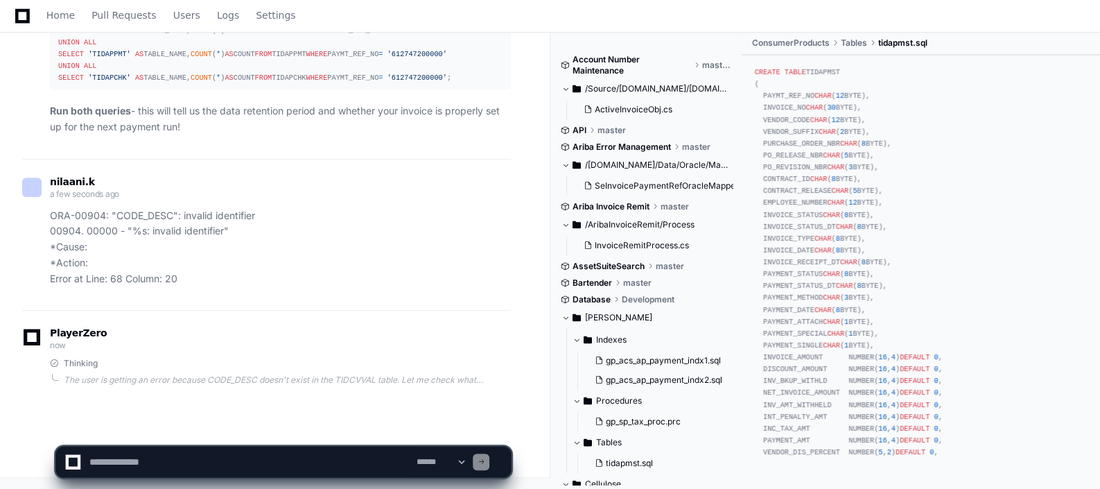
scroll to position [14796, 0]
click at [157, 467] on textarea at bounding box center [250, 462] width 327 height 31
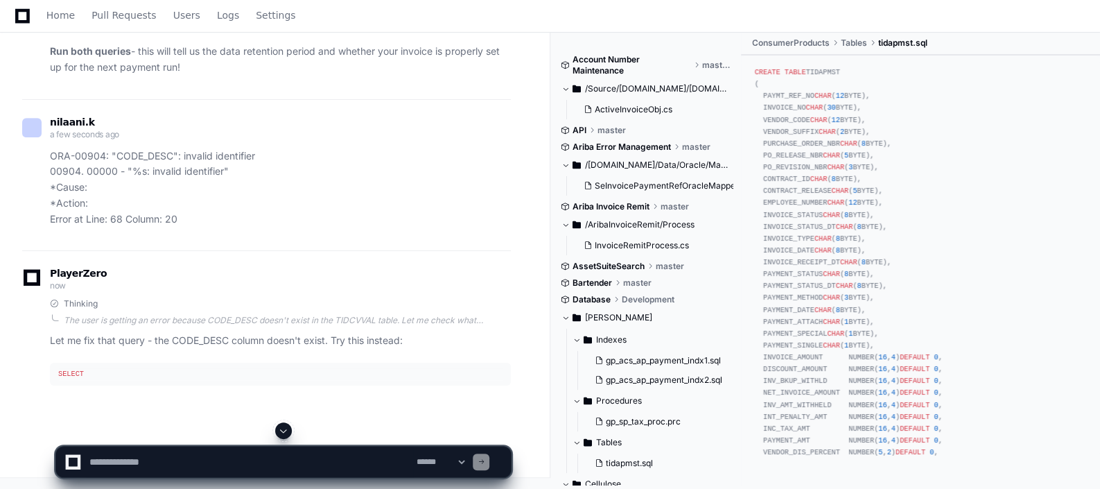
paste textarea "**********"
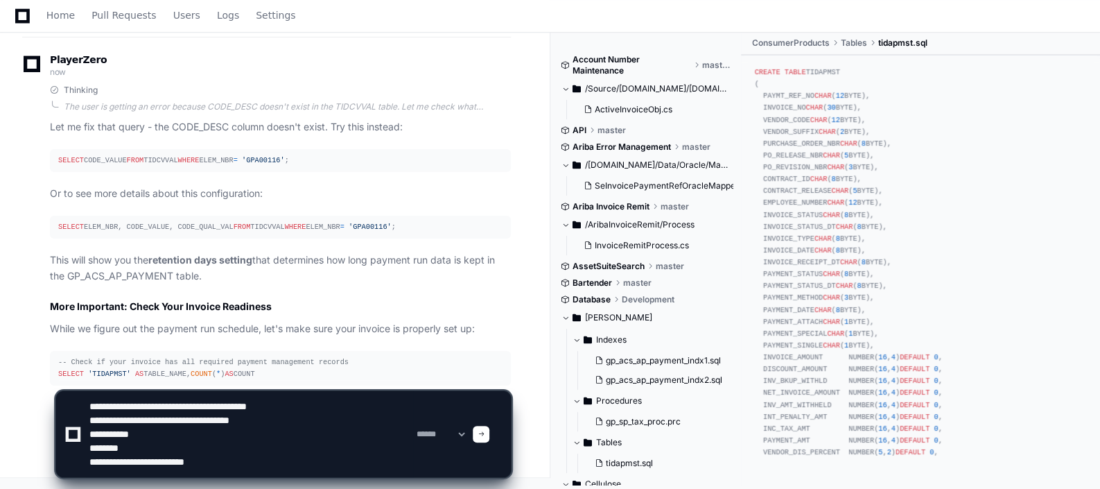
scroll to position [15106, 0]
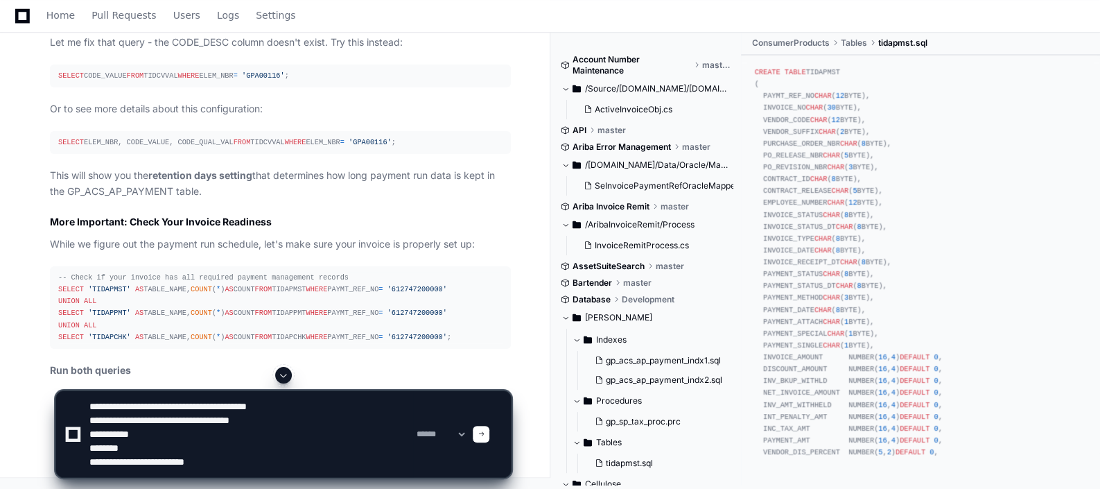
type textarea "**********"
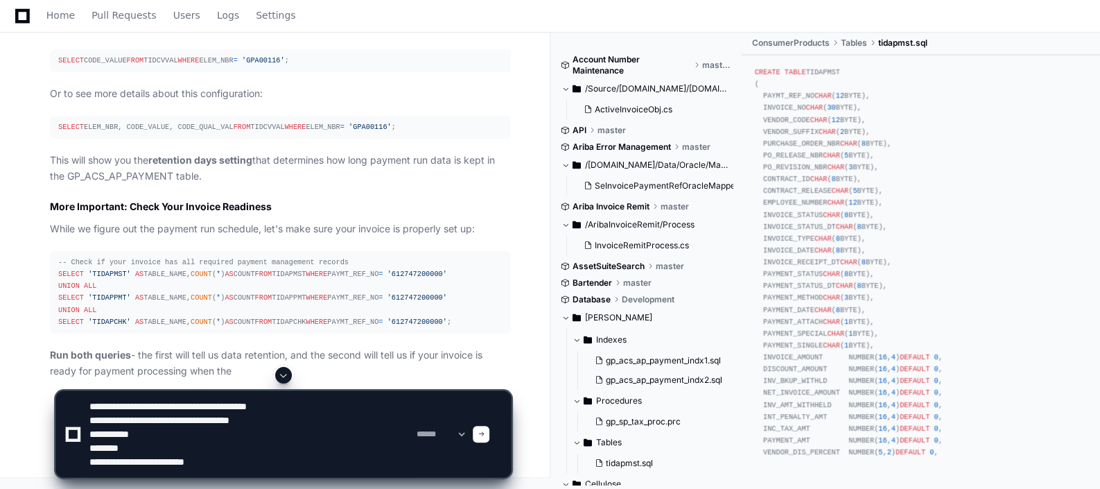
scroll to position [15288, 0]
click at [490, 430] on div at bounding box center [481, 434] width 17 height 17
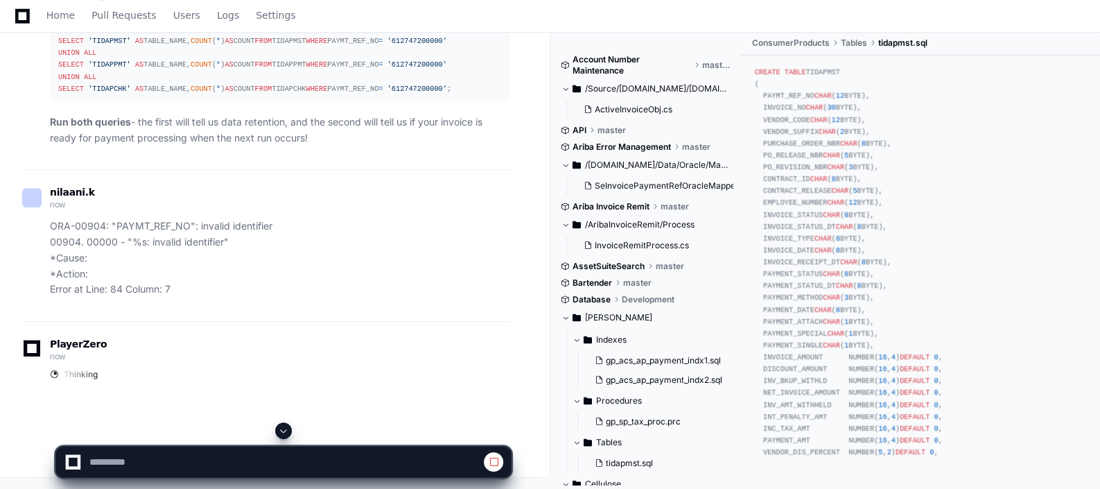
scroll to position [15381, 0]
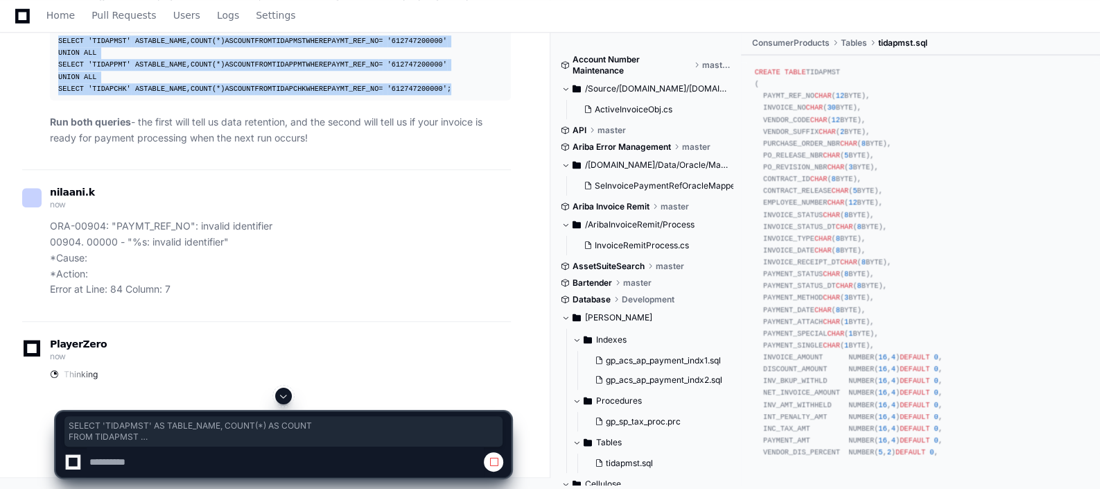
drag, startPoint x: 59, startPoint y: 111, endPoint x: 216, endPoint y: 231, distance: 197.9
click at [216, 95] on div "-- Check if your invoice has all required payment management records SELECT 'TI…" at bounding box center [280, 59] width 444 height 71
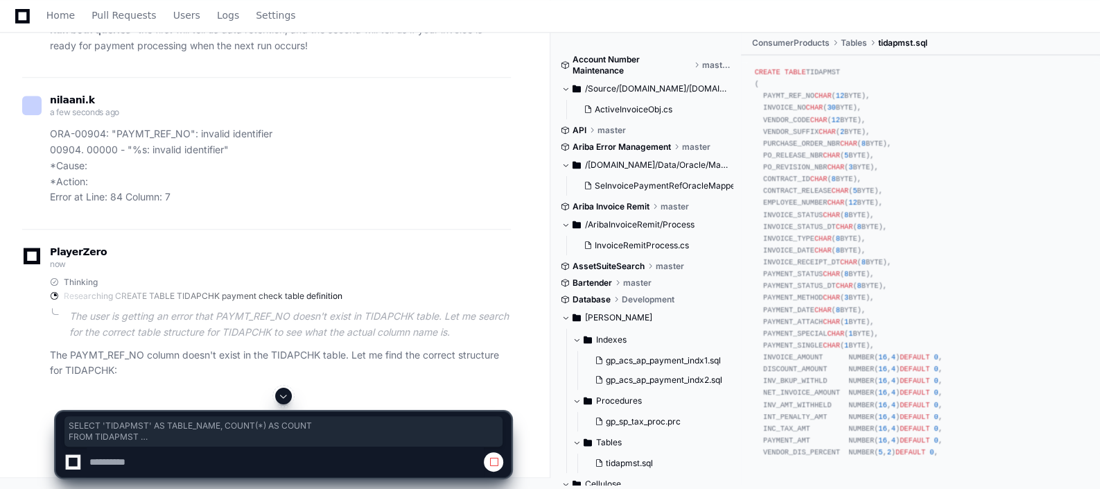
scroll to position [15089, 0]
drag, startPoint x: 55, startPoint y: 135, endPoint x: 178, endPoint y: 166, distance: 126.5
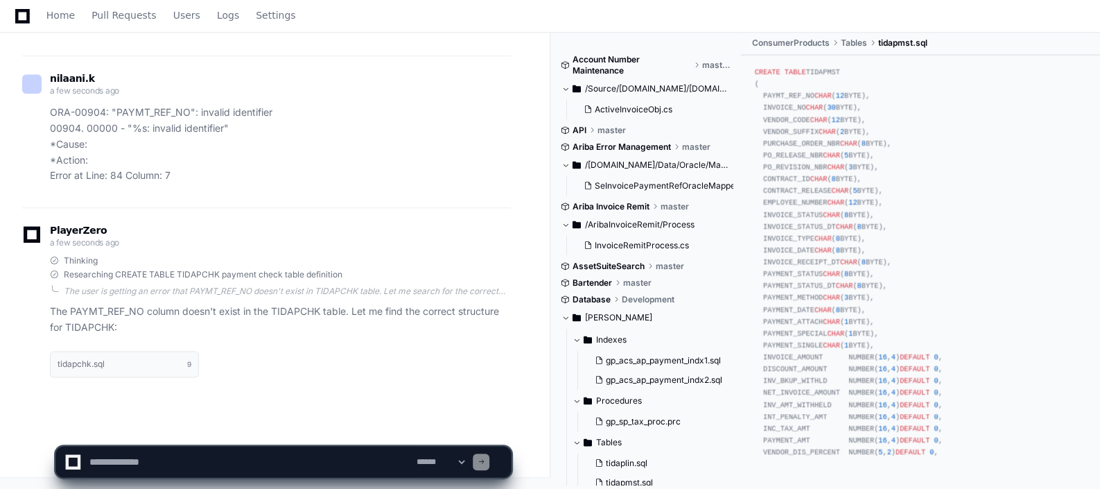
scroll to position [15644, 0]
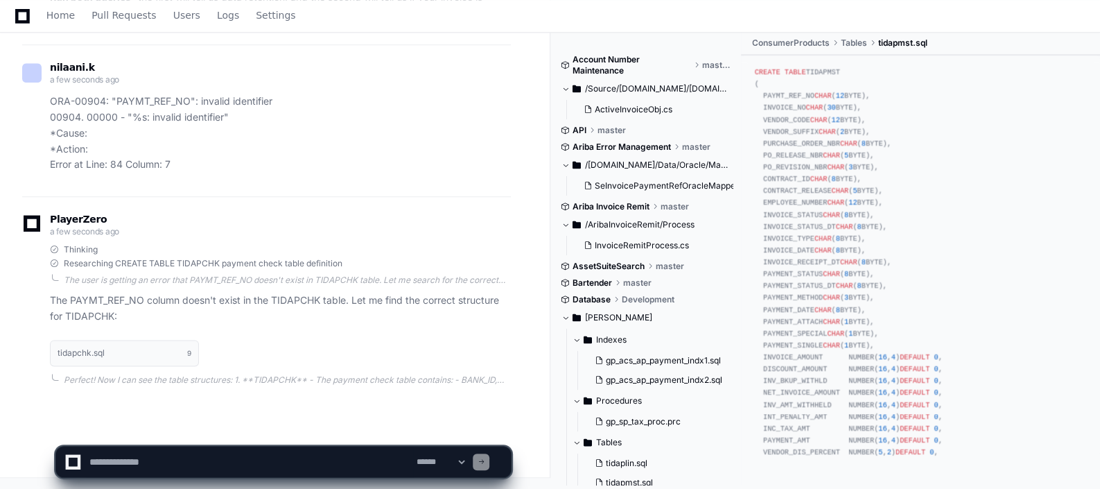
click at [155, 465] on textarea at bounding box center [250, 462] width 327 height 31
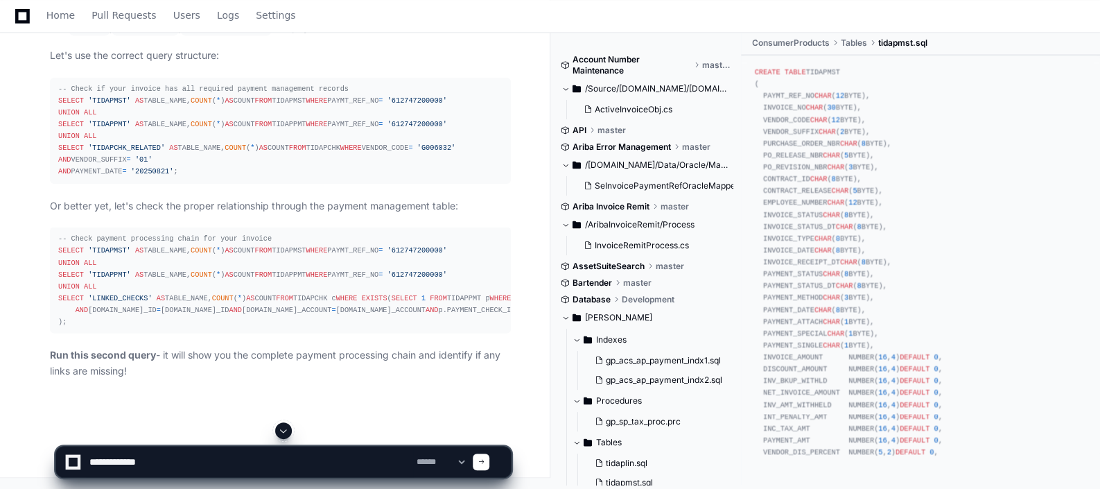
scroll to position [16031, 0]
type textarea "**********"
click at [490, 459] on div at bounding box center [481, 462] width 17 height 17
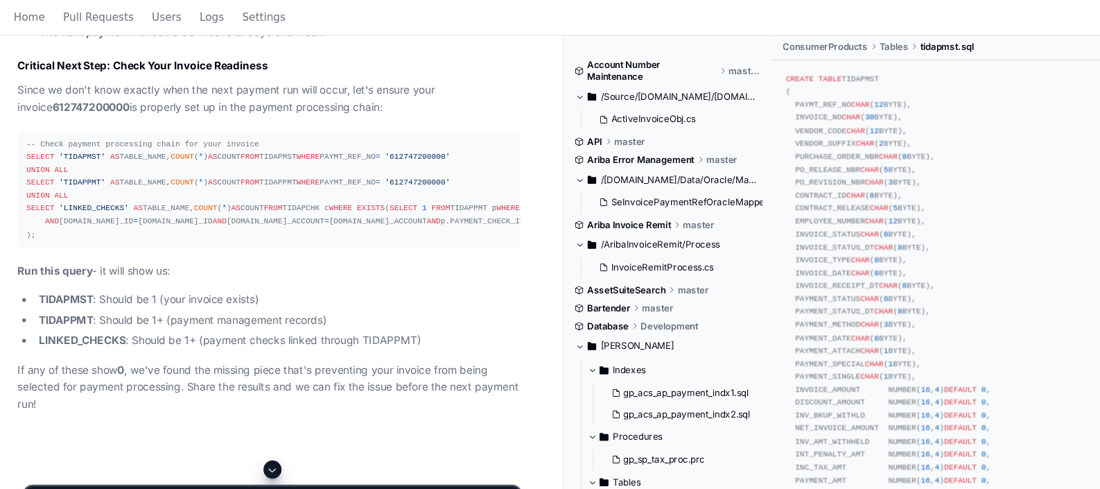
scroll to position [16917, 0]
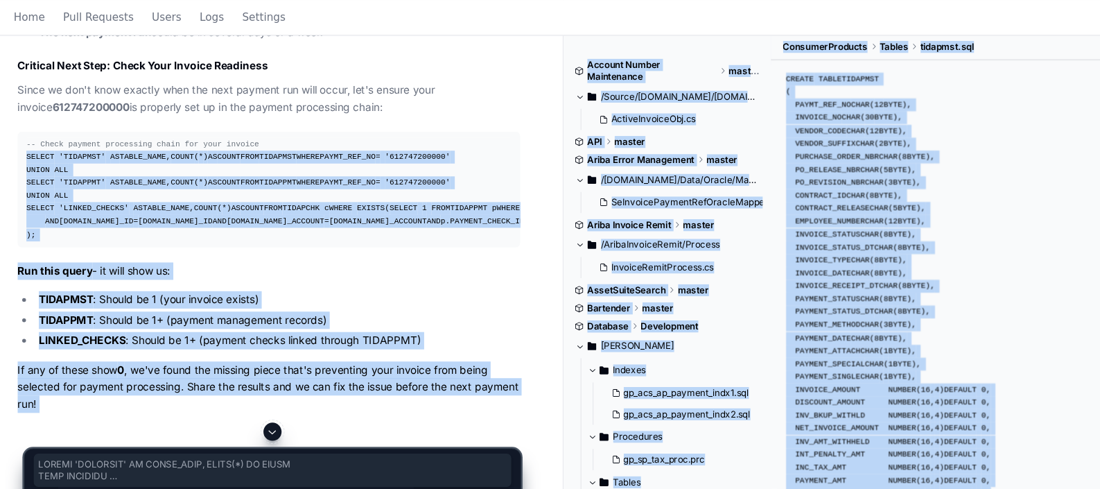
drag, startPoint x: 58, startPoint y: 204, endPoint x: 110, endPoint y: 390, distance: 193.5
click at [110, 390] on div at bounding box center [283, 396] width 456 height 17
click at [72, 392] on div at bounding box center [283, 396] width 456 height 17
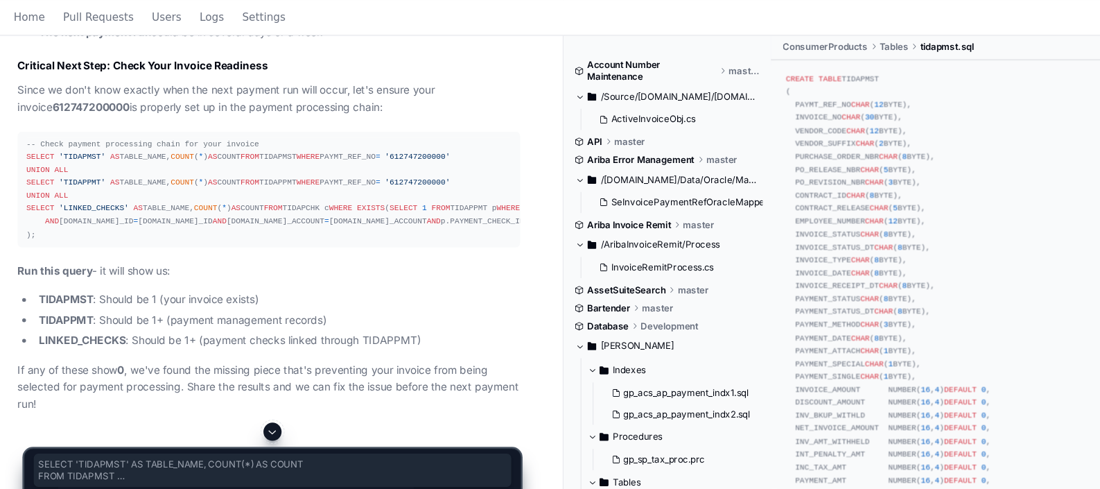
drag, startPoint x: 70, startPoint y: 390, endPoint x: 57, endPoint y: 200, distance: 189.8
click at [57, 200] on pre "-- Check payment processing chain for your invoice SELECT 'TIDAPMST' AS TABLE_N…" at bounding box center [280, 174] width 461 height 106
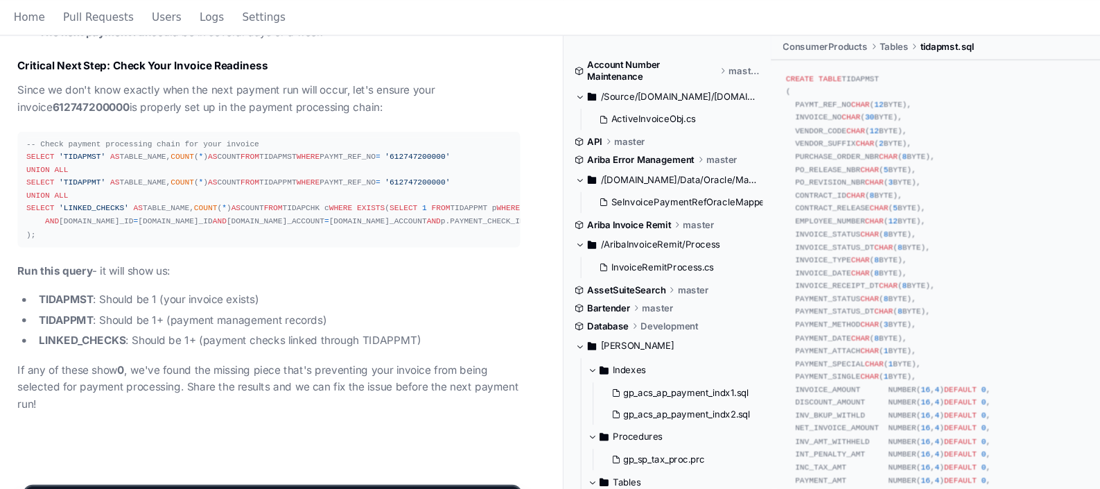
scroll to position [17093, 0]
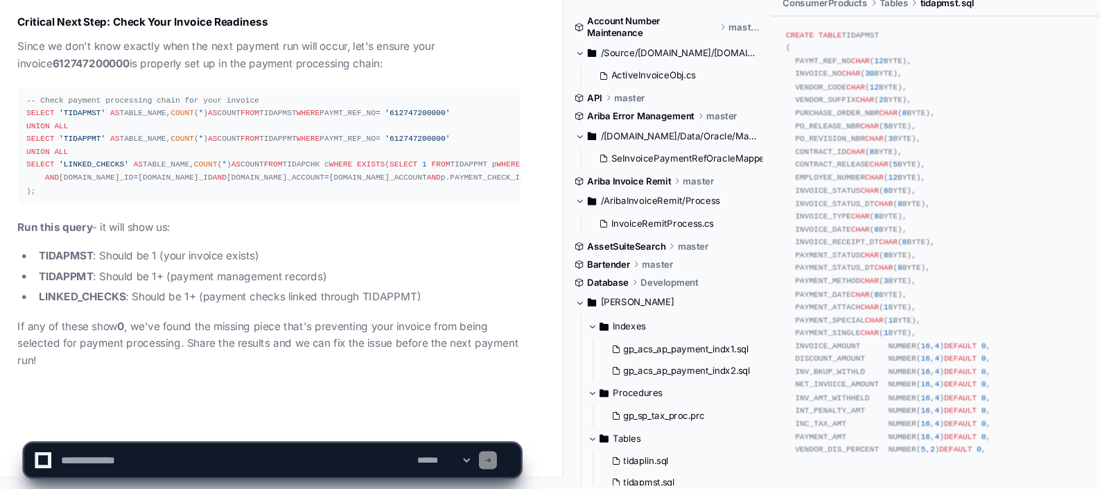
click at [190, 466] on textarea at bounding box center [250, 462] width 327 height 31
paste textarea "**********"
type textarea "**********"
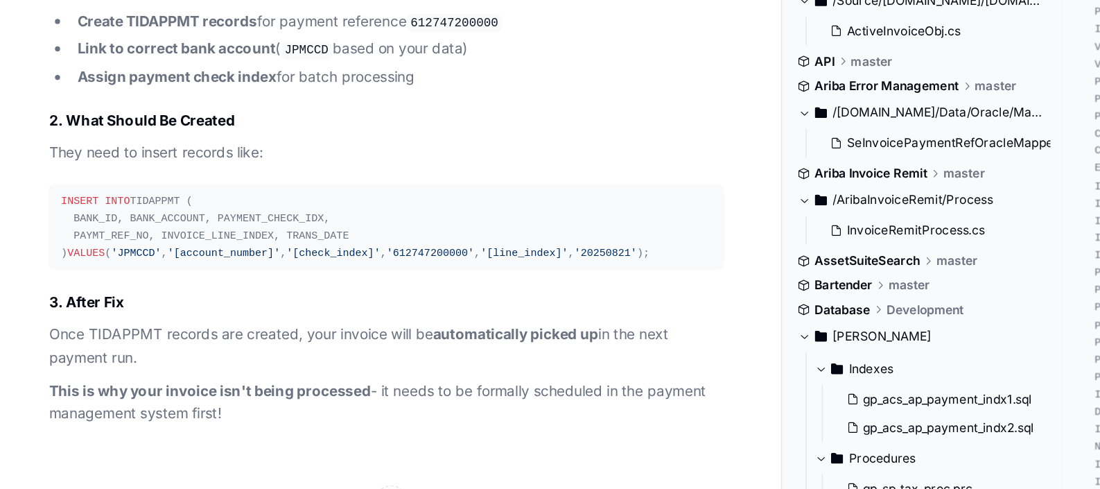
scroll to position [17586, 0]
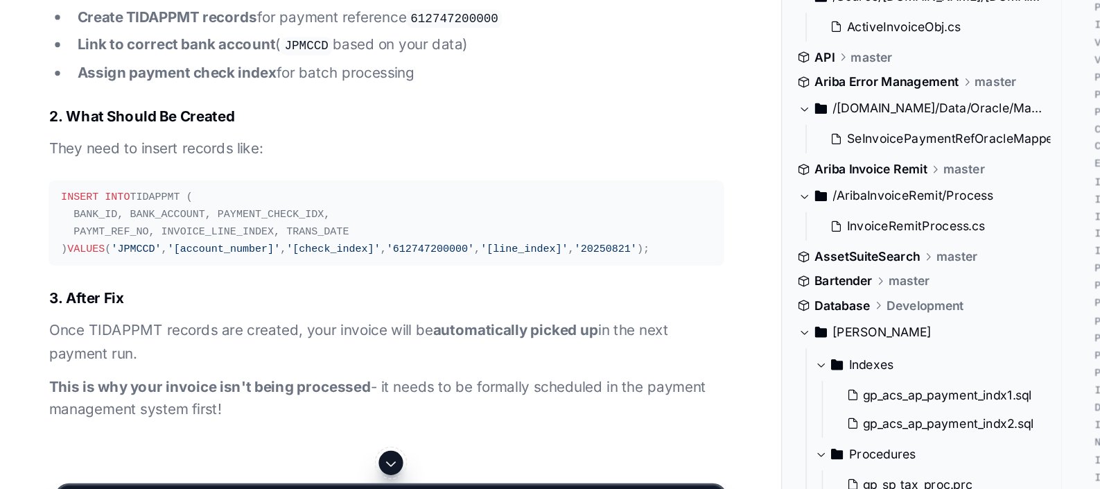
drag, startPoint x: 53, startPoint y: 273, endPoint x: 49, endPoint y: 285, distance: 13.0
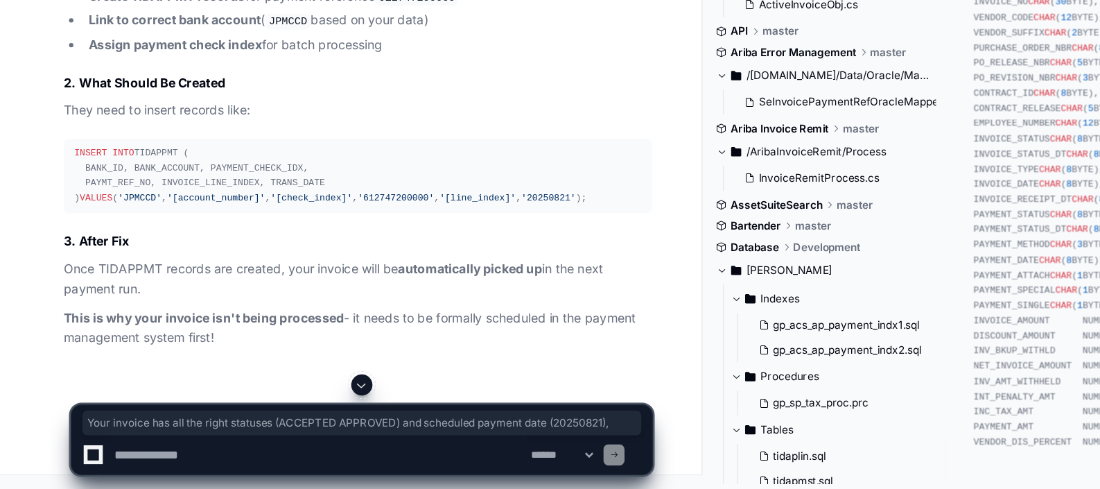
scroll to position [17662, 0]
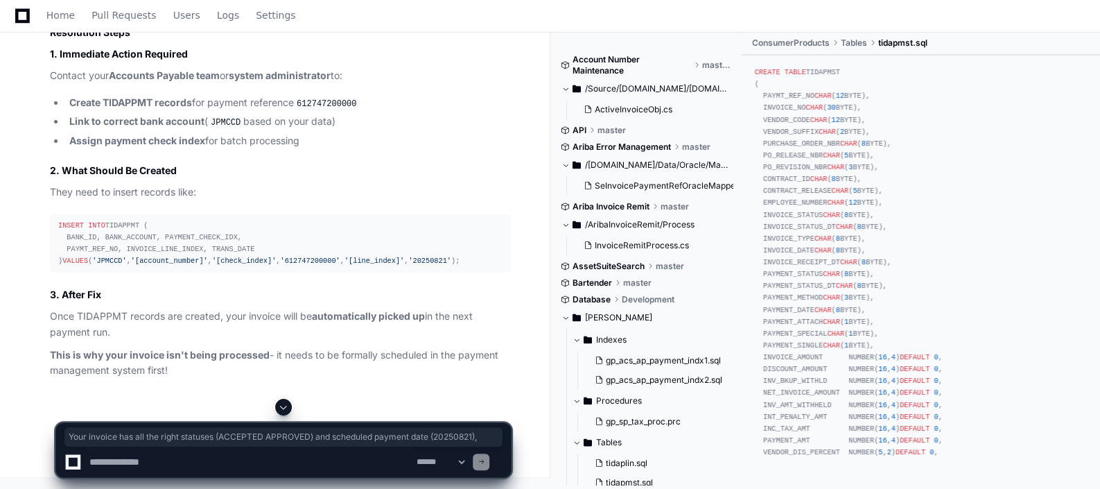
click at [161, 458] on textarea at bounding box center [250, 462] width 327 height 31
type textarea "**********"
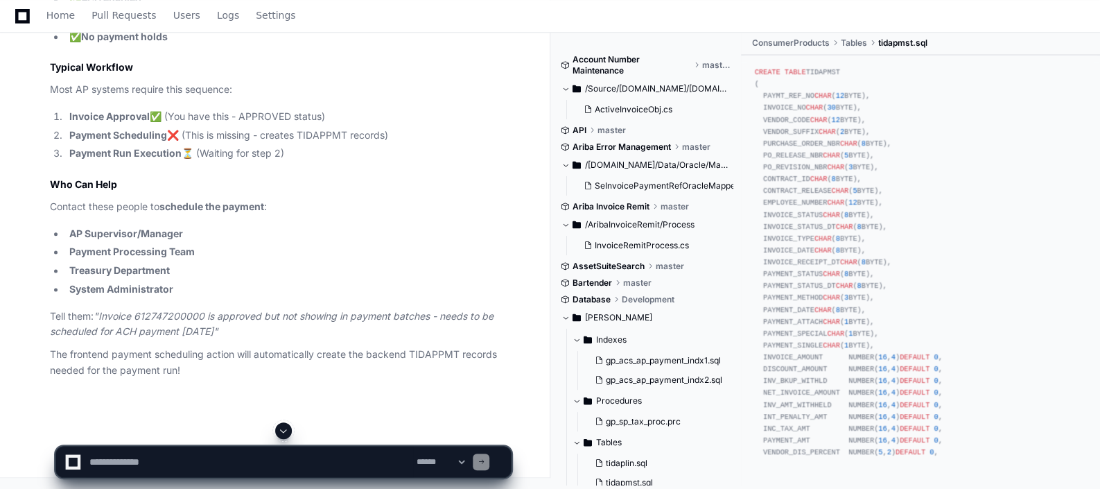
scroll to position [18693, 0]
